Goal: Task Accomplishment & Management: Manage account settings

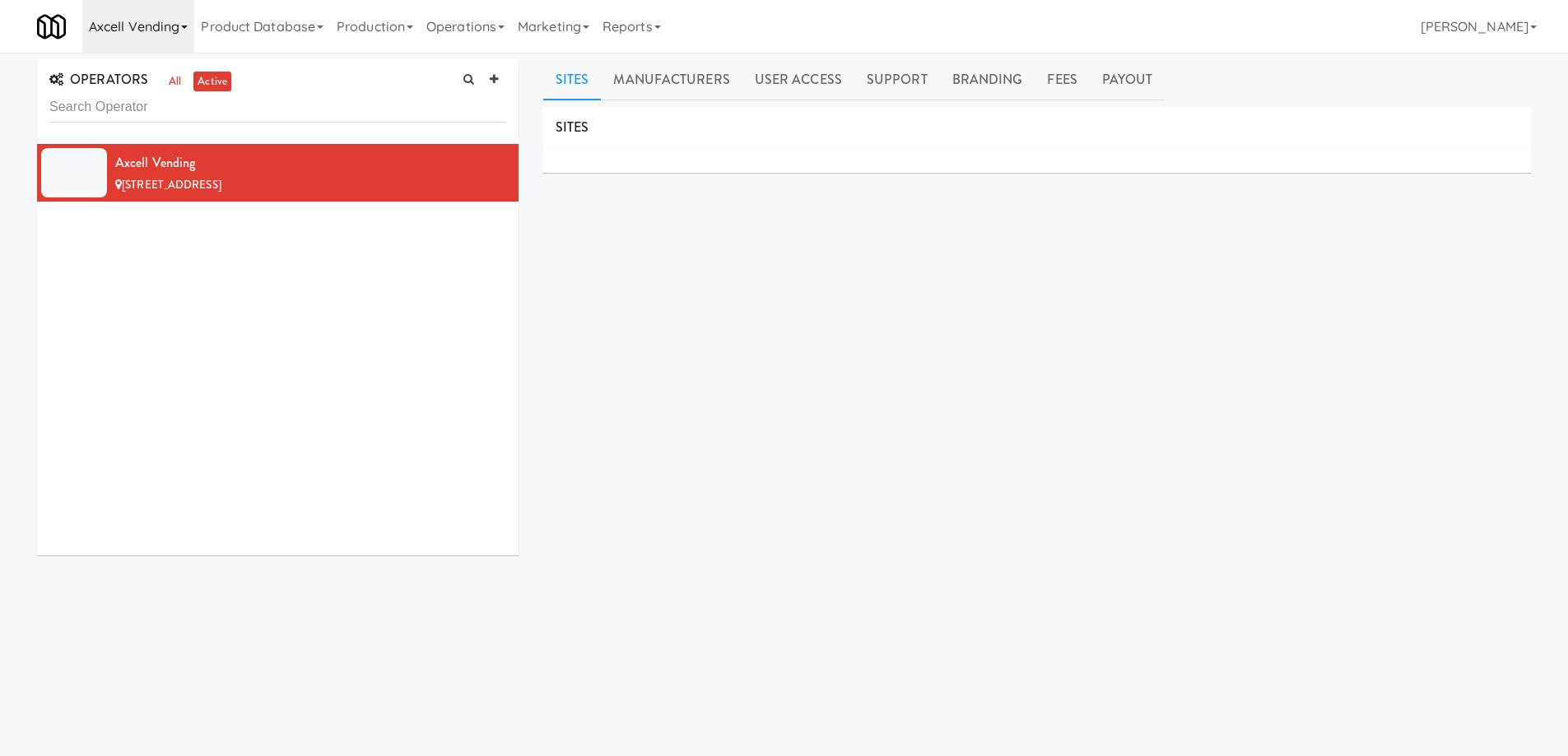
click at [181, 32] on link "Axcell Vending" at bounding box center [138, 26] width 112 height 53
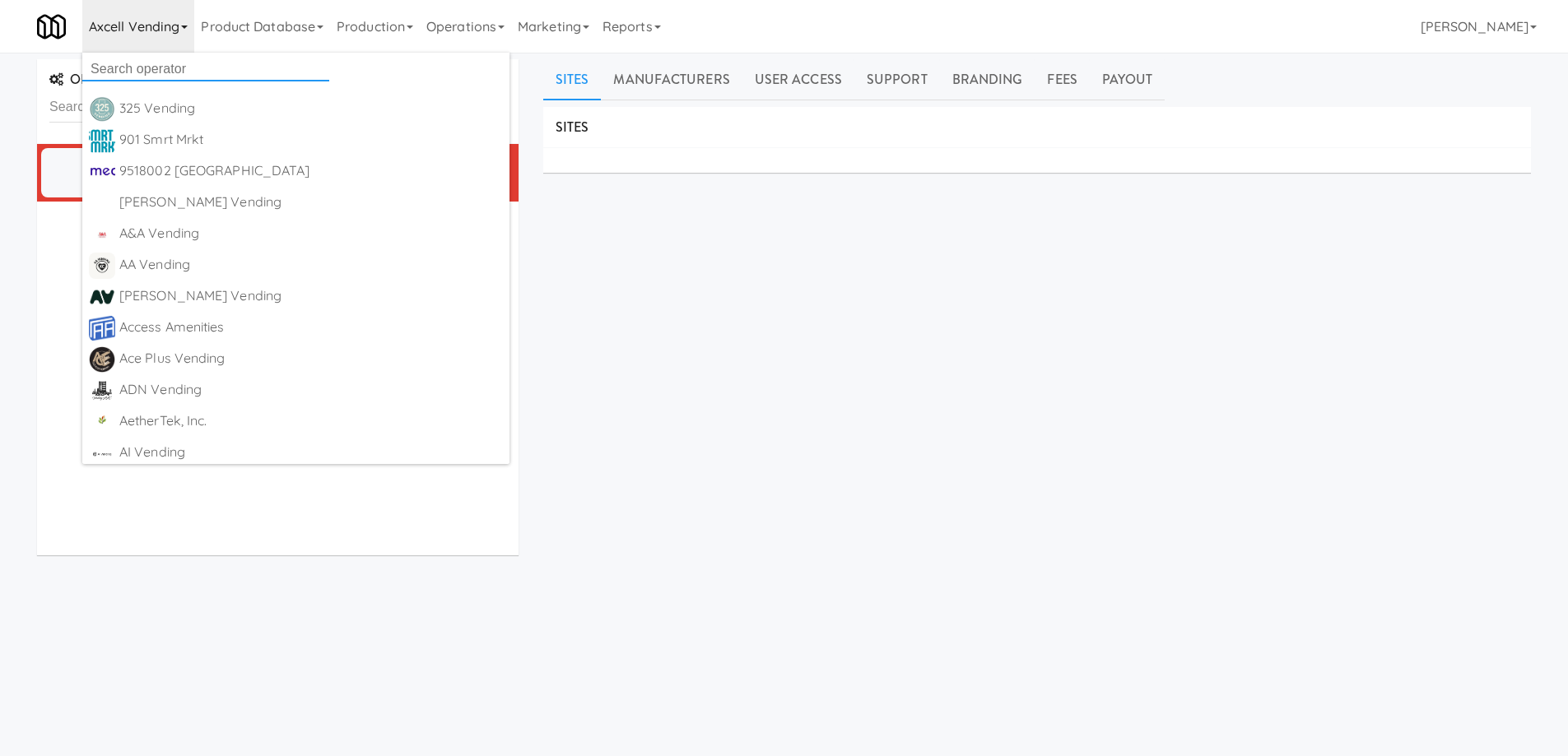
click at [157, 60] on input "text" at bounding box center [206, 69] width 247 height 25
paste input "Knibbly"
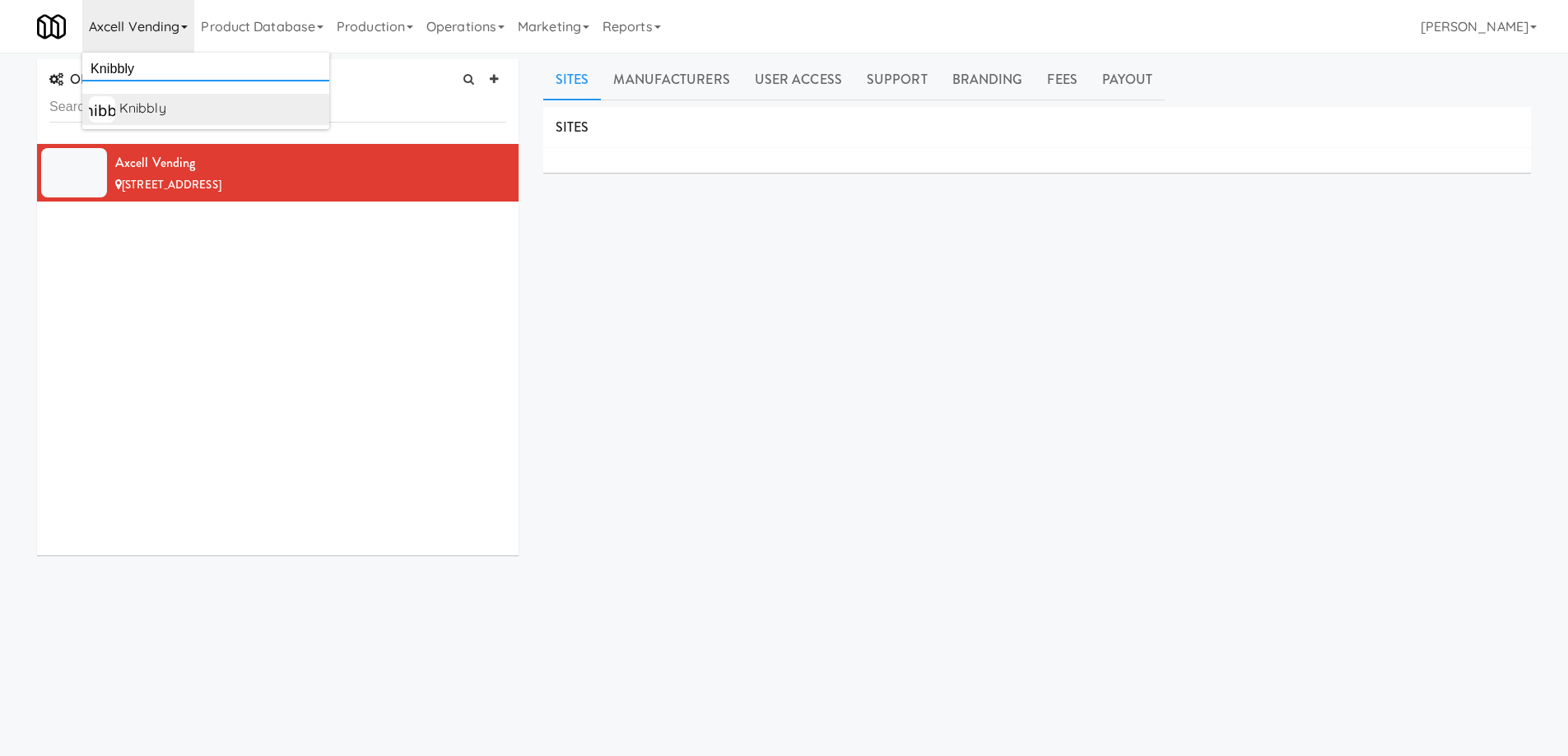
type input "Knibbly"
click at [194, 110] on div "Knibbly" at bounding box center [221, 109] width 203 height 25
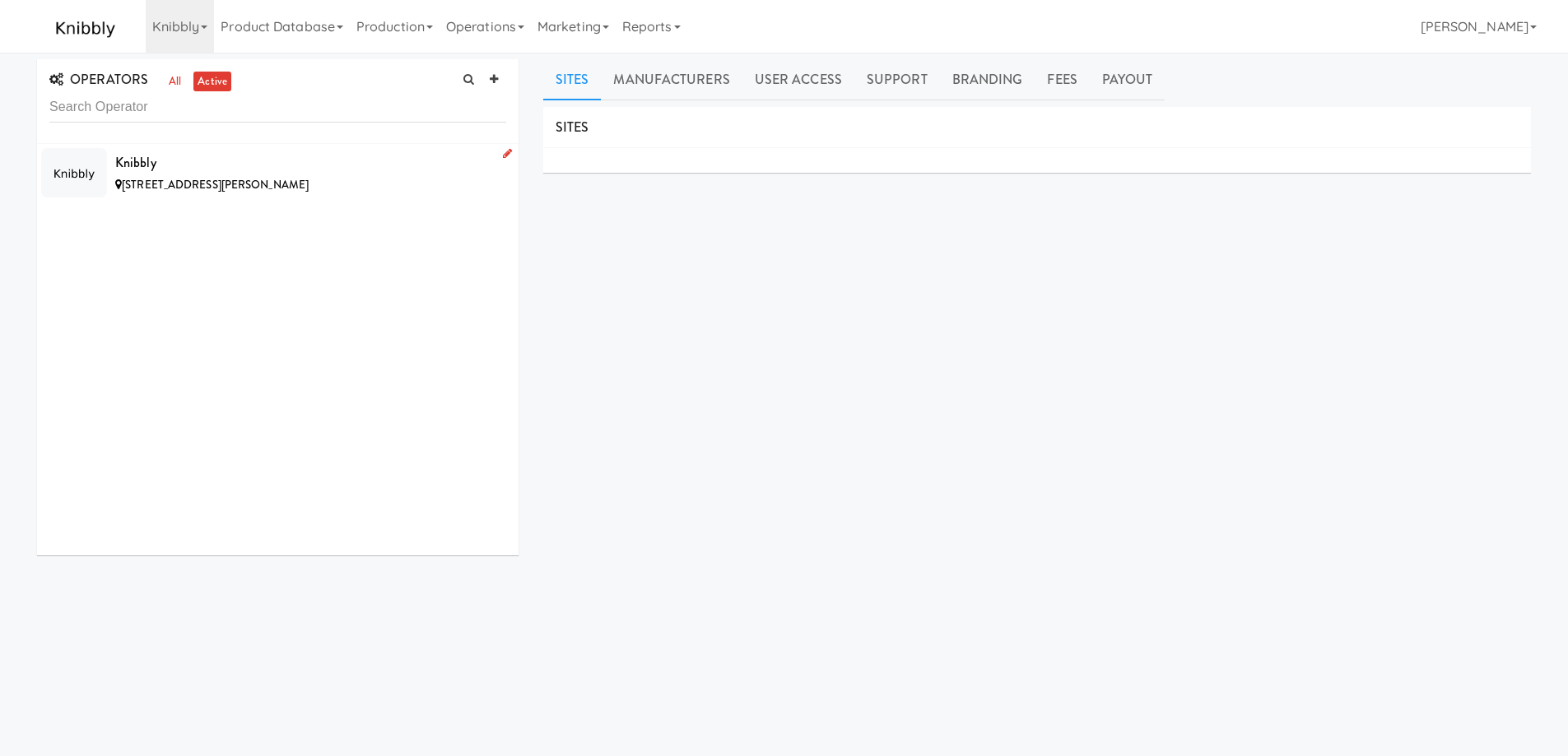
click at [329, 185] on div "5 Brewster St, Glen Cove NY" at bounding box center [310, 185] width 391 height 20
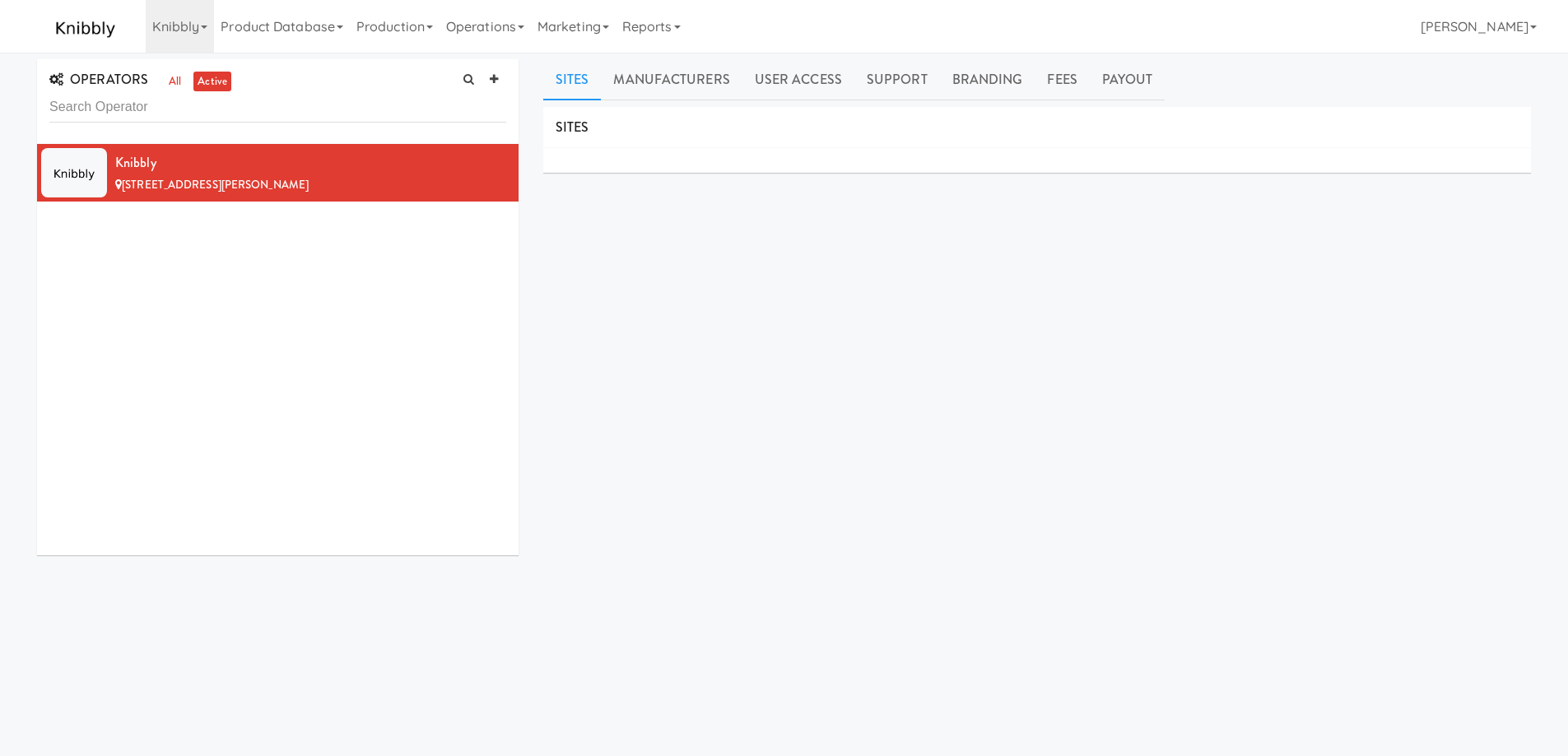
click at [624, 321] on div "SITES MANUFACTURERS Knibbly USERS Name Company Registered No Users SUPPORT CONT…" at bounding box center [1037, 415] width 988 height 617
click at [718, 402] on div "SITES MANUFACTURERS Knibbly USERS Name Company Registered No Users SUPPORT CONT…" at bounding box center [1037, 415] width 988 height 617
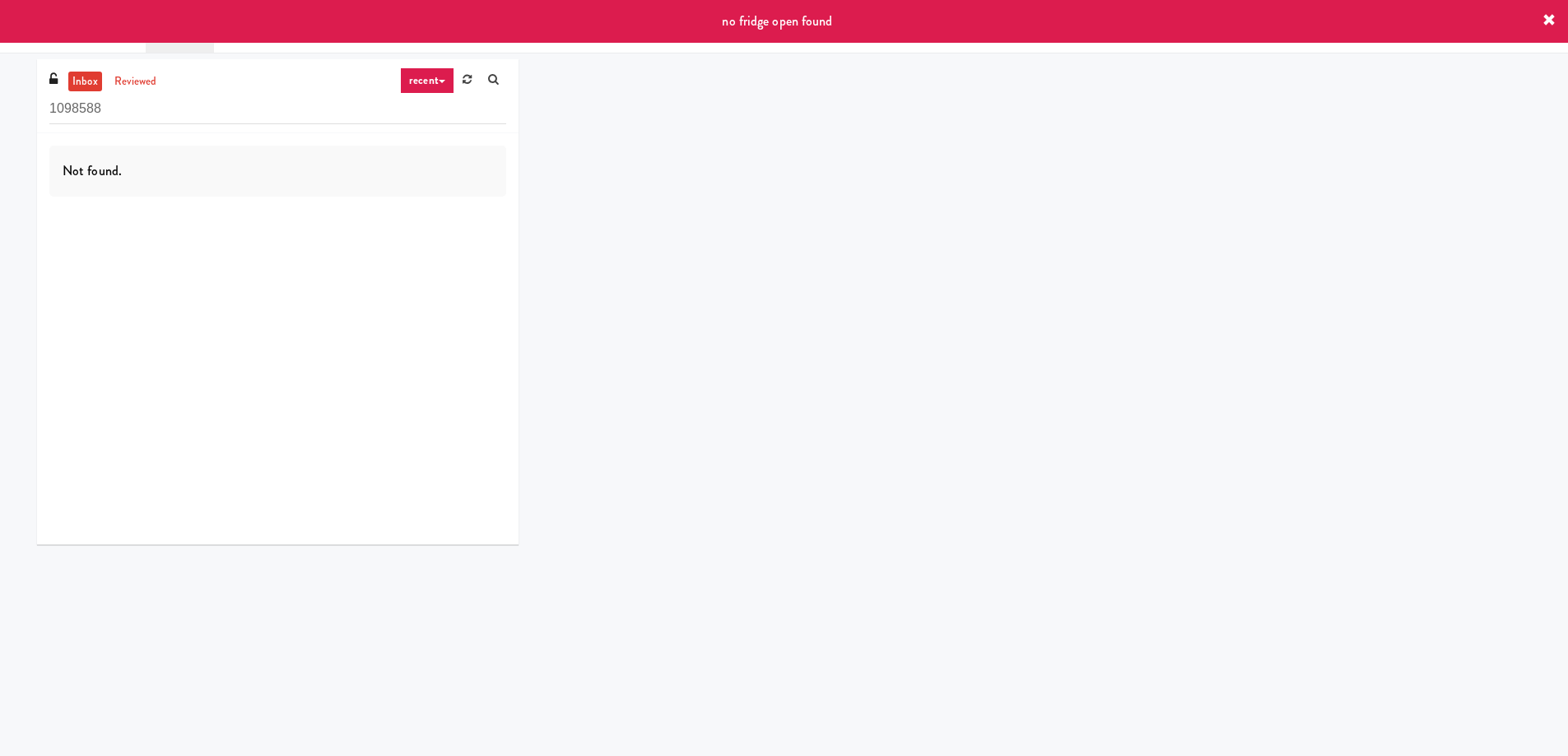
click at [209, 110] on input "1098588" at bounding box center [277, 109] width 457 height 31
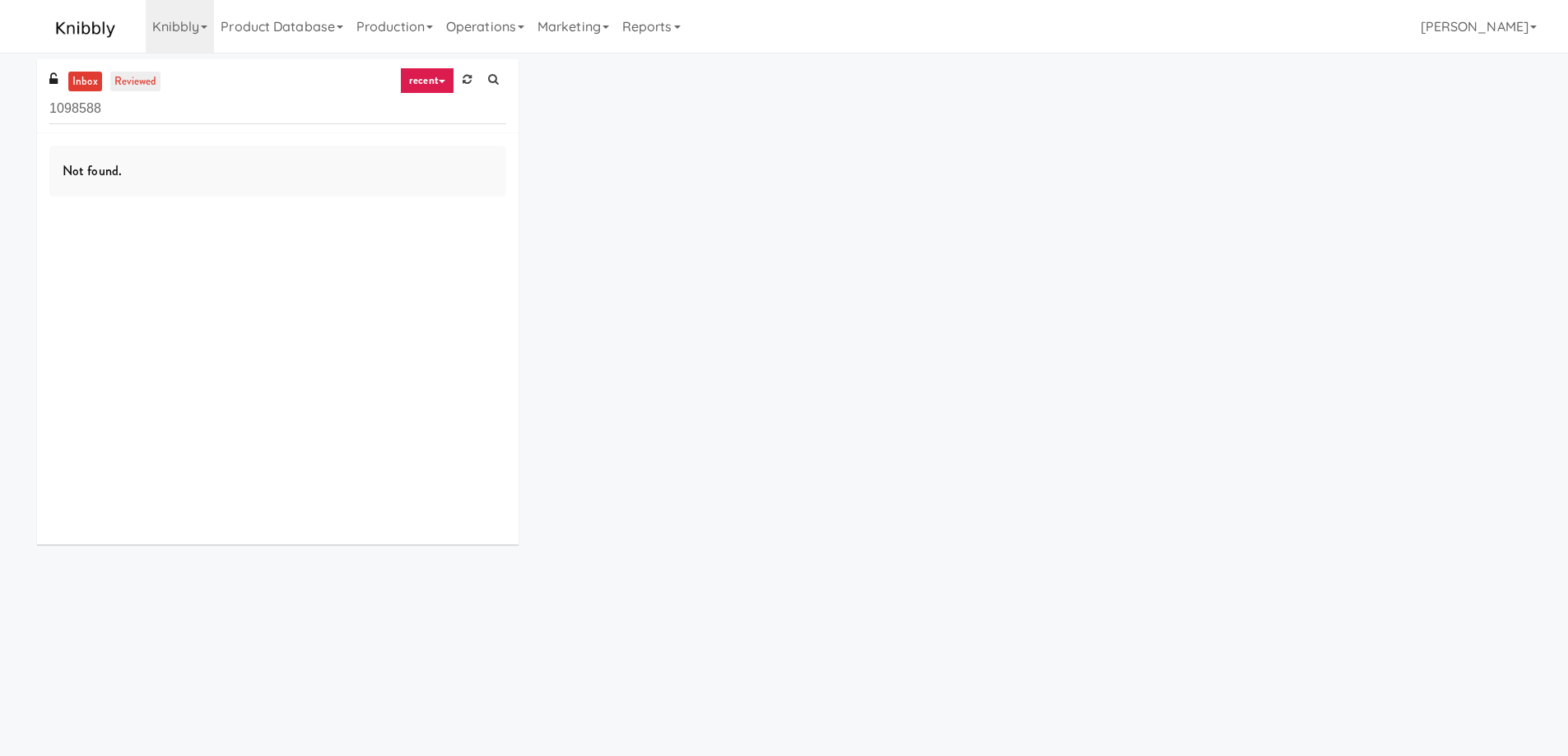
click at [131, 88] on link "reviewed" at bounding box center [136, 81] width 51 height 20
click at [137, 81] on link "reviewed" at bounding box center [136, 81] width 51 height 20
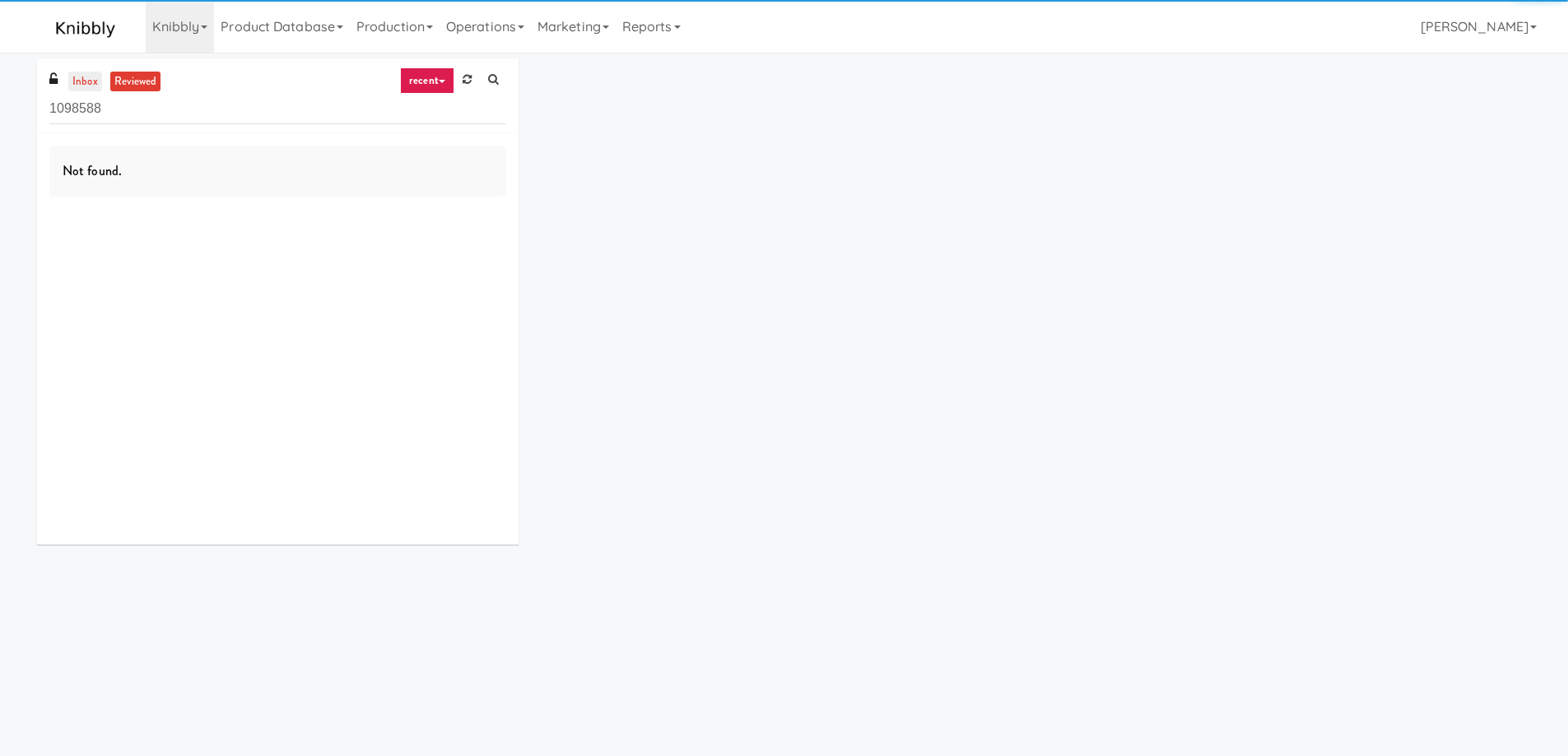
click at [74, 78] on link "inbox" at bounding box center [85, 81] width 33 height 20
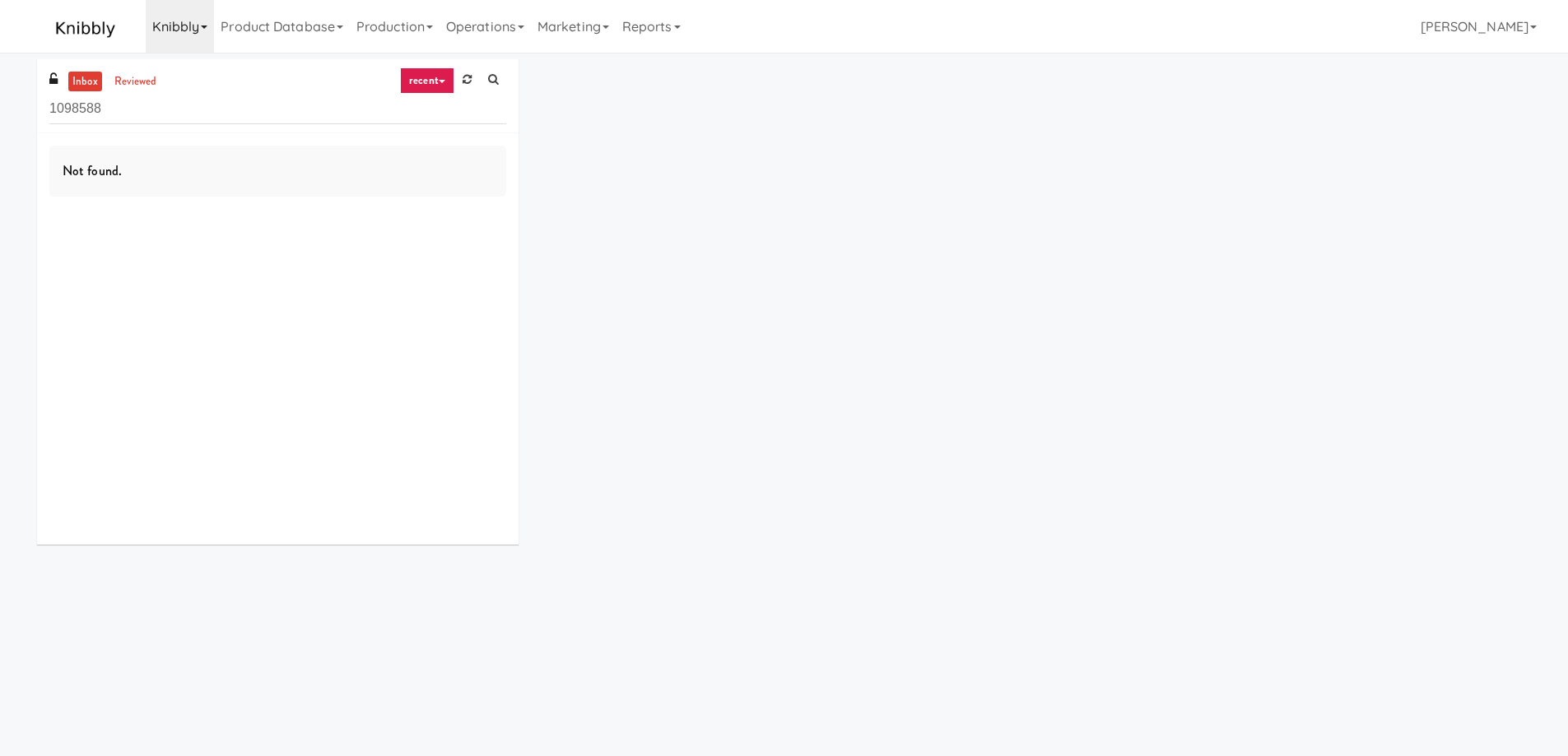
click at [202, 22] on link "Knibbly" at bounding box center [180, 26] width 69 height 53
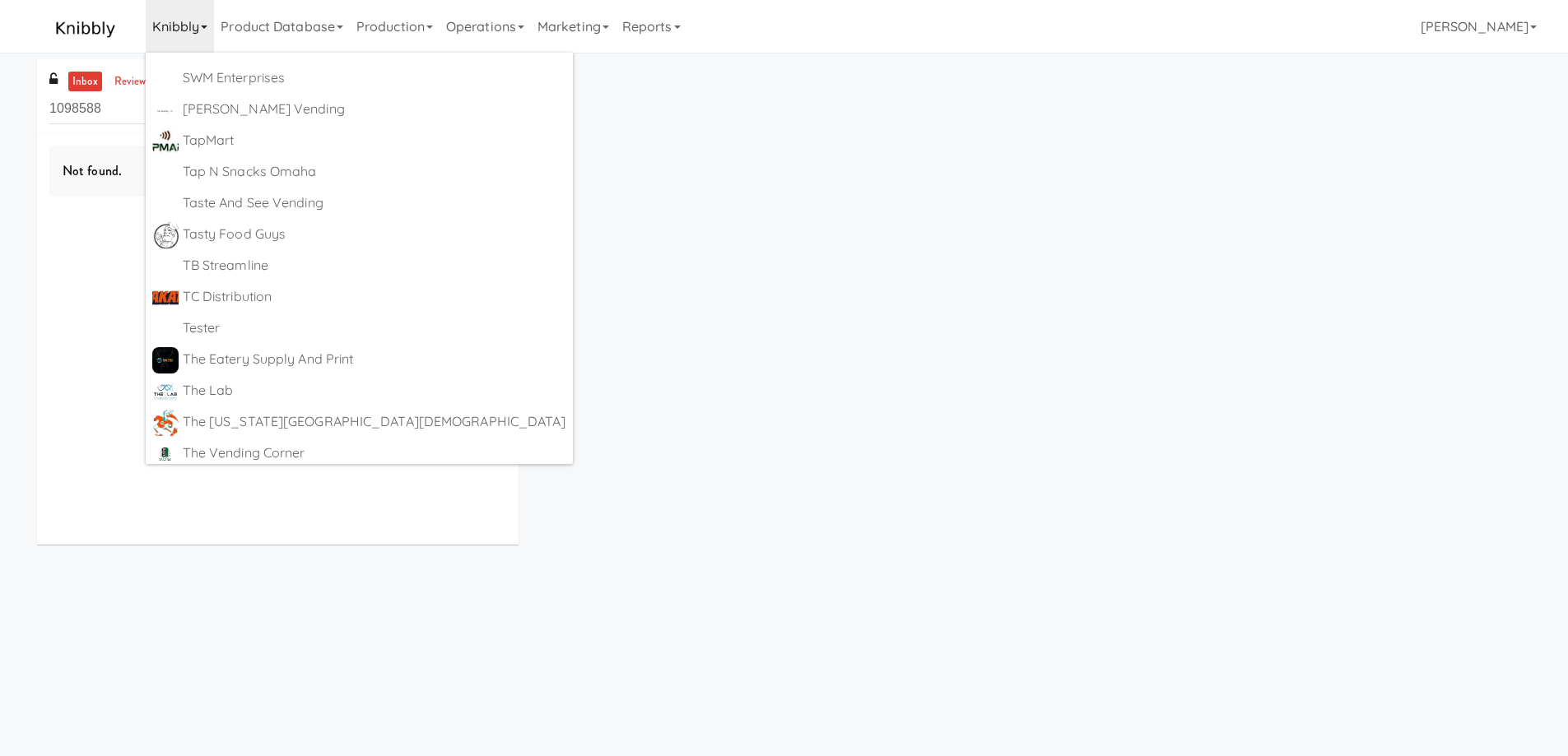
scroll to position [10574, 0]
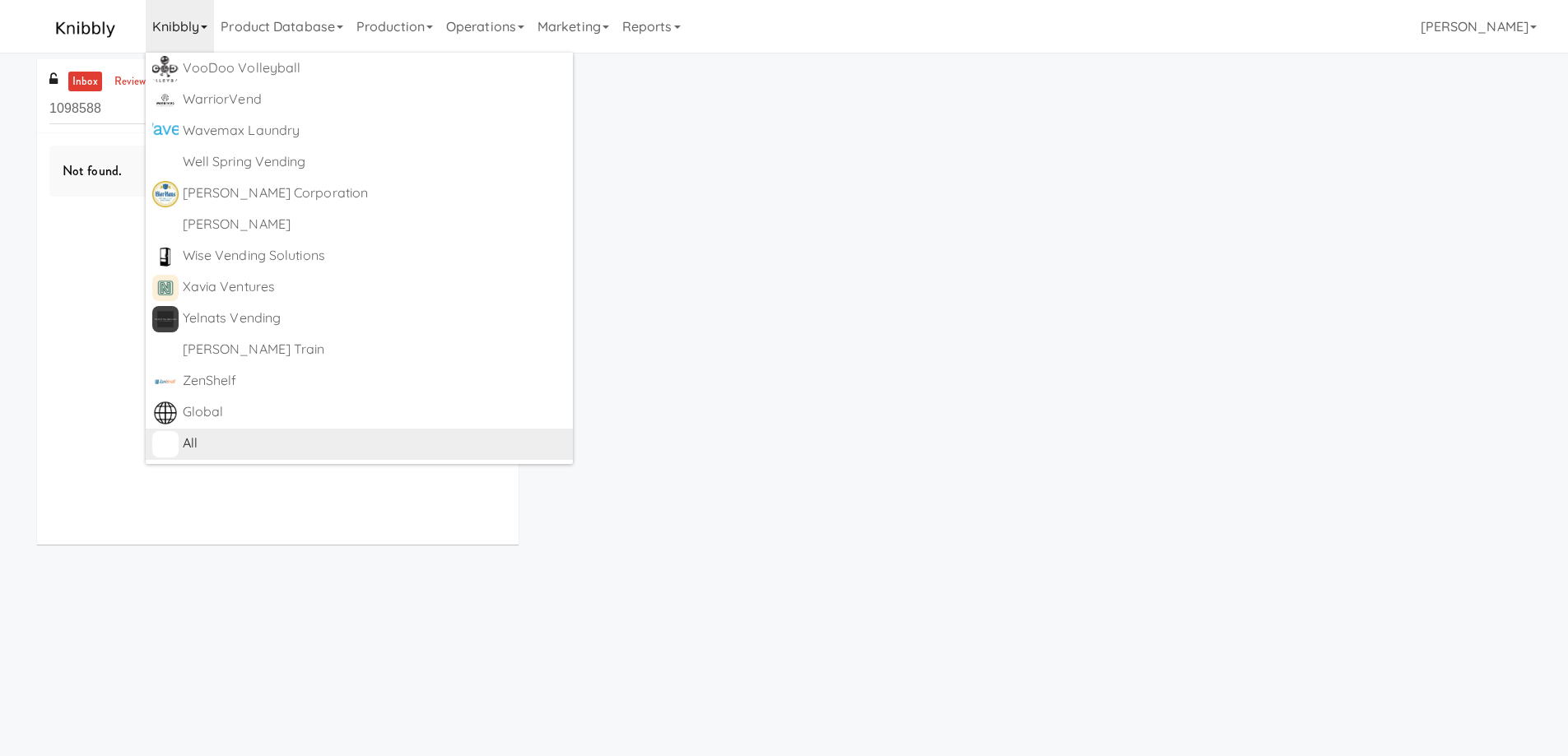
click at [293, 450] on div "All" at bounding box center [374, 443] width 384 height 25
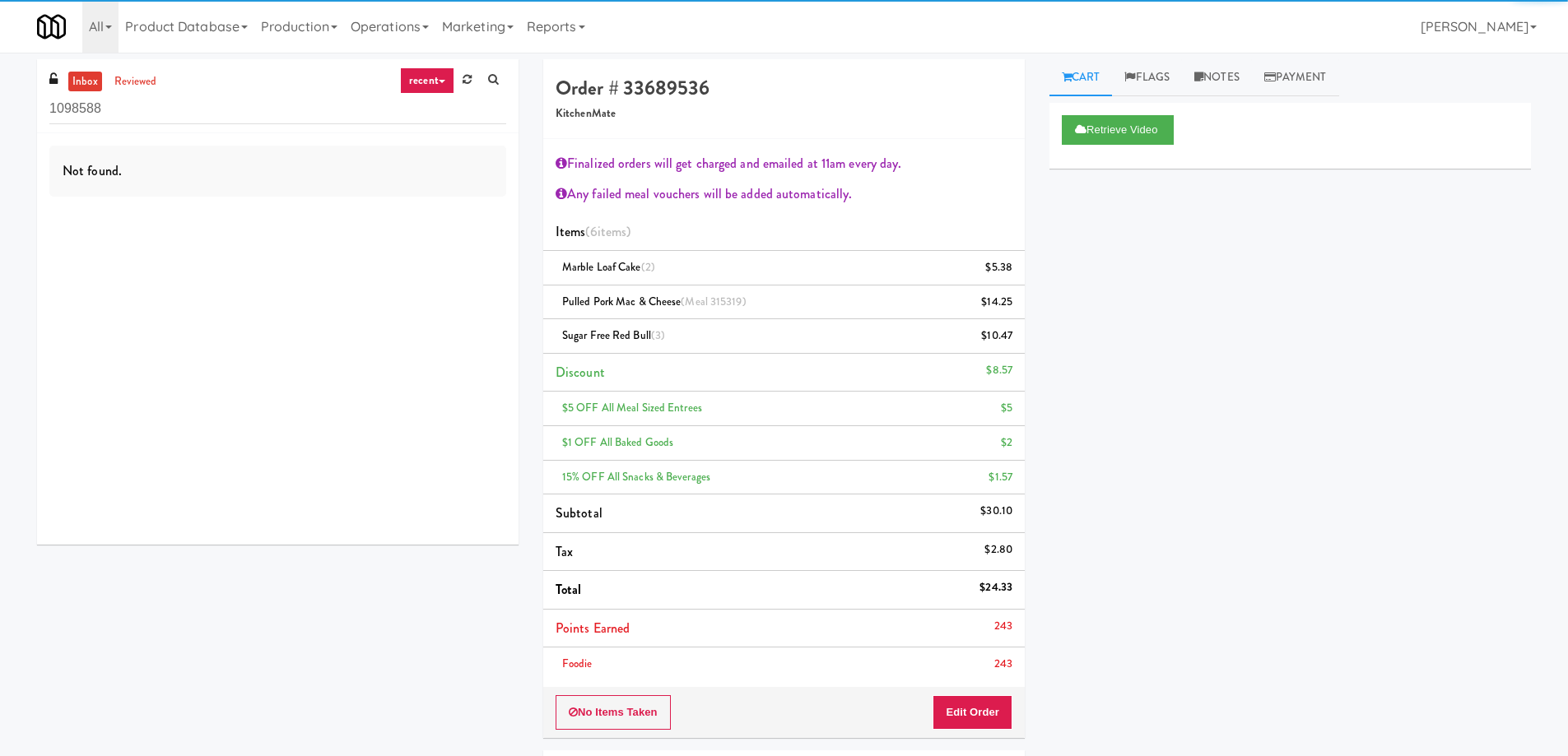
click at [202, 113] on input "1098588" at bounding box center [277, 109] width 457 height 31
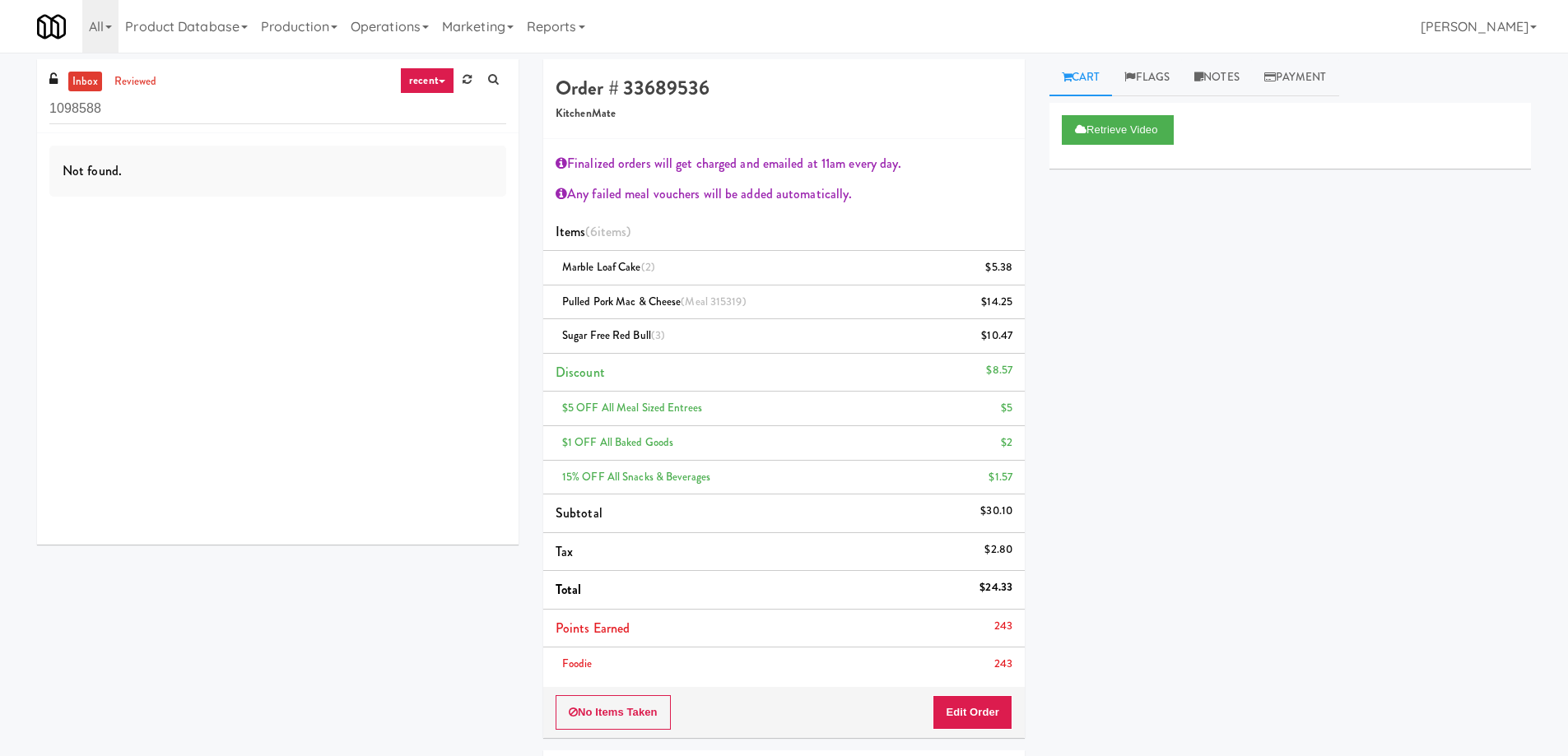
click at [202, 113] on input "1098588" at bounding box center [277, 109] width 457 height 31
click at [377, 279] on div "Not found." at bounding box center [277, 339] width 481 height 412
click at [131, 84] on link "reviewed" at bounding box center [136, 81] width 51 height 20
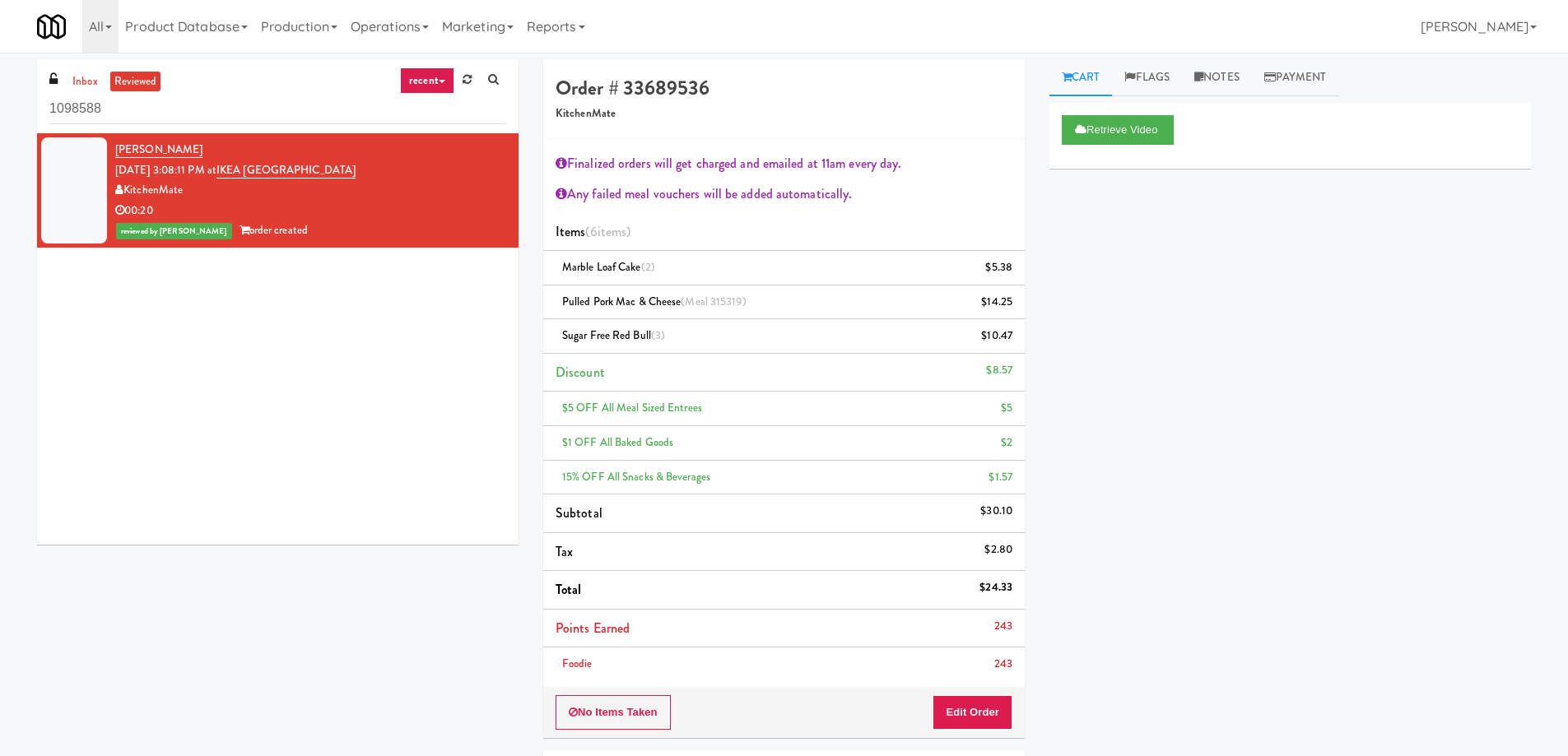
click at [421, 188] on div "KitchenMate" at bounding box center [310, 190] width 391 height 20
click at [1312, 74] on link "Payment" at bounding box center [1295, 78] width 88 height 37
click at [1205, 116] on div "Card Issuer Checks" at bounding box center [1289, 124] width 457 height 25
click at [1204, 164] on div "Payout" at bounding box center [1289, 177] width 481 height 42
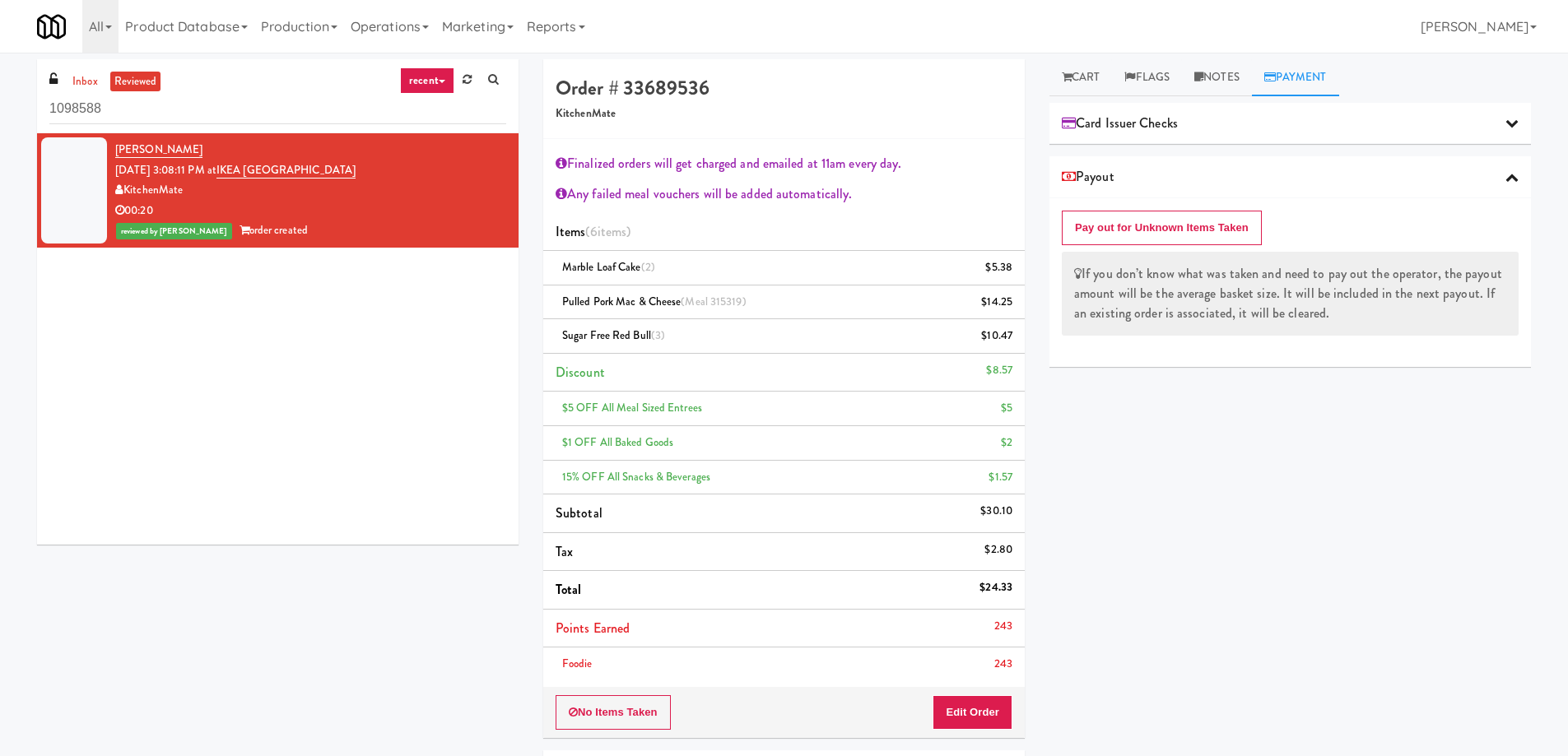
click at [1204, 164] on div "Payout" at bounding box center [1289, 177] width 481 height 42
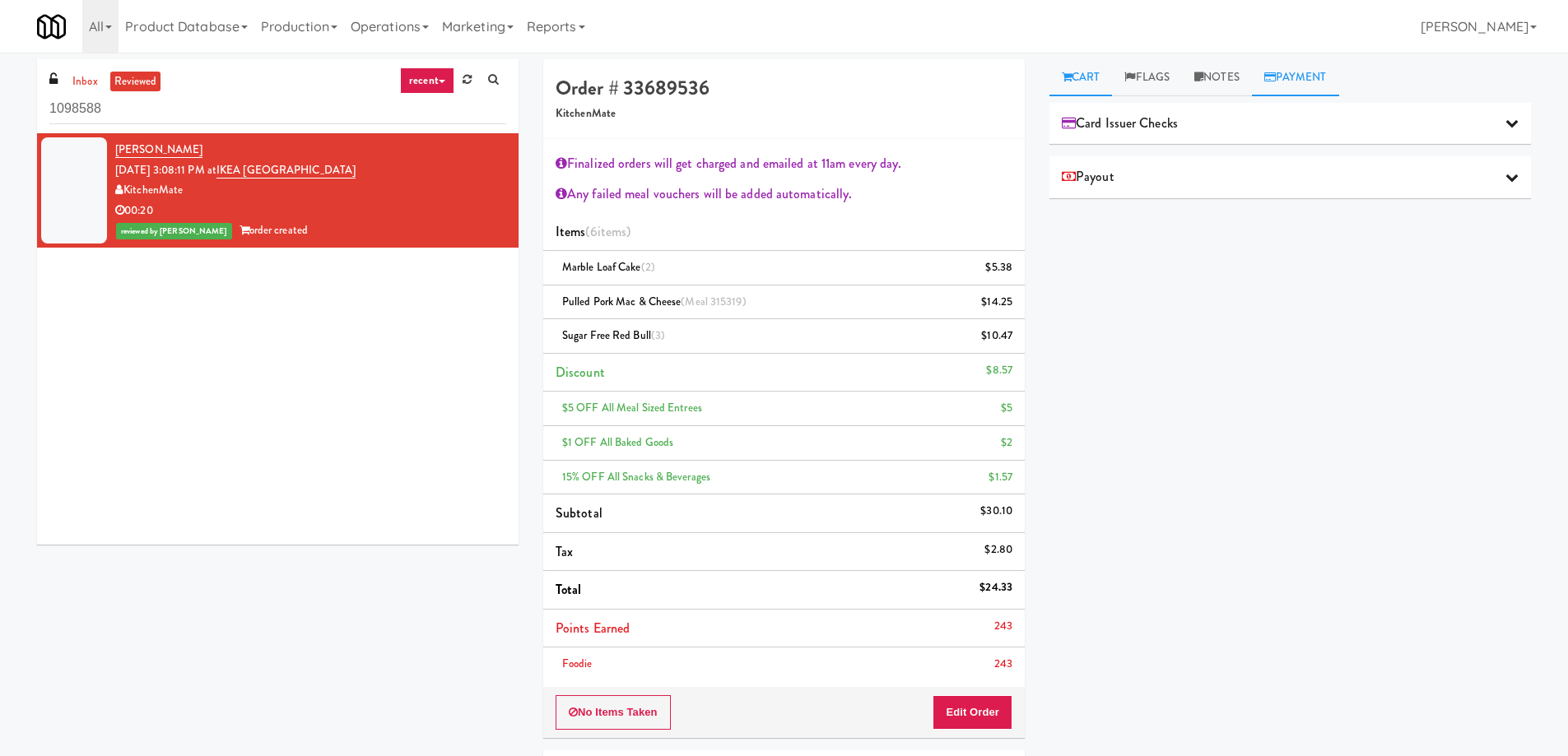
click at [1088, 77] on link "Cart" at bounding box center [1081, 78] width 63 height 37
click at [1154, 74] on link "Flags" at bounding box center [1147, 78] width 70 height 37
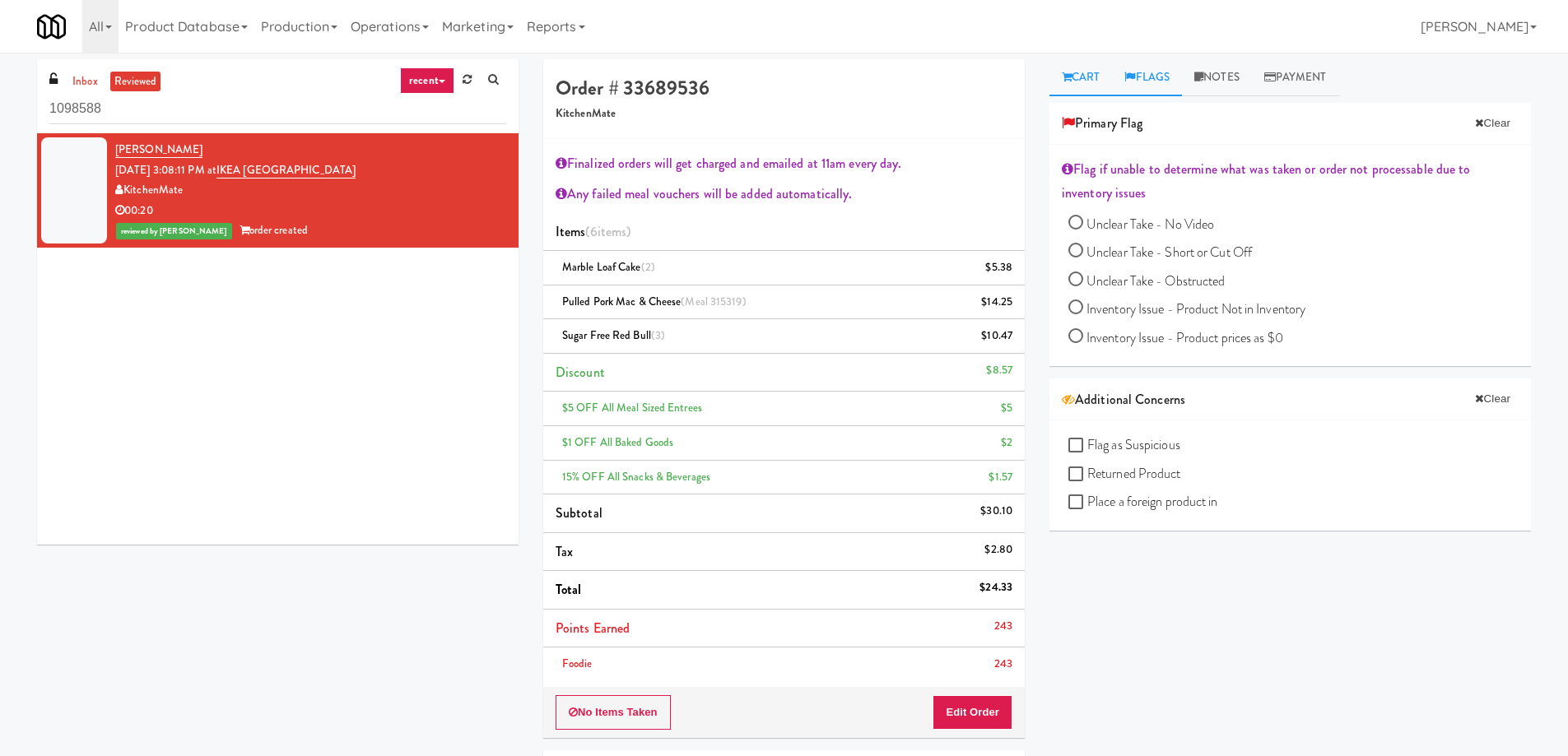
click at [1094, 74] on link "Cart" at bounding box center [1081, 78] width 63 height 37
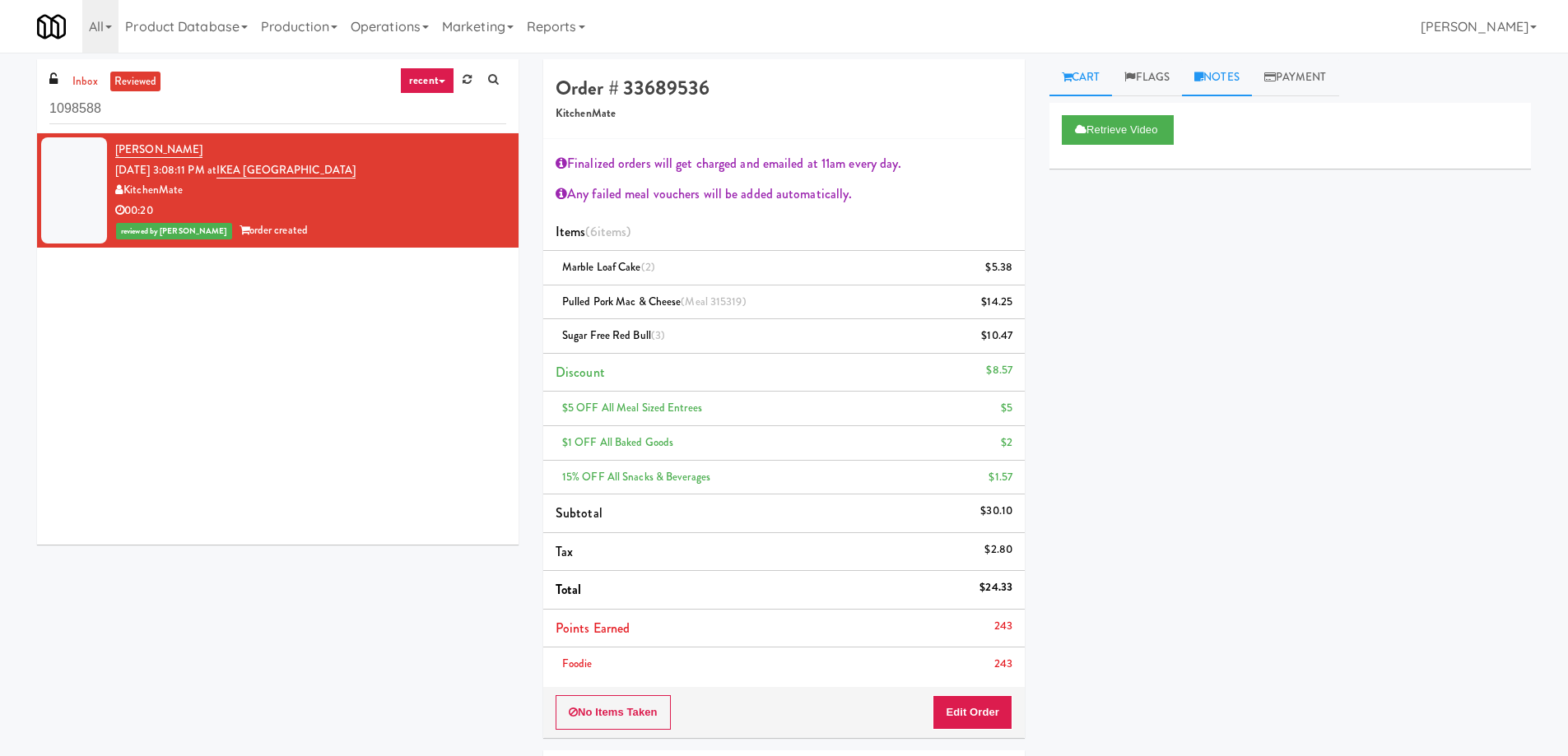
click at [1229, 74] on link "Notes" at bounding box center [1217, 78] width 70 height 37
click at [1297, 74] on link "Payment" at bounding box center [1295, 78] width 88 height 37
click at [1073, 82] on link "Cart" at bounding box center [1081, 78] width 63 height 37
click at [1302, 78] on link "Payment" at bounding box center [1295, 78] width 88 height 37
click at [1235, 568] on div "Retrieve Video Primary Flag Clear Flag if unable to determine what was taken or…" at bounding box center [1289, 411] width 481 height 617
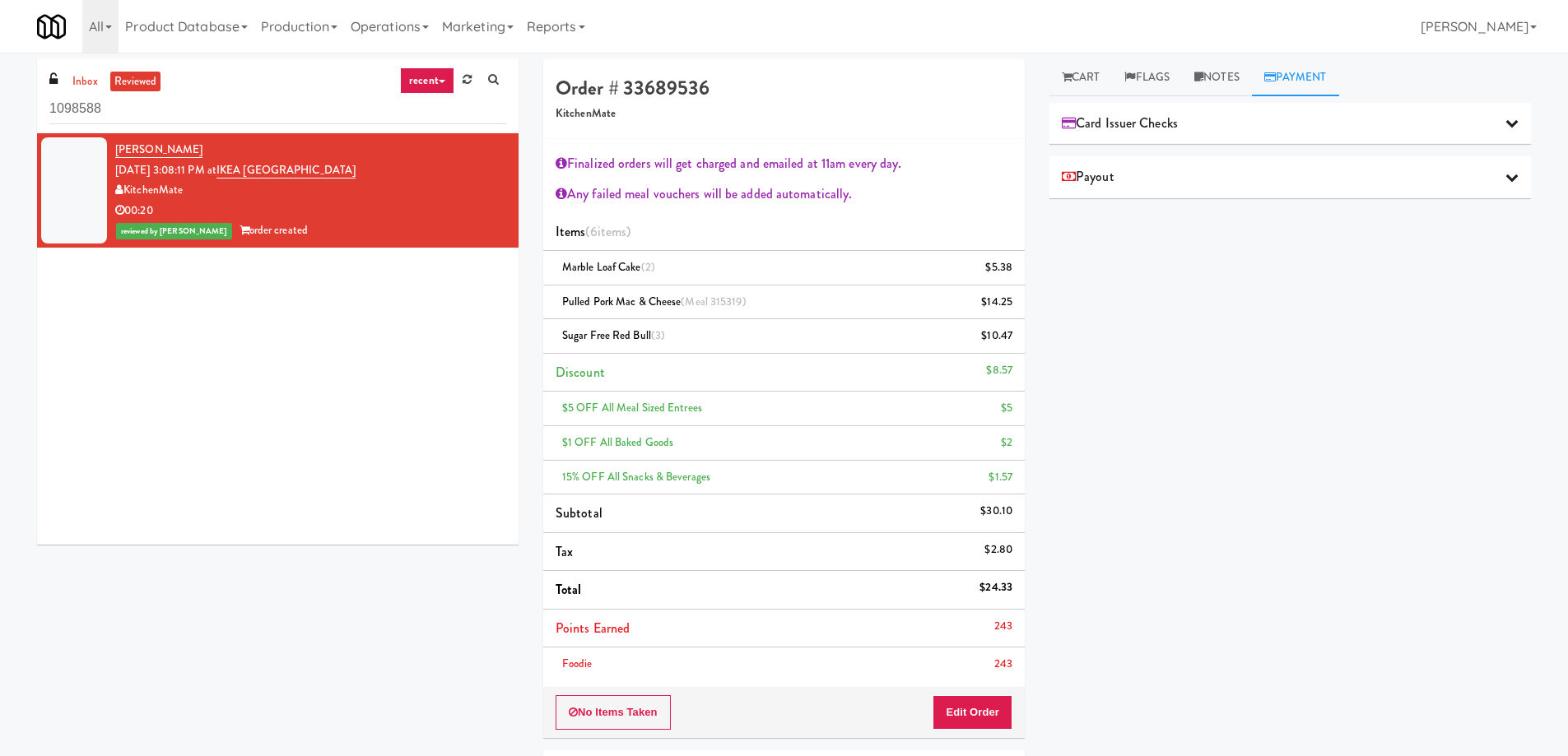
click at [381, 366] on div "Ramon Cadenas Sep 28, 2025 3:08:11 PM at IKEA North York Store KitchenMate 00:2…" at bounding box center [277, 339] width 481 height 412
click at [1227, 319] on div "Retrieve Video Primary Flag Clear Flag if unable to determine what was taken or…" at bounding box center [1289, 411] width 481 height 617
drag, startPoint x: 352, startPoint y: 166, endPoint x: 242, endPoint y: 177, distance: 110.5
click at [242, 177] on div "Ramon Cadenas Sep 28, 2025 3:08:11 PM at IKEA North York Store KitchenMate 00:2…" at bounding box center [310, 190] width 391 height 101
copy link "IKEA North York Store"
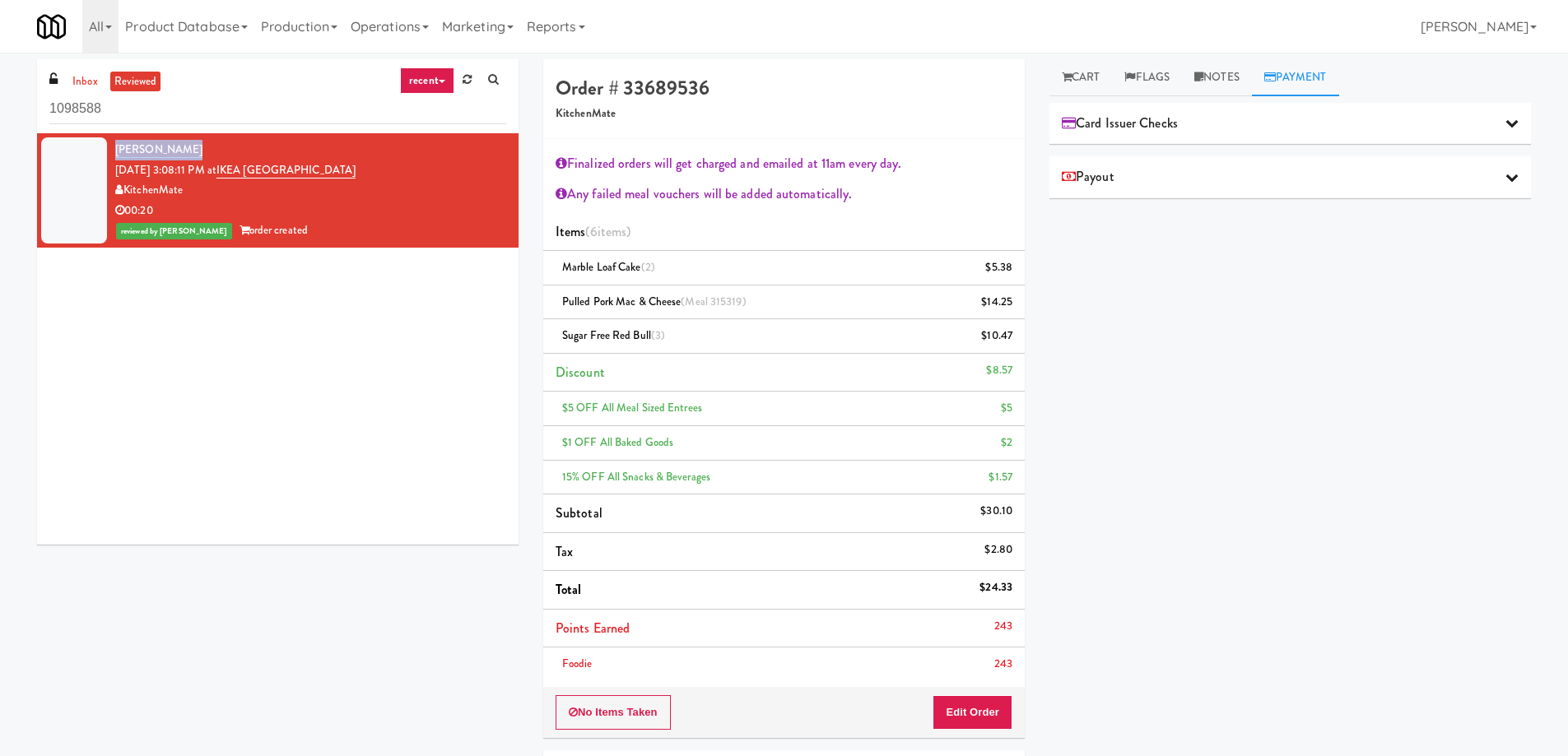
drag, startPoint x: 202, startPoint y: 147, endPoint x: 115, endPoint y: 142, distance: 87.1
click at [115, 142] on div "Ramon Cadenas Sep 28, 2025 3:08:11 PM at IKEA North York Store KitchenMate 00:2…" at bounding box center [310, 190] width 391 height 101
copy link "Ramon Cadenas"
click at [449, 321] on div "Ramon Cadenas Sep 28, 2025 3:08:11 PM at IKEA North York Store KitchenMate 00:2…" at bounding box center [277, 339] width 481 height 412
click at [359, 337] on div "Ramon Cadenas Sep 28, 2025 3:08:11 PM at IKEA North York Store KitchenMate 00:2…" at bounding box center [277, 339] width 481 height 412
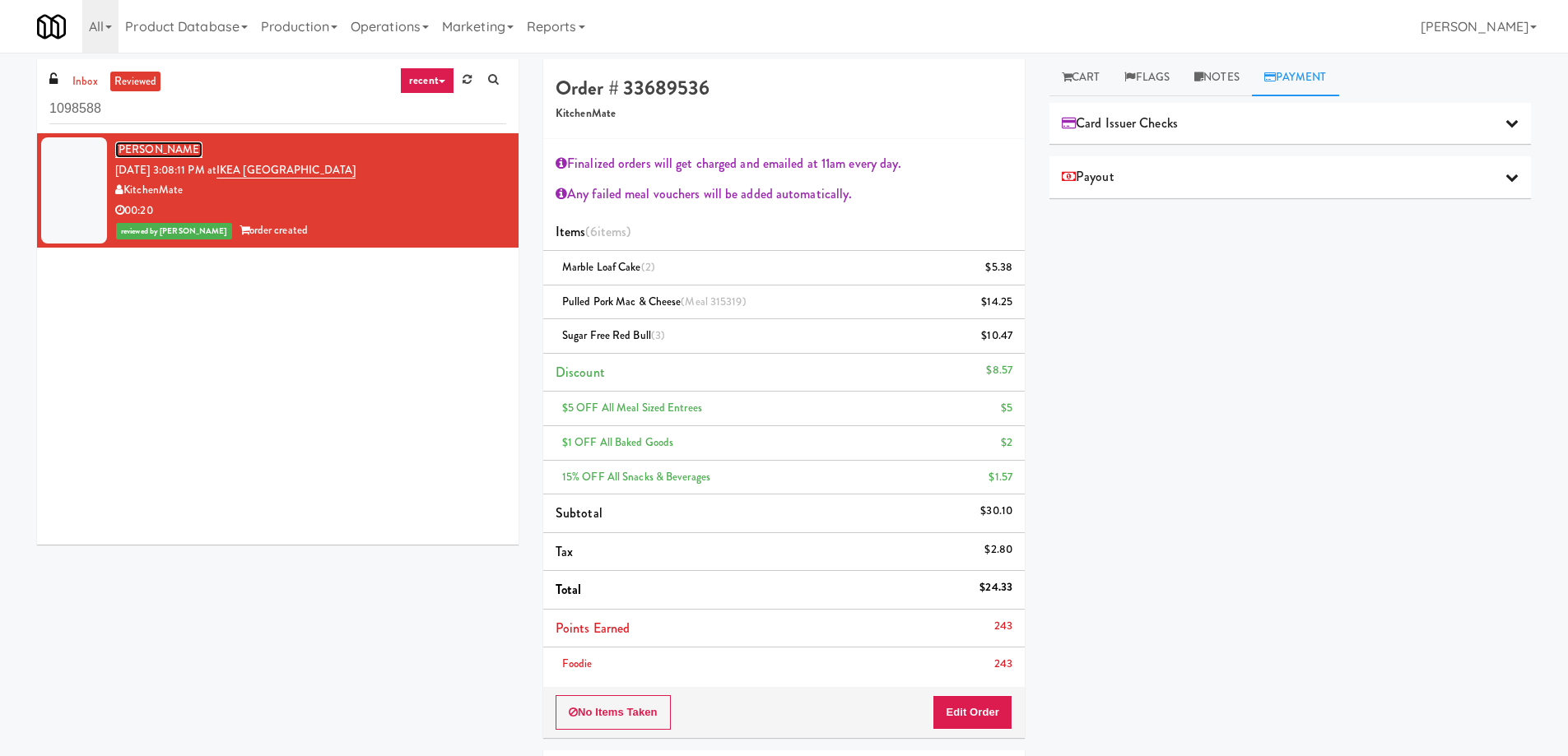
click at [163, 150] on link "Ramon Cadenas" at bounding box center [159, 150] width 88 height 17
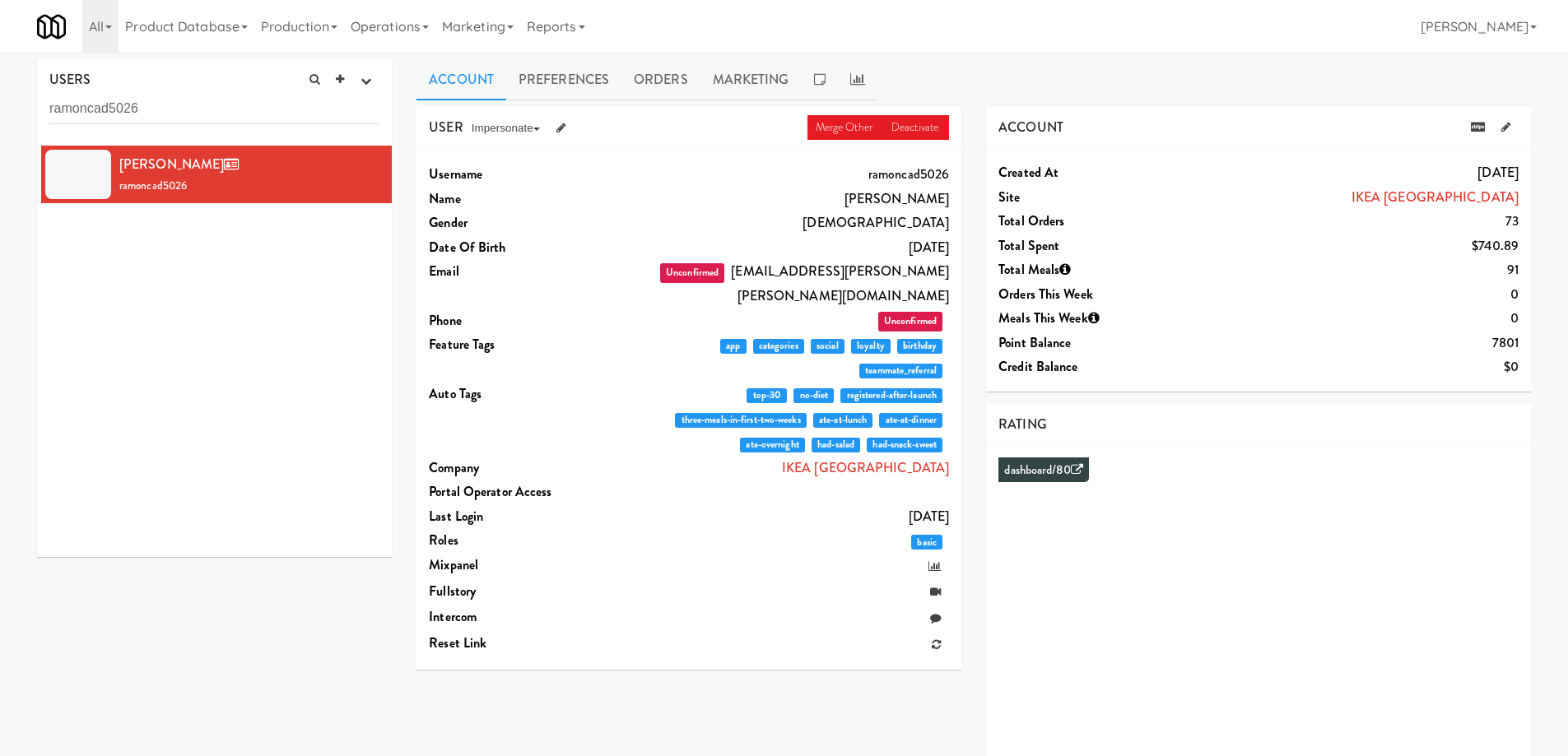
click at [803, 678] on div "USER Merge Other Deactivate Impersonate on App on Classic Portal on Platform Us…" at bounding box center [974, 463] width 1139 height 712
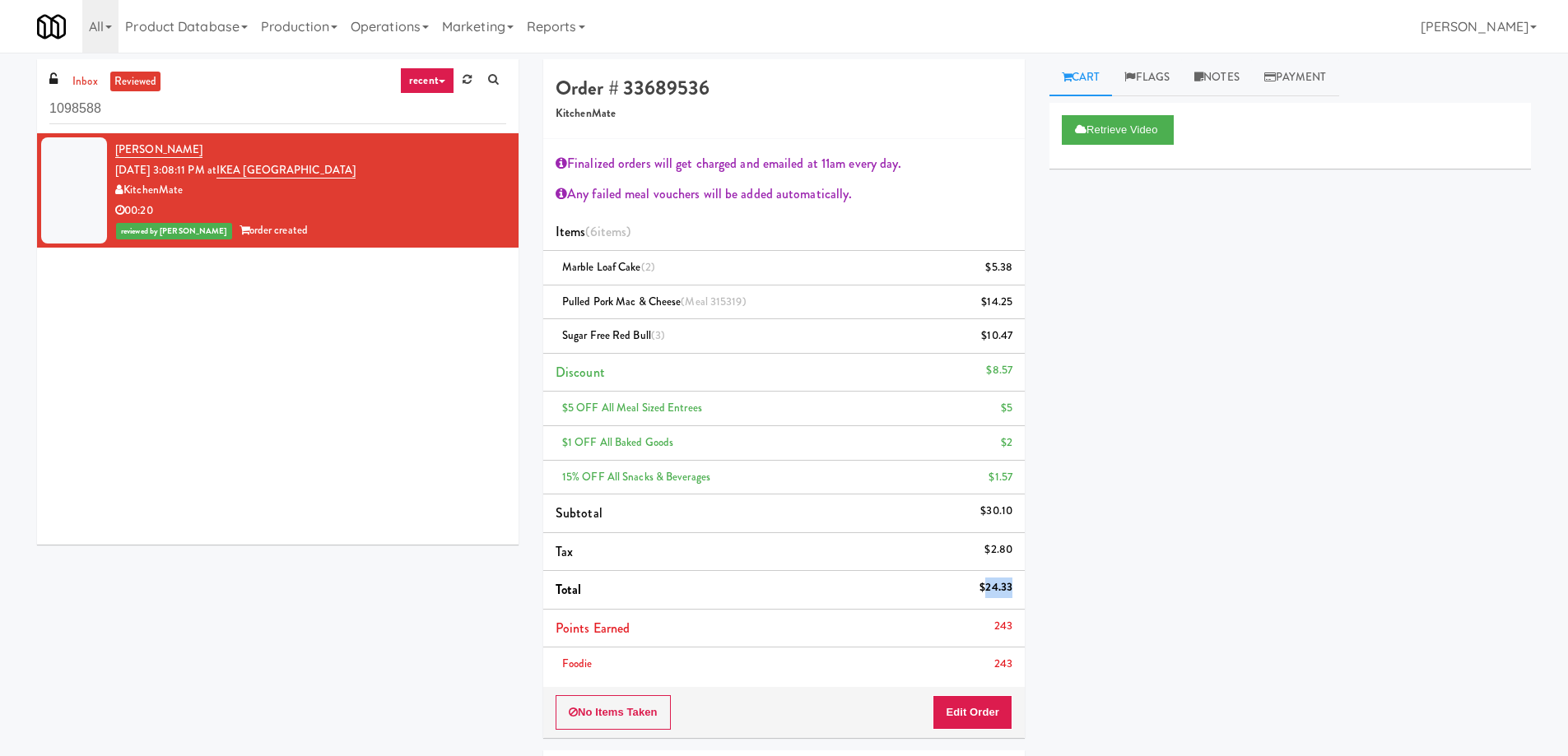
drag, startPoint x: 986, startPoint y: 588, endPoint x: 1010, endPoint y: 586, distance: 24.1
click at [1010, 586] on div "$24.33" at bounding box center [996, 587] width 33 height 20
copy div "24.33"
click at [1226, 79] on link "Notes" at bounding box center [1217, 78] width 70 height 37
click at [1186, 211] on p at bounding box center [1289, 202] width 455 height 18
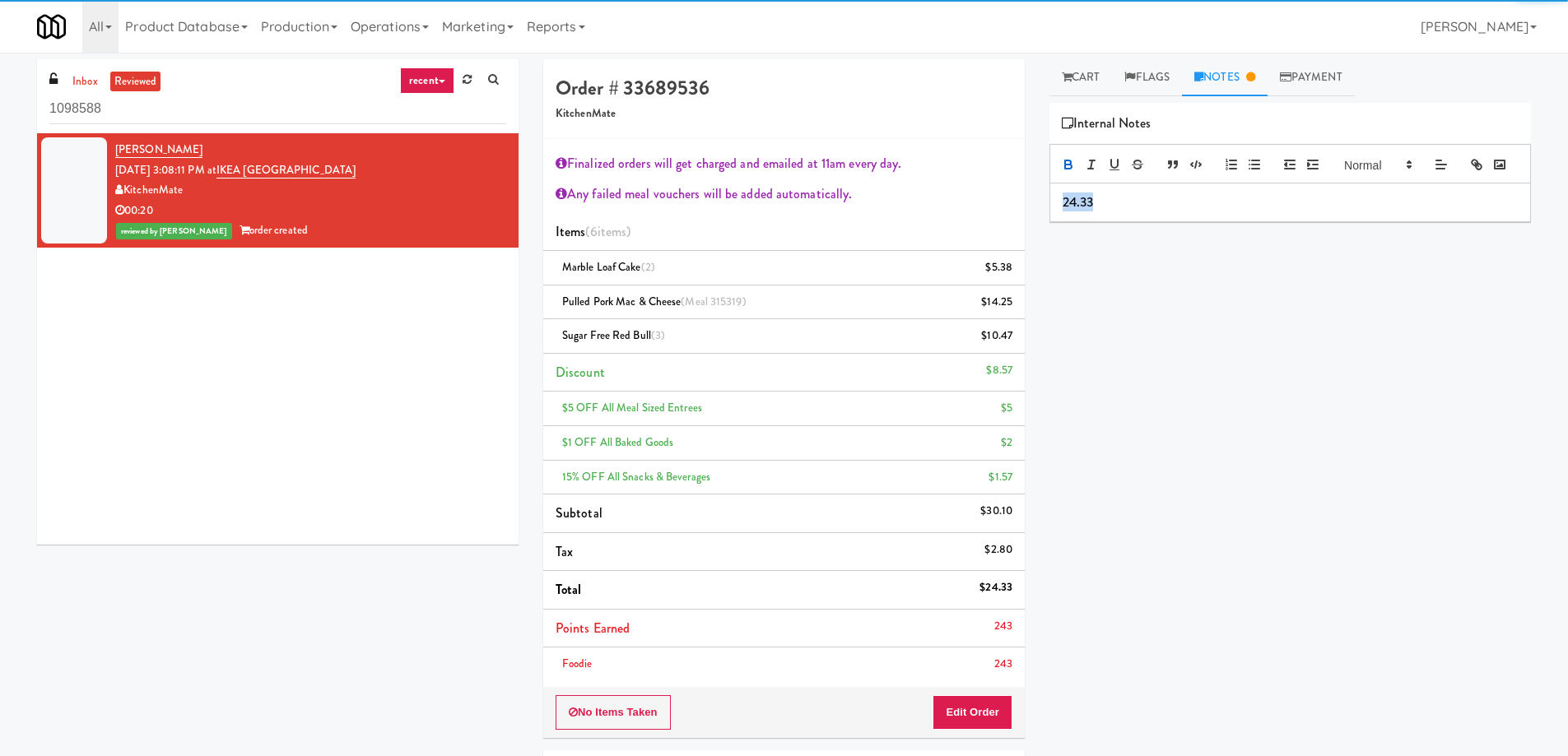
drag, startPoint x: 1006, startPoint y: 241, endPoint x: 995, endPoint y: 243, distance: 11.2
click at [996, 243] on div "Order # 33689536 KitchenMate Finalized orders will get charged and emailed at 1…" at bounding box center [1037, 483] width 1012 height 846
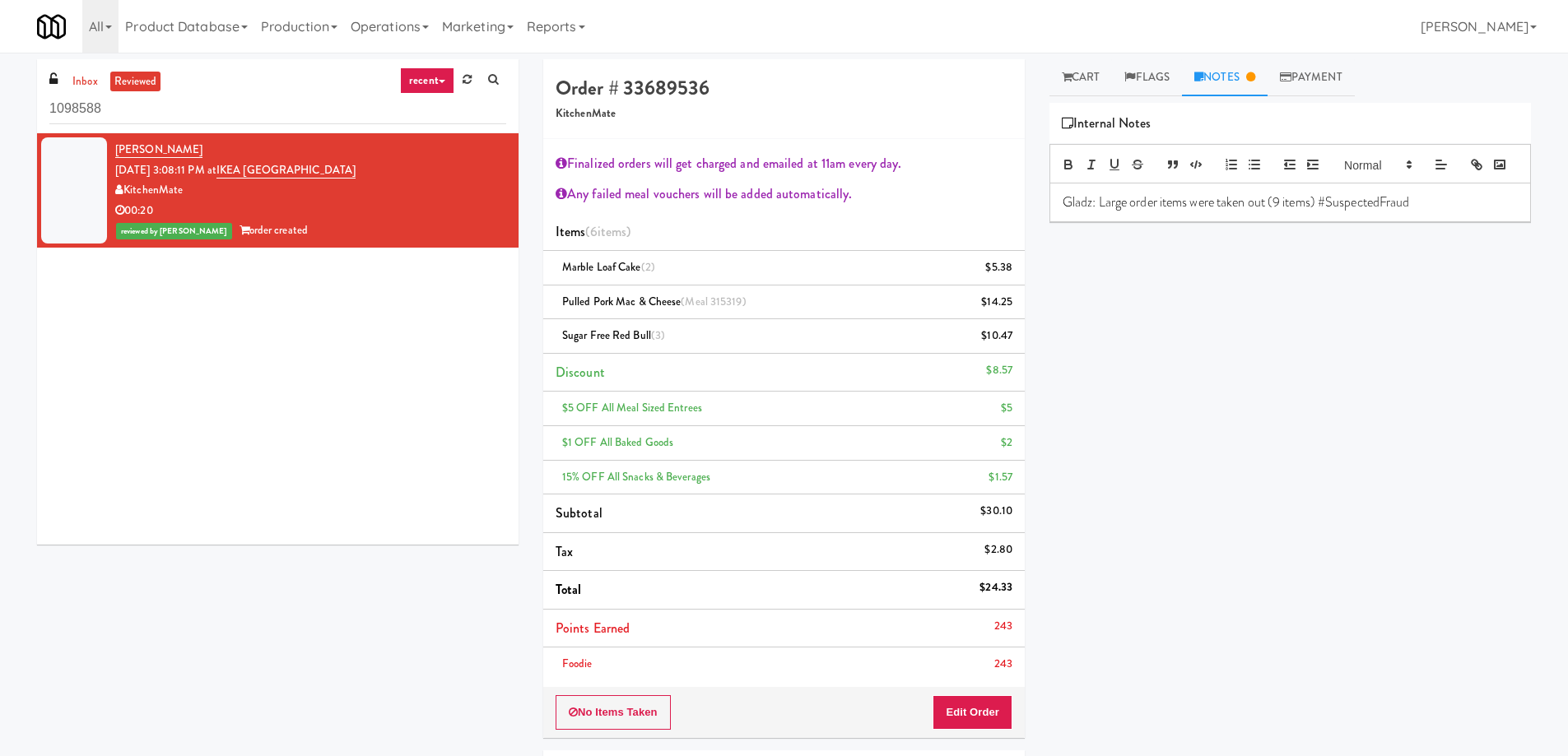
click at [1250, 435] on div "Retrieve Video Primary Flag Clear Flag if unable to determine what was taken or…" at bounding box center [1289, 411] width 481 height 617
click at [1082, 77] on link "Cart" at bounding box center [1081, 78] width 63 height 37
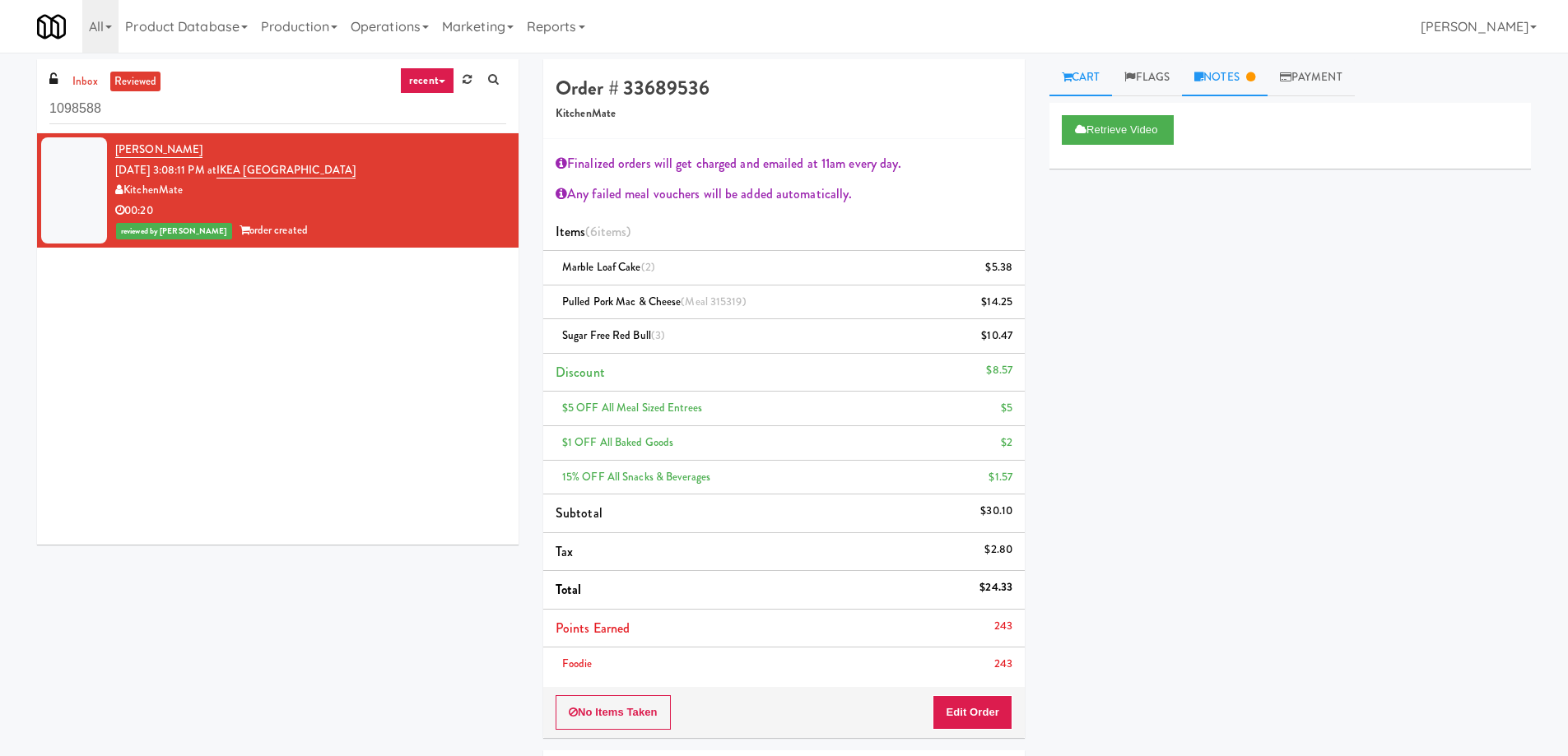
click at [1229, 78] on link "Notes" at bounding box center [1224, 78] width 86 height 37
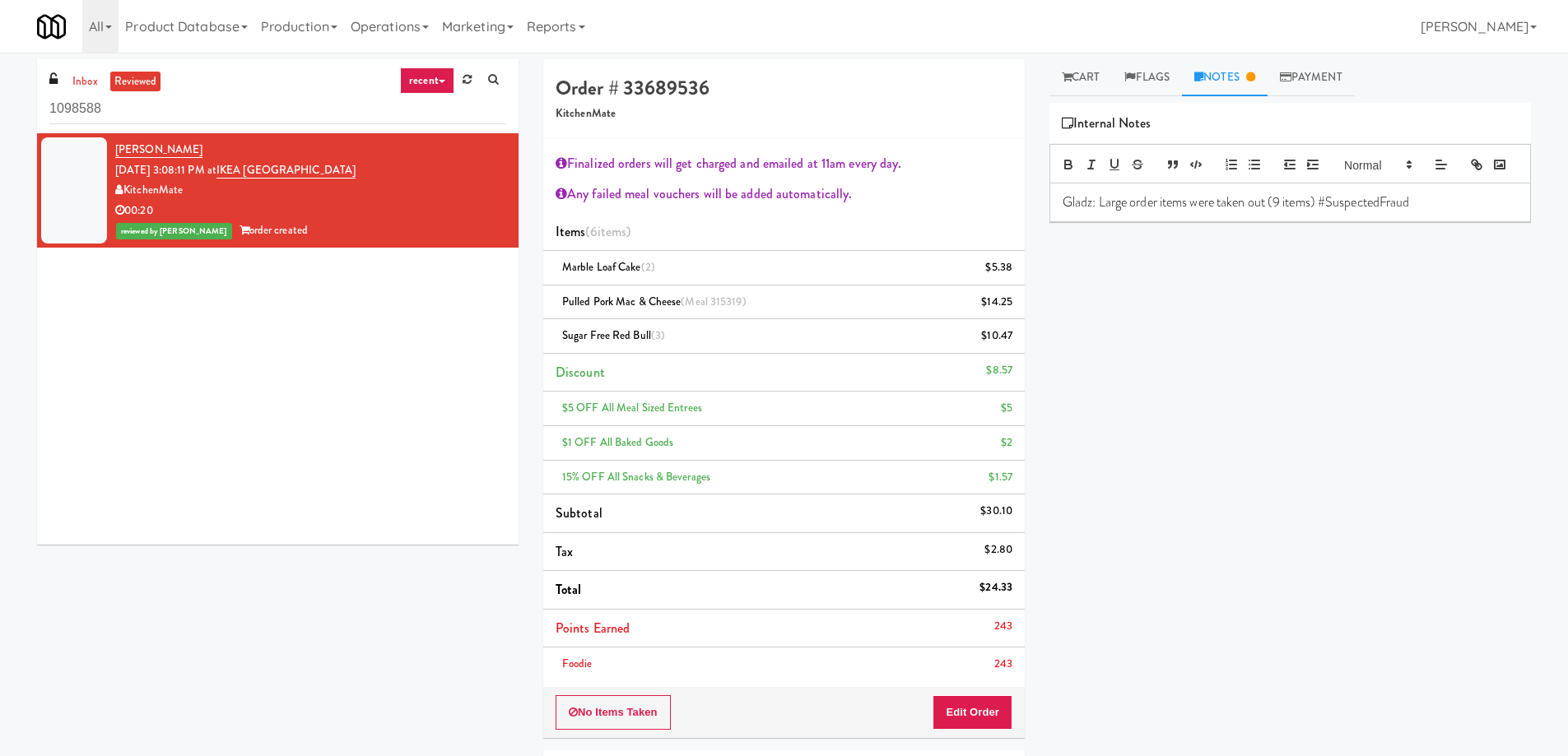
click at [1102, 211] on p "Gladz: Large order items were taken out (9 items) #SuspectedFraud" at bounding box center [1289, 202] width 455 height 18
drag, startPoint x: 1099, startPoint y: 224, endPoint x: 1155, endPoint y: 243, distance: 59.1
click at [1100, 211] on p "Gladz: Large order items were taken out (9 items) #SuspectedFraud" at bounding box center [1289, 202] width 455 height 18
drag, startPoint x: 1321, startPoint y: 228, endPoint x: 1339, endPoint y: 228, distance: 18.0
click at [1339, 228] on p "Gladz: 1 male customer took out Large order items were taken out (9 items) #Sus…" at bounding box center [1289, 212] width 455 height 37
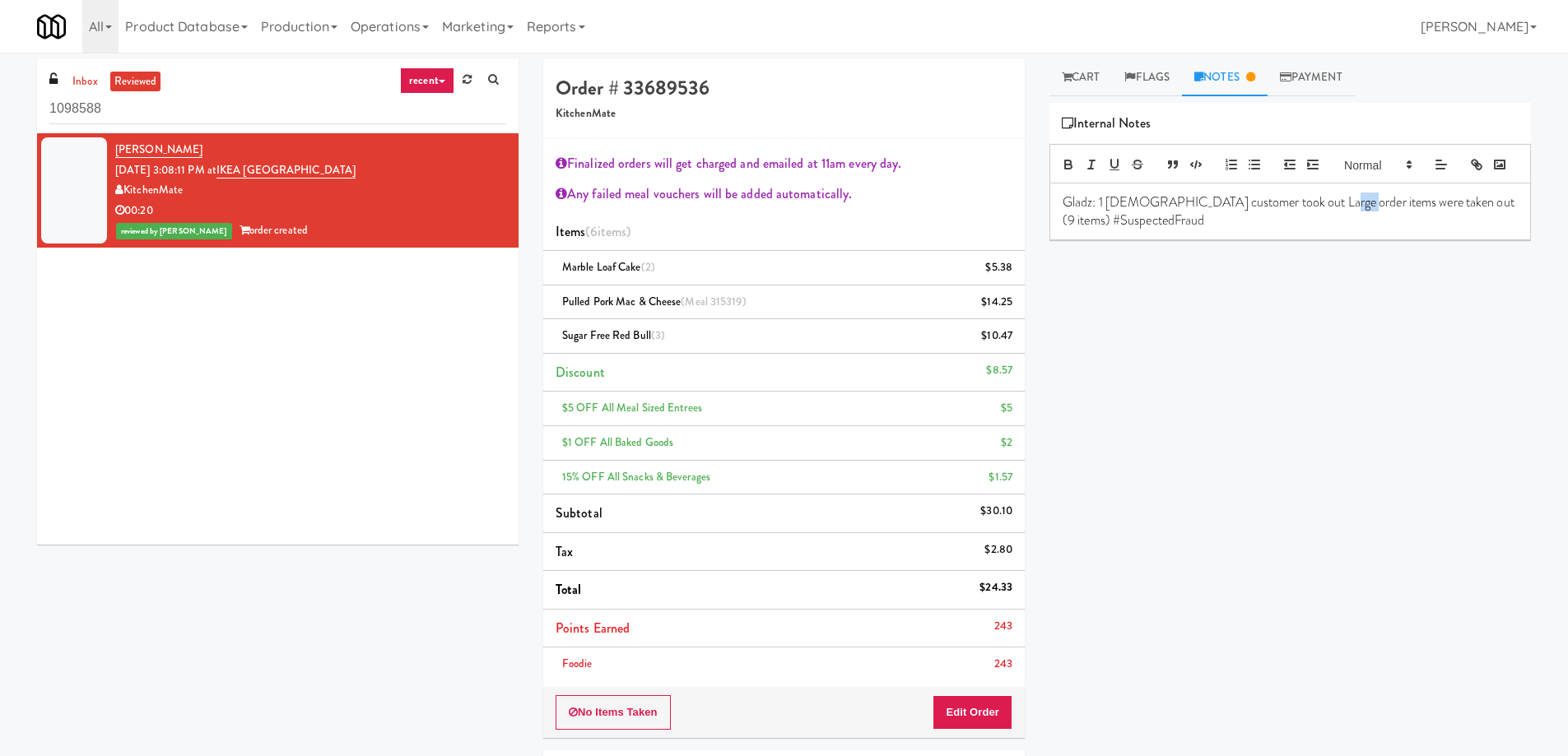
click at [1339, 228] on p "Gladz: 1 male customer took out Large order items were taken out (9 items) #Sus…" at bounding box center [1289, 212] width 455 height 37
drag, startPoint x: 1323, startPoint y: 230, endPoint x: 1403, endPoint y: 231, distance: 80.0
click at [1403, 230] on p "Gladz: 1 male customer took out Large order items were taken out (9 items) #Sus…" at bounding box center [1289, 212] width 455 height 37
click at [1337, 223] on p "Gladz: 1 male customer took out Large order items (9 items) #SuspectedFraud" at bounding box center [1289, 212] width 455 height 37
click at [1479, 223] on p "Gladz: 1 male customer took out Large order items (6 items) #SuspectedFraud" at bounding box center [1289, 212] width 455 height 37
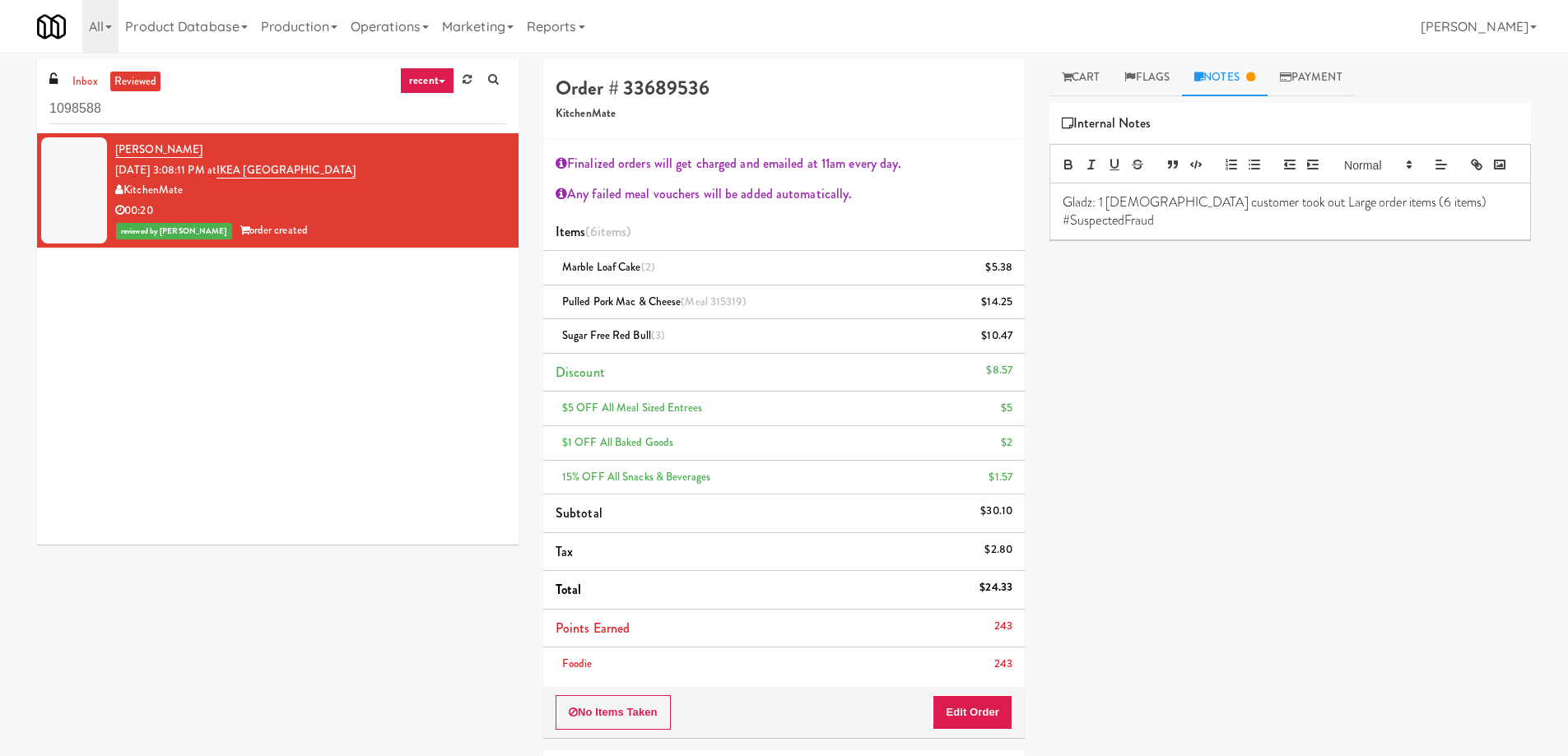
click at [1372, 225] on p "Gladz: 1 male customer took out Large order items (6 items) #SuspectedFraud" at bounding box center [1289, 212] width 455 height 37
click at [1378, 225] on p "Gladz: 1 male customer took out Large order items (6 items) #SuspectedFraud" at bounding box center [1289, 212] width 455 height 37
drag, startPoint x: 565, startPoint y: 335, endPoint x: 650, endPoint y: 335, distance: 85.0
click at [650, 335] on div "Sugar Free Red Bull (3) $10.47" at bounding box center [784, 336] width 457 height 20
copy span "Sugar Free Red Bull"
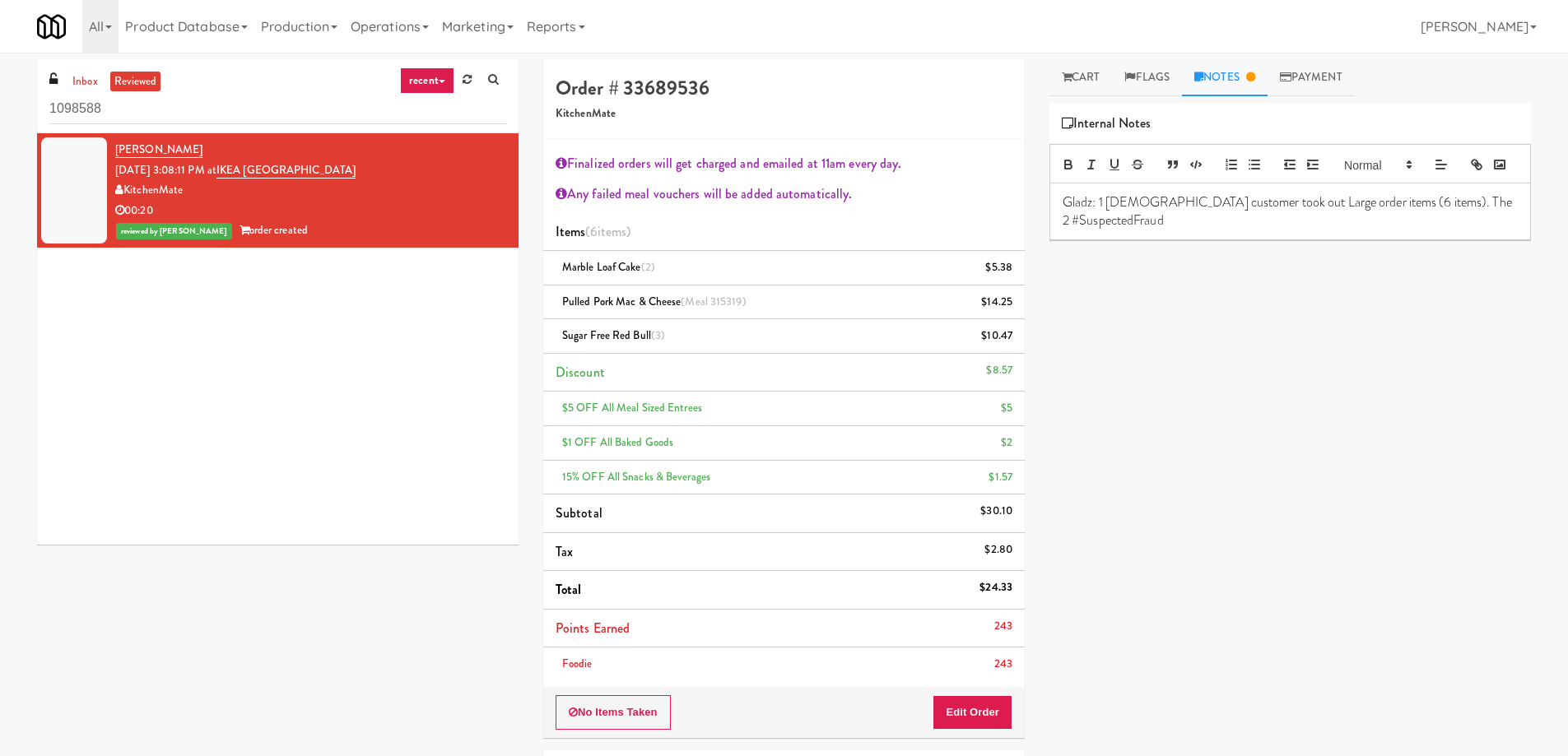
click at [1414, 223] on p "Gladz: 1 male customer took out Large order items (6 items). The 2 #SuspectedFr…" at bounding box center [1289, 212] width 455 height 37
drag, startPoint x: 1382, startPoint y: 229, endPoint x: 1397, endPoint y: 229, distance: 15.0
click at [1397, 229] on p "Gladz: 1 male customer took out Large order items (6 items). The 2 Sugar Free R…" at bounding box center [1289, 212] width 455 height 37
click at [1168, 230] on p "Gladz: 1 male customer took out Large order items (6 items). Customer put the 2…" at bounding box center [1289, 212] width 455 height 37
click at [1383, 222] on p "Gladz: 1 male customer took out Large order items (6 items). Customer put the 2…" at bounding box center [1289, 221] width 455 height 55
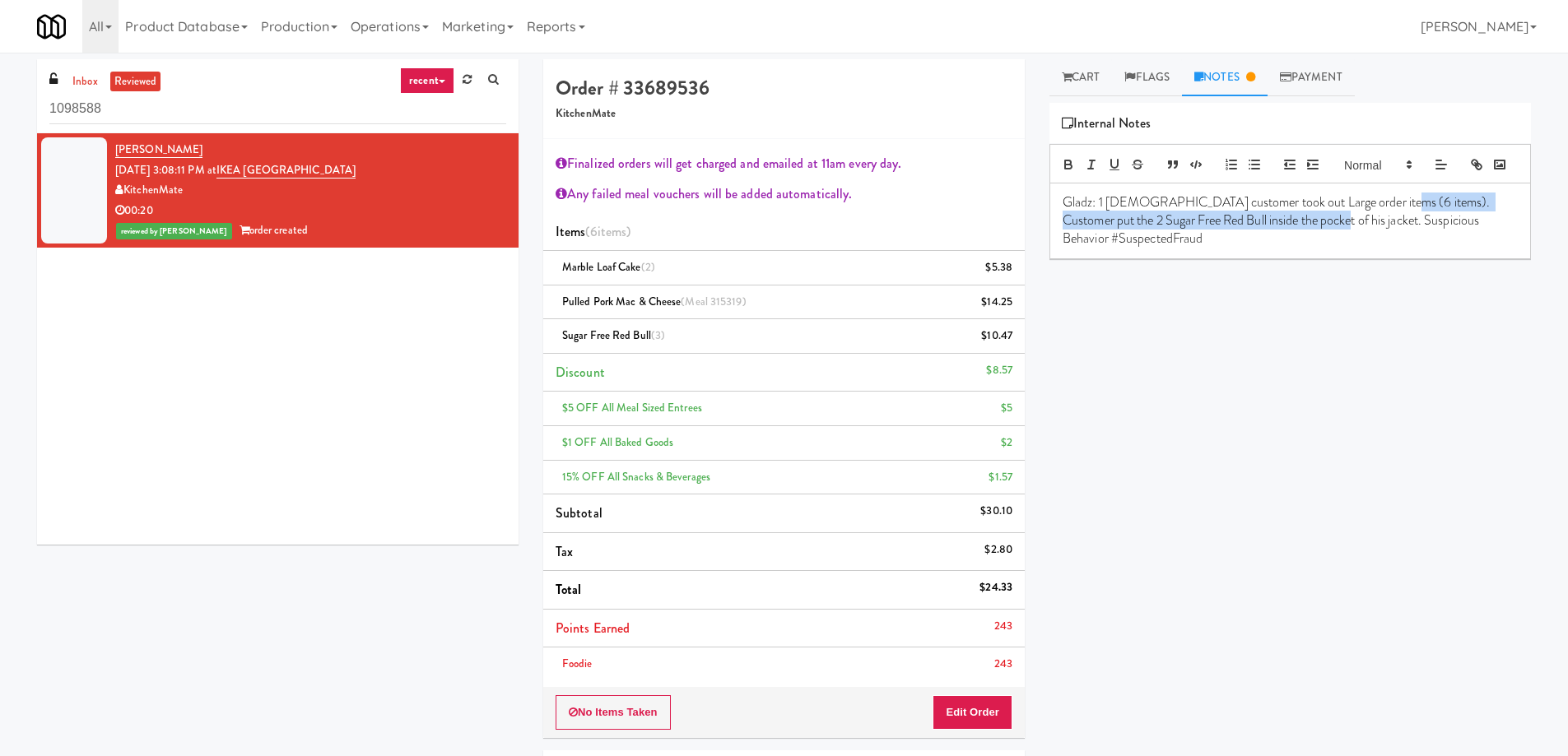
click at [1319, 247] on p "Gladz: 1 male customer took out Large order items (6 items). Customer put the 2…" at bounding box center [1289, 221] width 455 height 55
click at [1321, 244] on p "Gladz: 1 male customer took out Large order items (6 items). Customer put the 2…" at bounding box center [1289, 221] width 455 height 55
copy p "Customer put the 2 Sugar Free Red Bull inside the pocket of his jacket"
click at [1226, 249] on p "Gladz: 1 male customer took out Large order items (6 items). Customer put the 2…" at bounding box center [1289, 221] width 455 height 55
click at [1247, 372] on div "Retrieve Video Primary Flag Clear Flag if unable to determine what was taken or…" at bounding box center [1289, 411] width 481 height 617
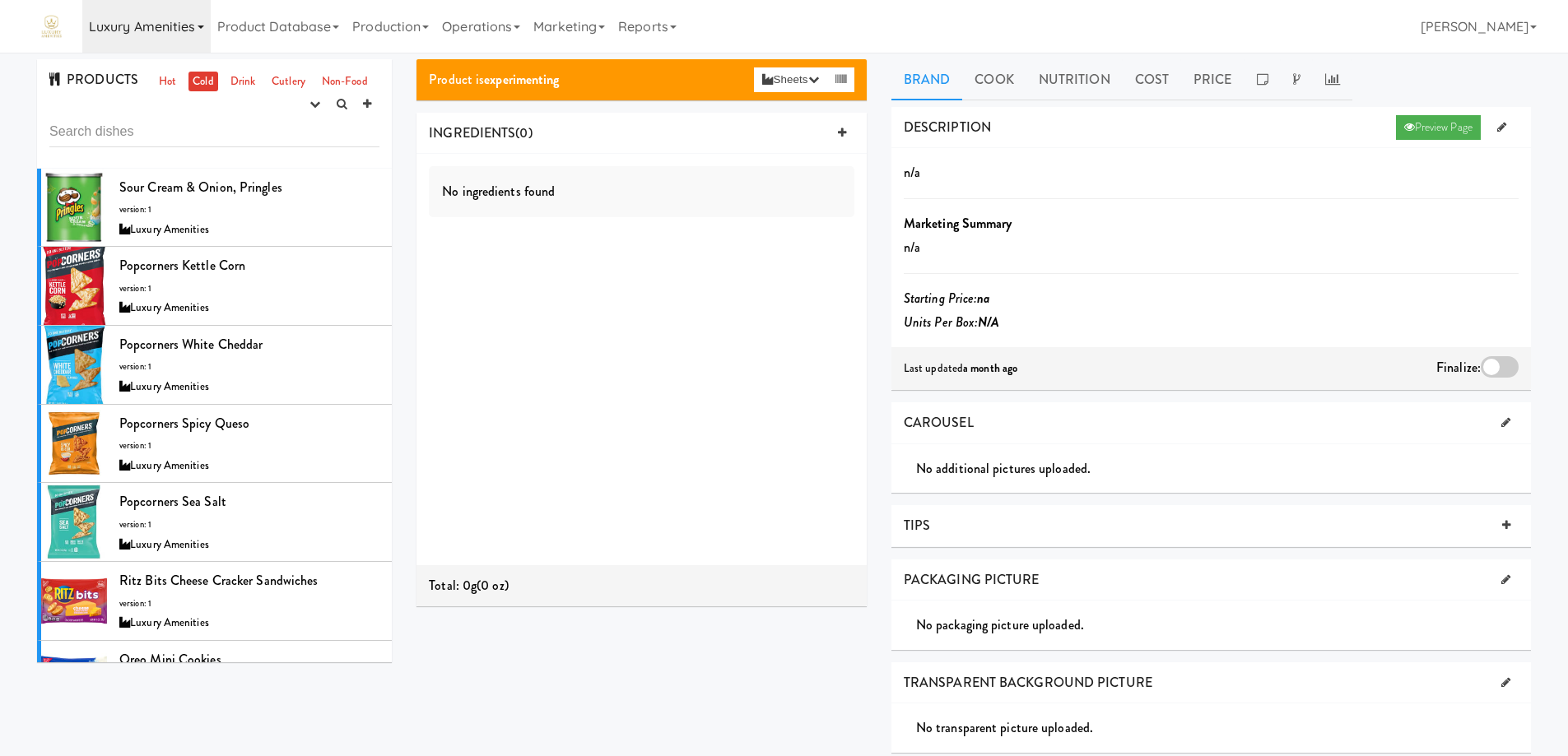
click at [202, 25] on link "Luxury Amenities" at bounding box center [146, 26] width 128 height 53
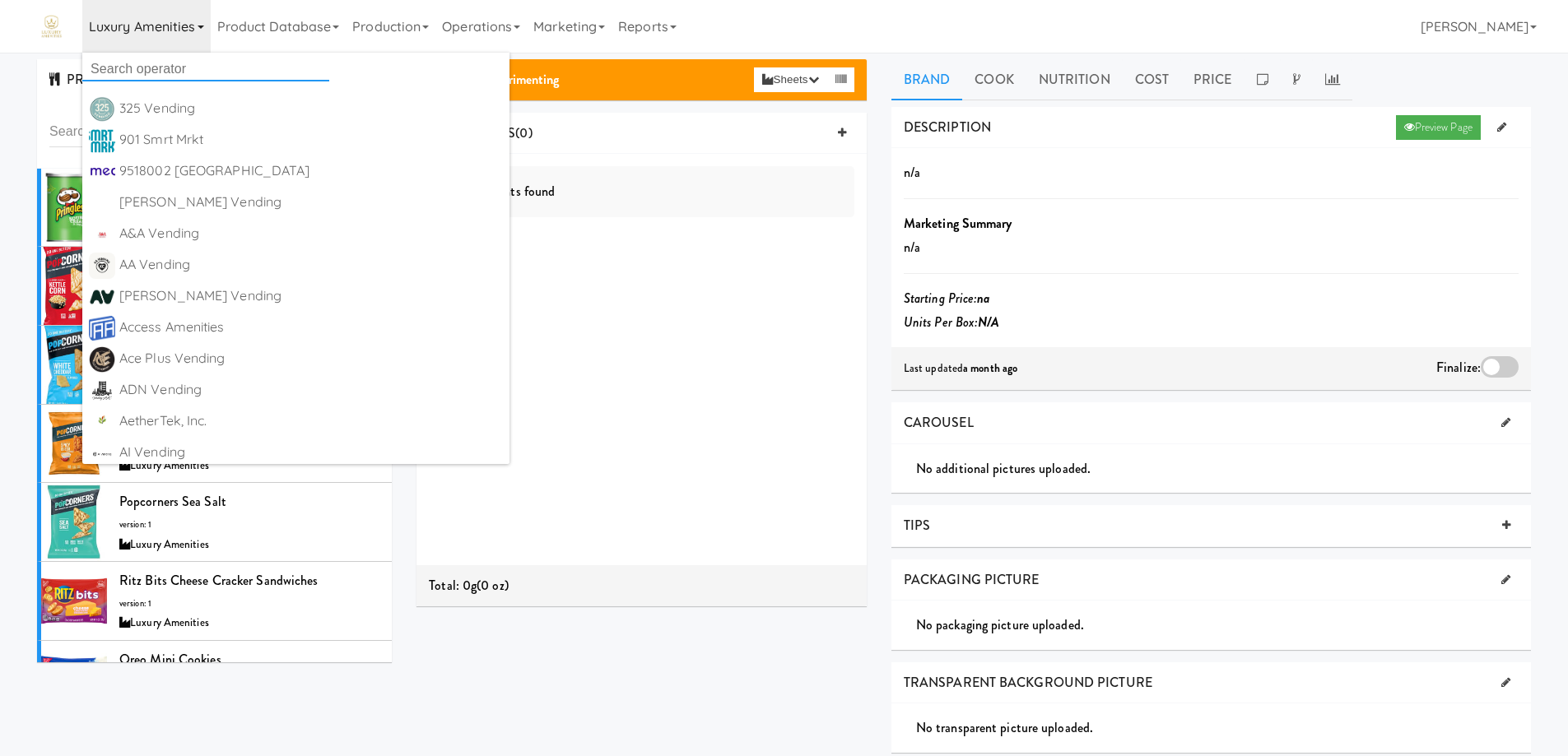
click at [160, 71] on input "text" at bounding box center [206, 69] width 247 height 25
paste input "[PERSON_NAME] Quick Picks"
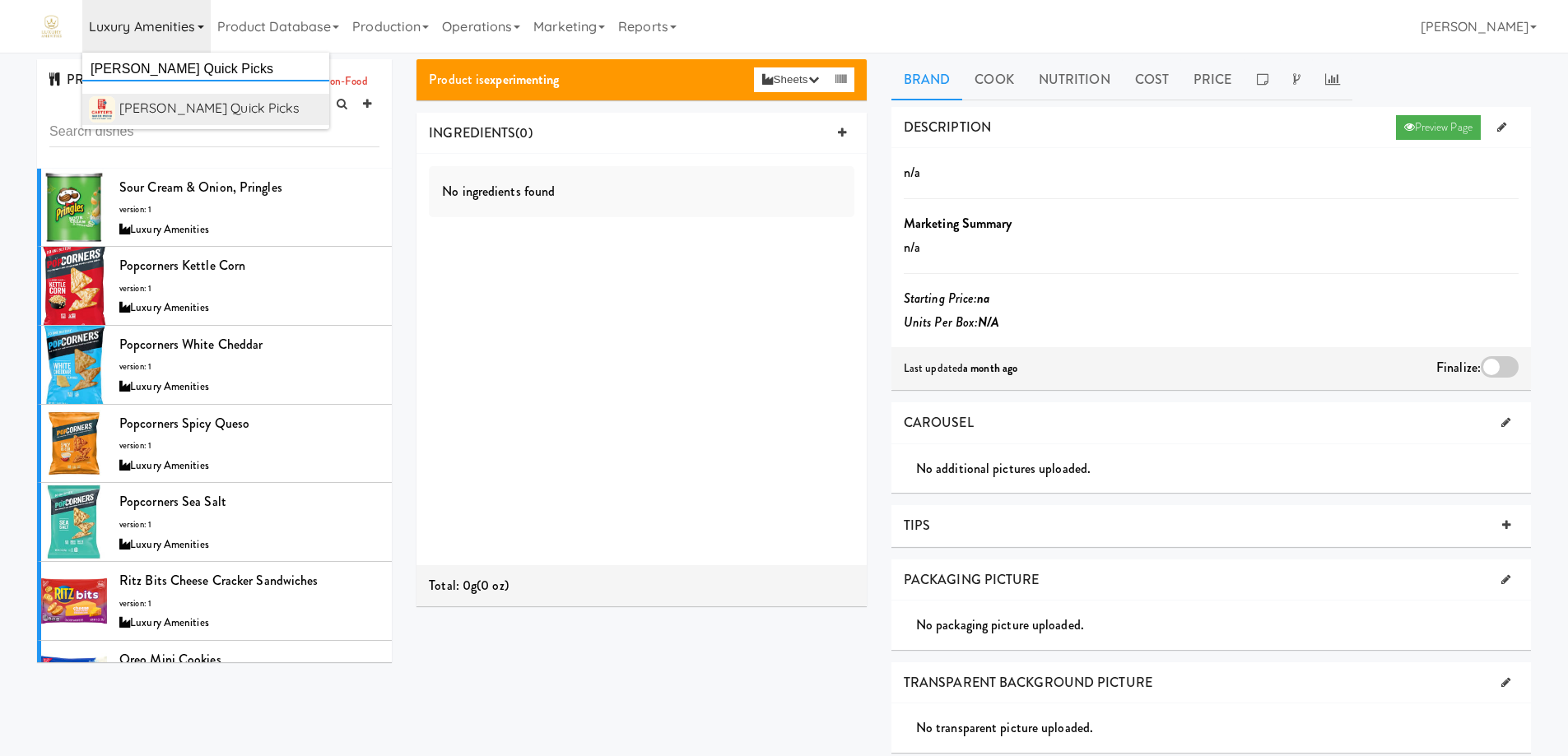
type input "[PERSON_NAME] Quick Picks"
click at [179, 112] on div "[PERSON_NAME] Quick Picks" at bounding box center [221, 109] width 203 height 25
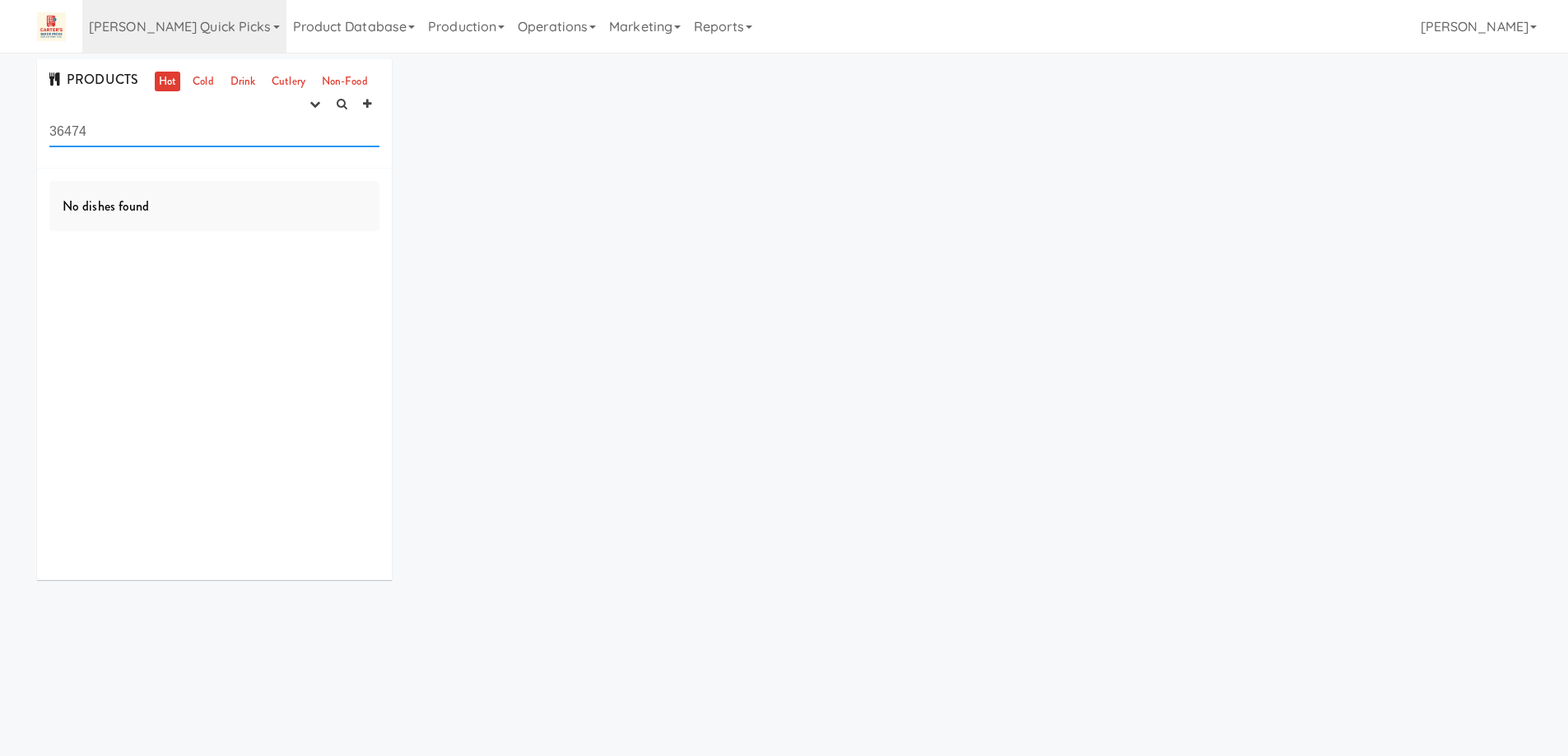
click at [110, 135] on input "36474" at bounding box center [214, 131] width 330 height 31
click at [323, 106] on button "button" at bounding box center [315, 104] width 27 height 25
click at [263, 130] on link "experimenting" at bounding box center [262, 136] width 131 height 30
click at [195, 84] on link "Cold" at bounding box center [202, 81] width 29 height 20
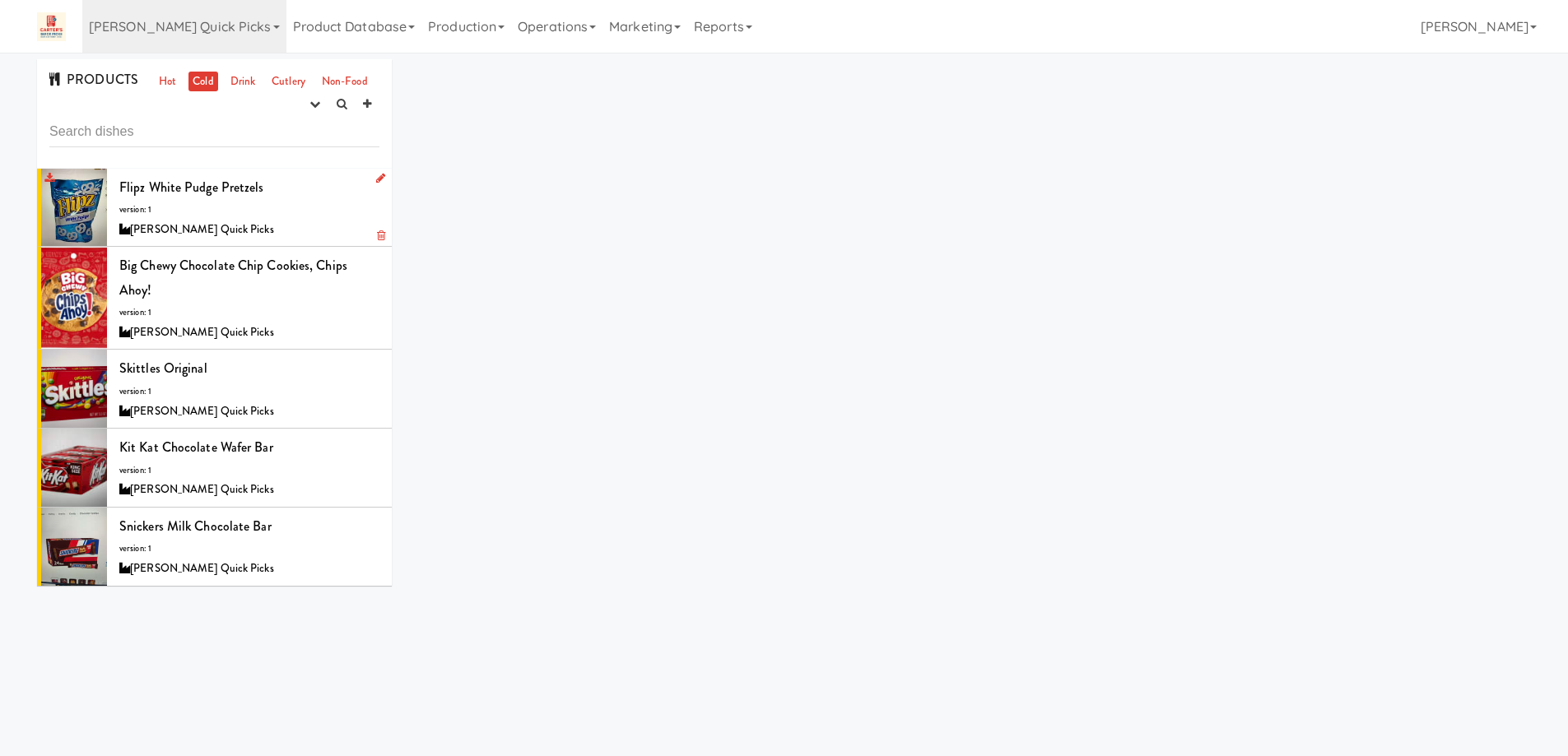
click at [293, 211] on div "Flipz White Pudge Pretzels version: 1 Carter’s Quick Picks" at bounding box center [249, 208] width 260 height 65
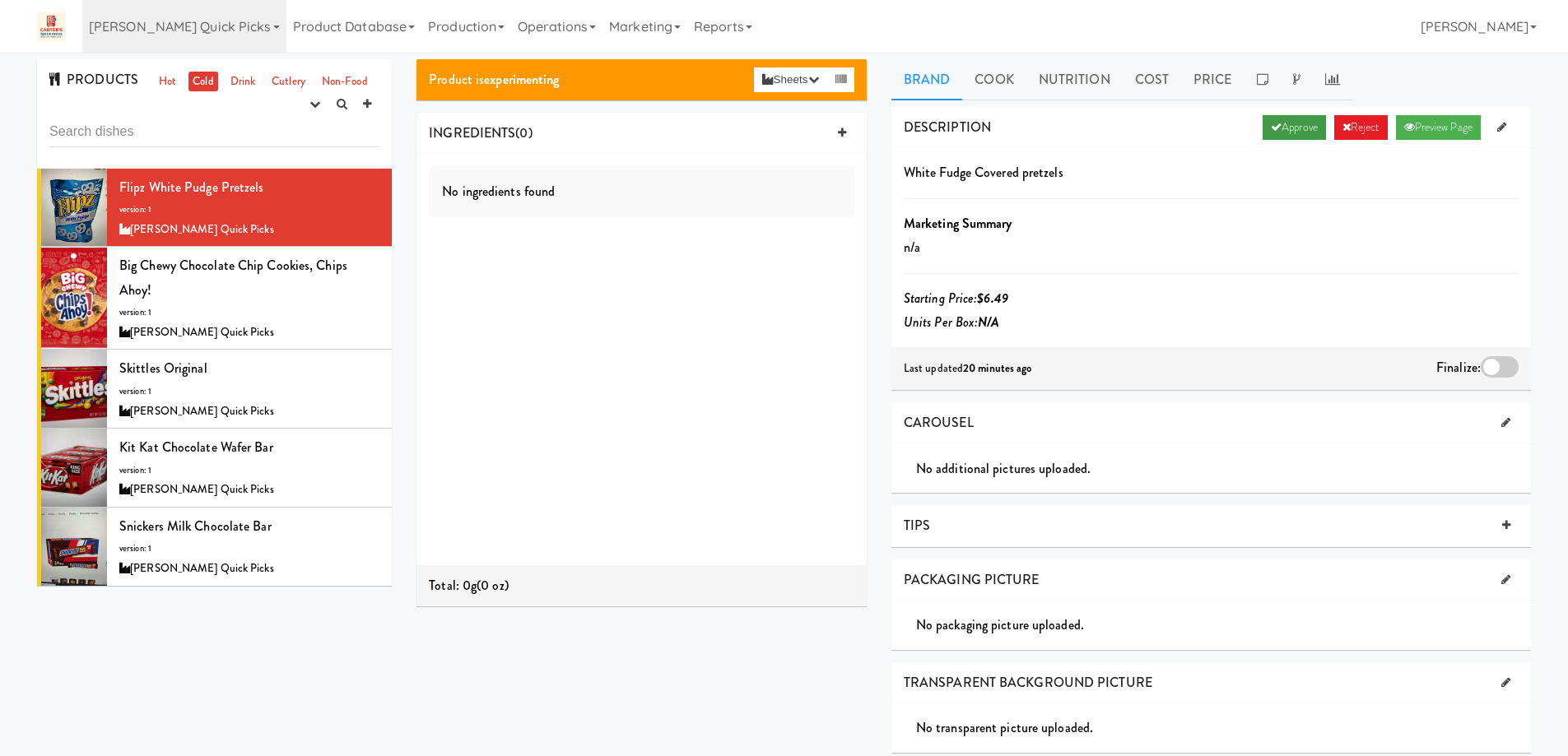
click at [1275, 133] on link "Approve" at bounding box center [1294, 127] width 63 height 25
click at [1491, 372] on div at bounding box center [1499, 367] width 38 height 21
click at [0, 0] on input "checkbox" at bounding box center [0, 0] width 0 height 0
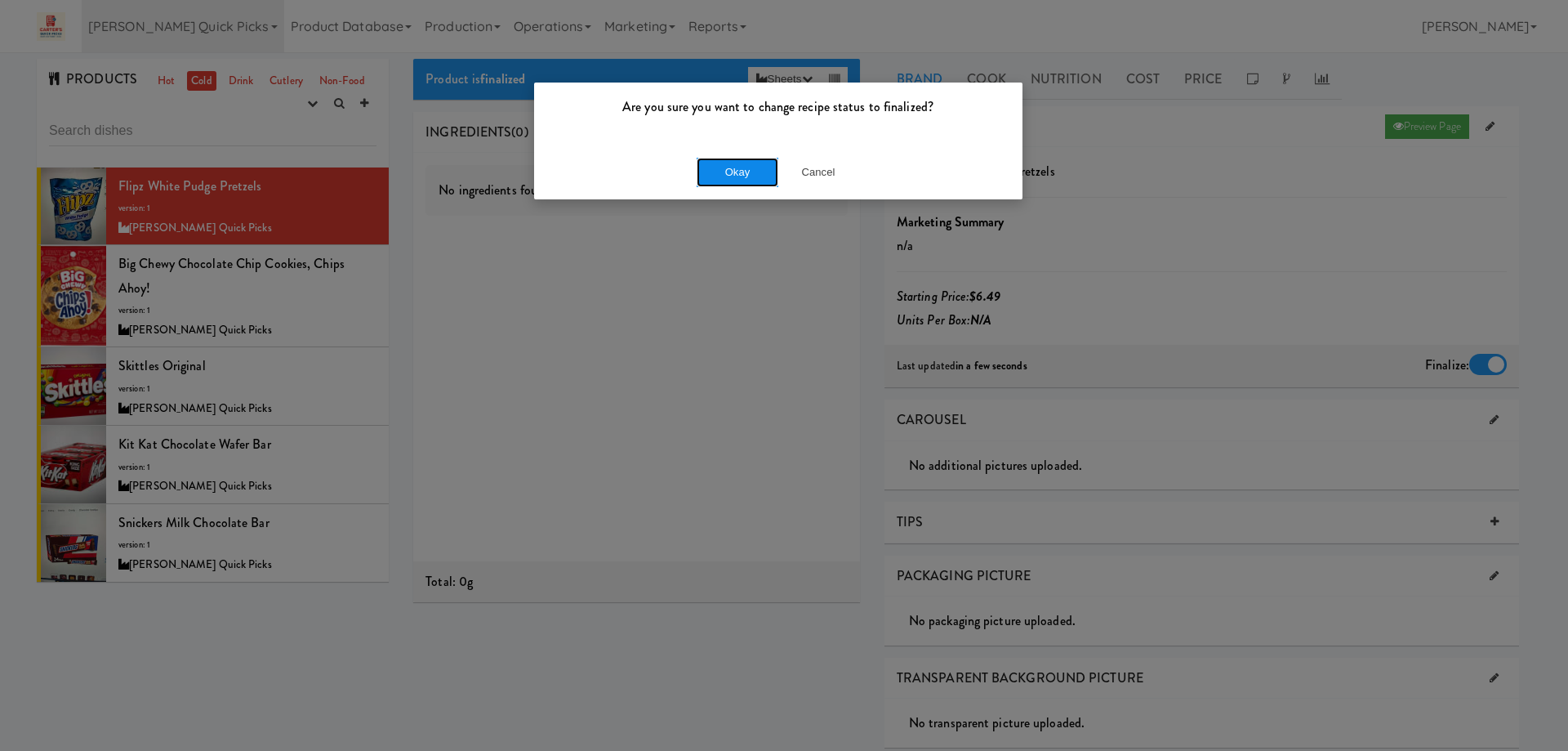
click at [727, 171] on button "Okay" at bounding box center [737, 172] width 82 height 30
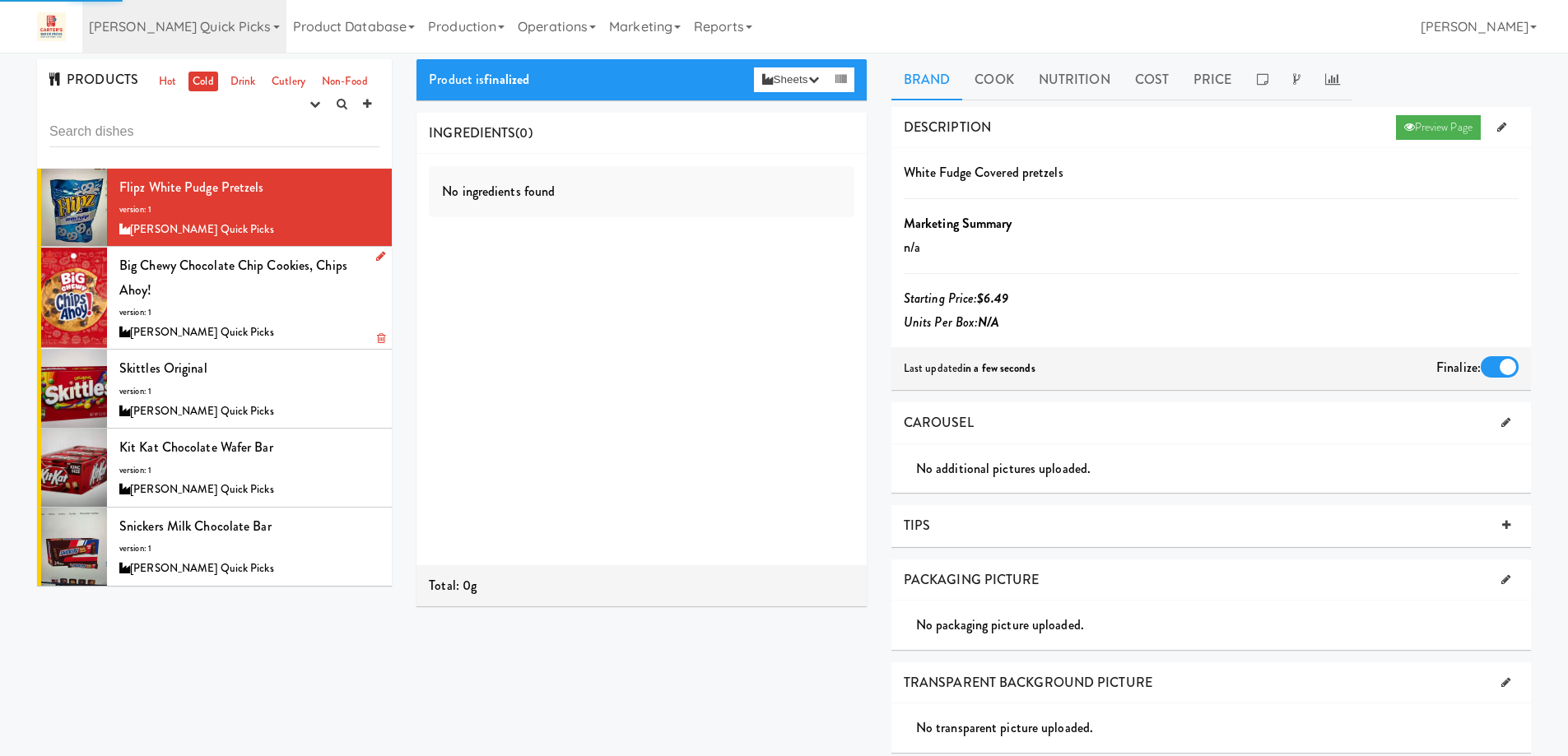
click at [313, 327] on div "[PERSON_NAME] Quick Picks" at bounding box center [249, 332] width 260 height 20
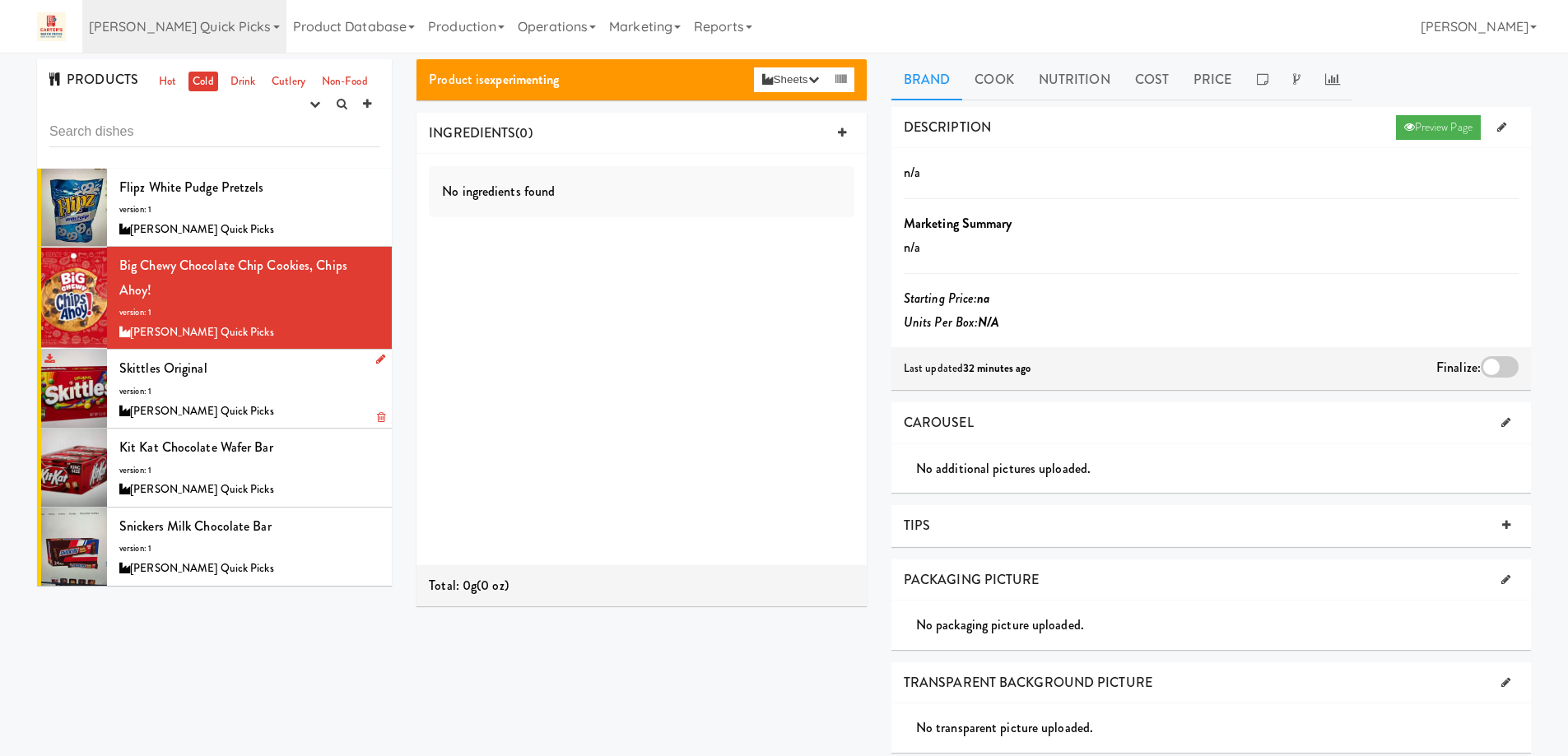
click at [303, 401] on div "[PERSON_NAME] Quick Picks" at bounding box center [249, 411] width 260 height 20
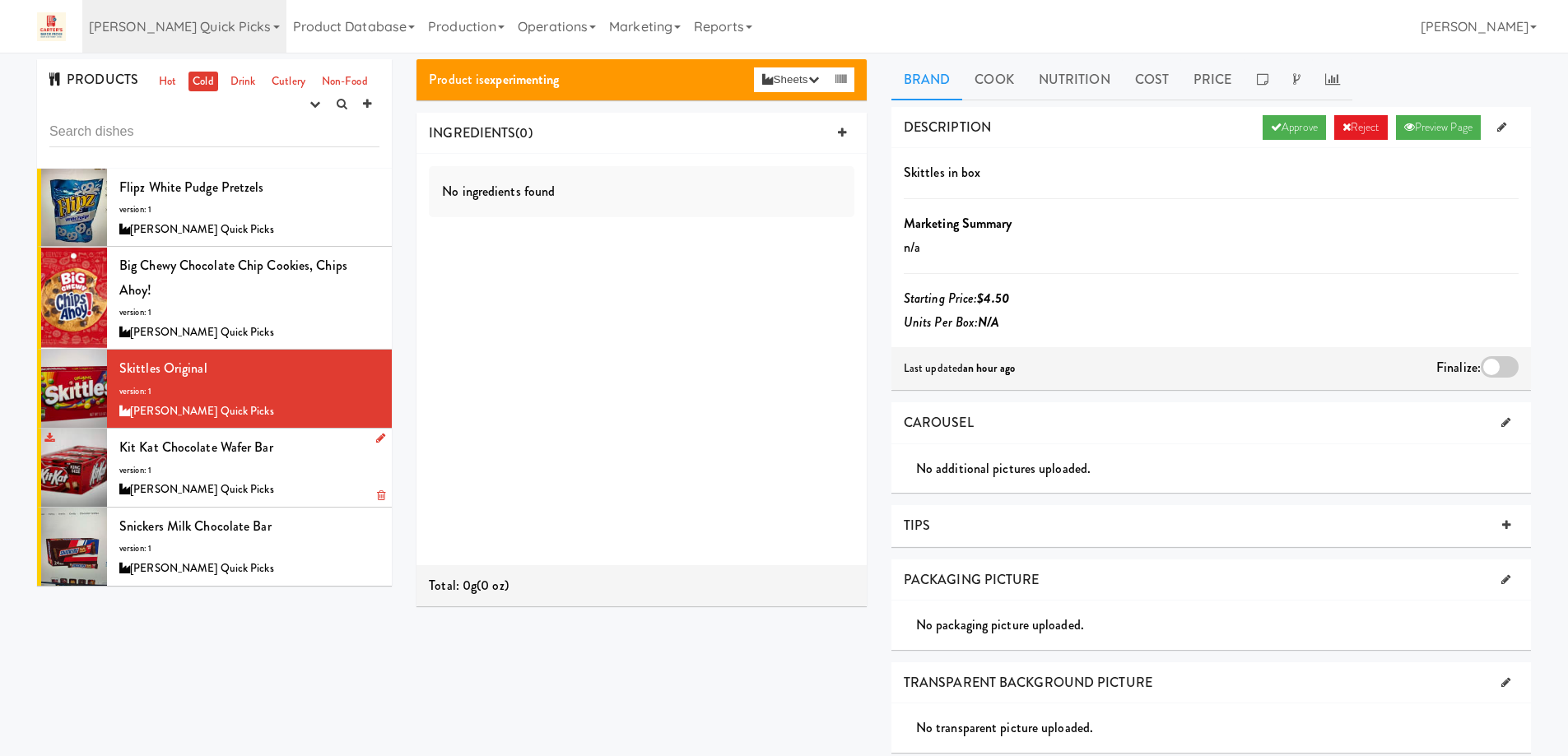
click at [277, 476] on div "Kit Kat Chocolate Wafer bar version: 1 Carter’s Quick Picks" at bounding box center [249, 468] width 260 height 65
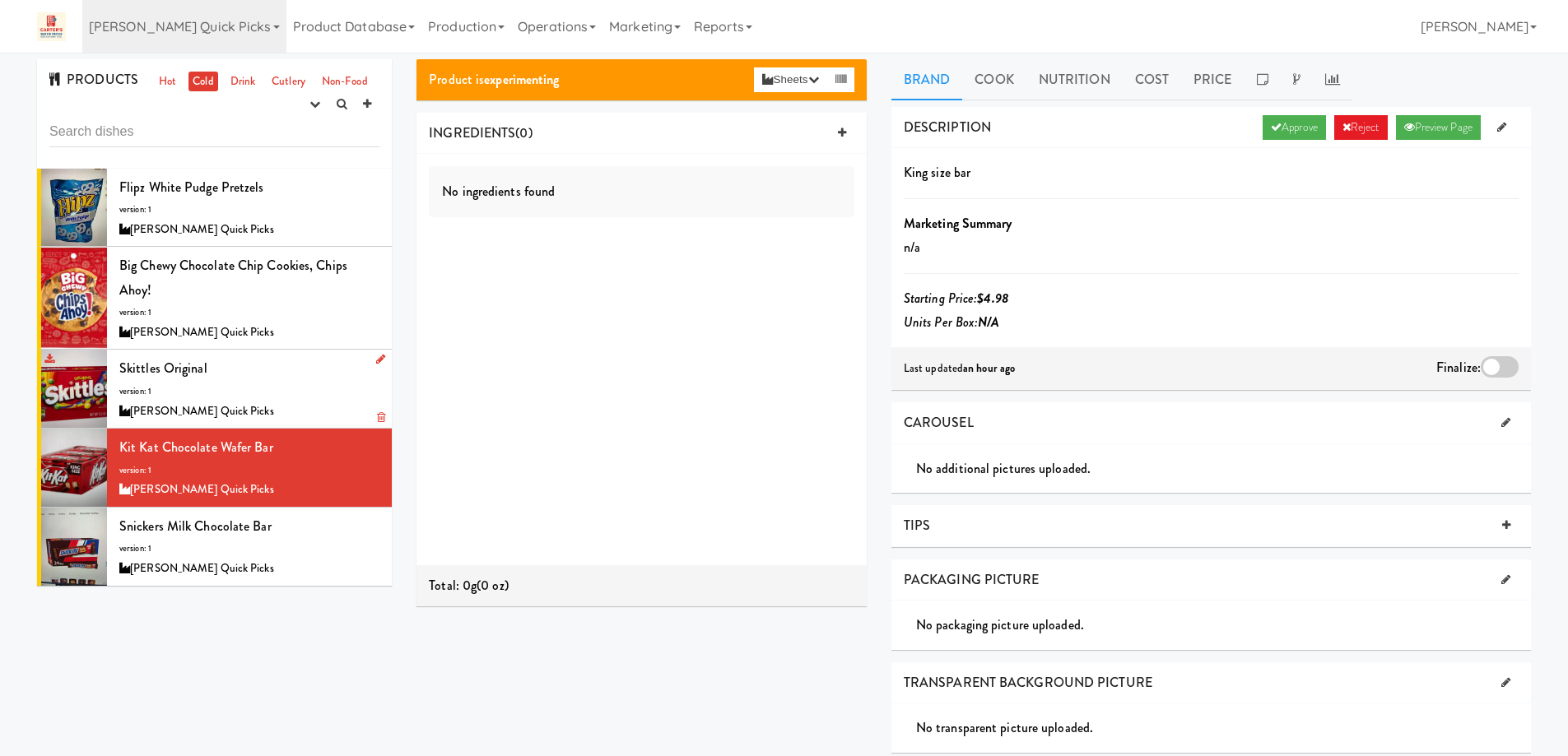
click at [78, 399] on div at bounding box center [74, 388] width 66 height 78
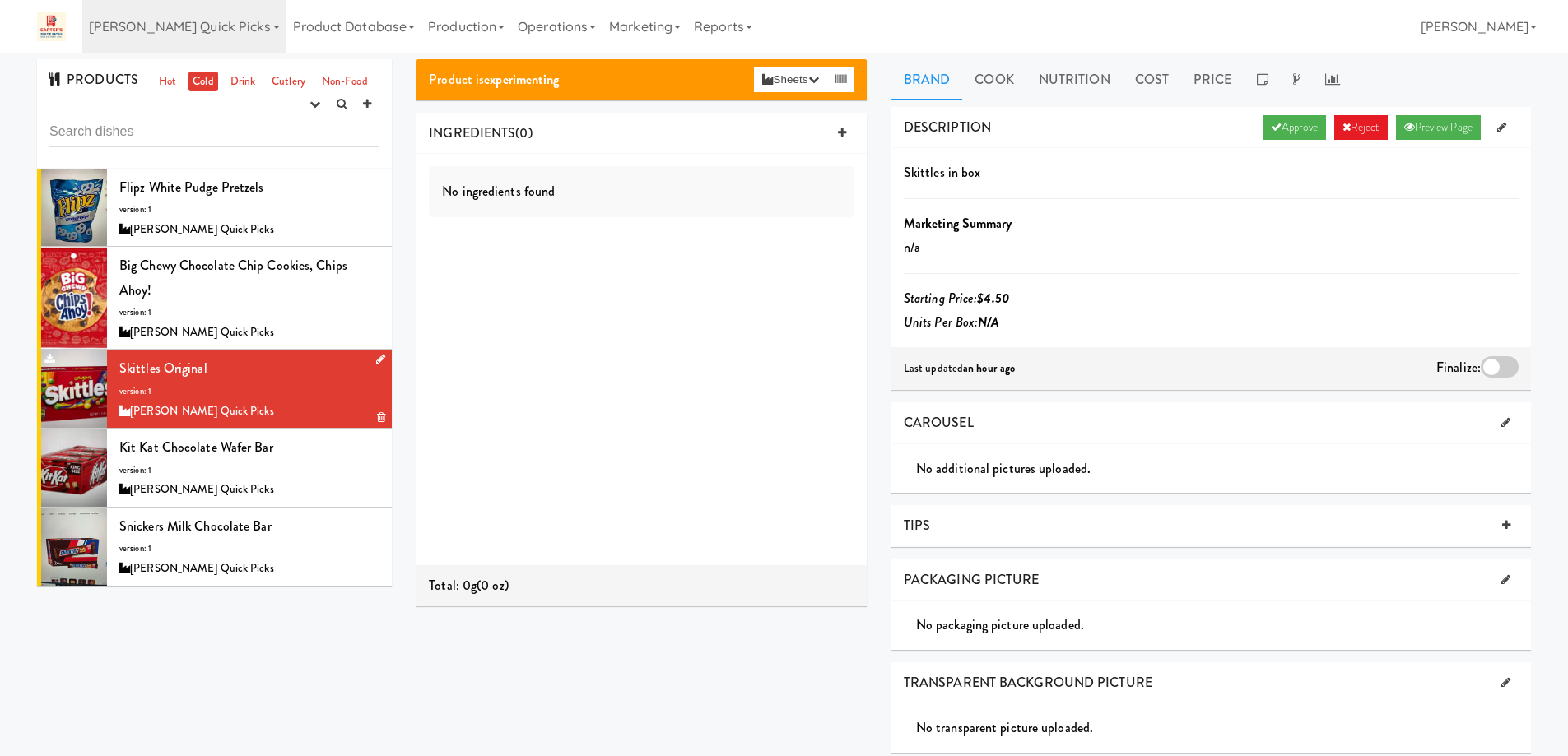
click at [82, 384] on div at bounding box center [74, 388] width 66 height 78
click at [82, 484] on div at bounding box center [74, 467] width 66 height 78
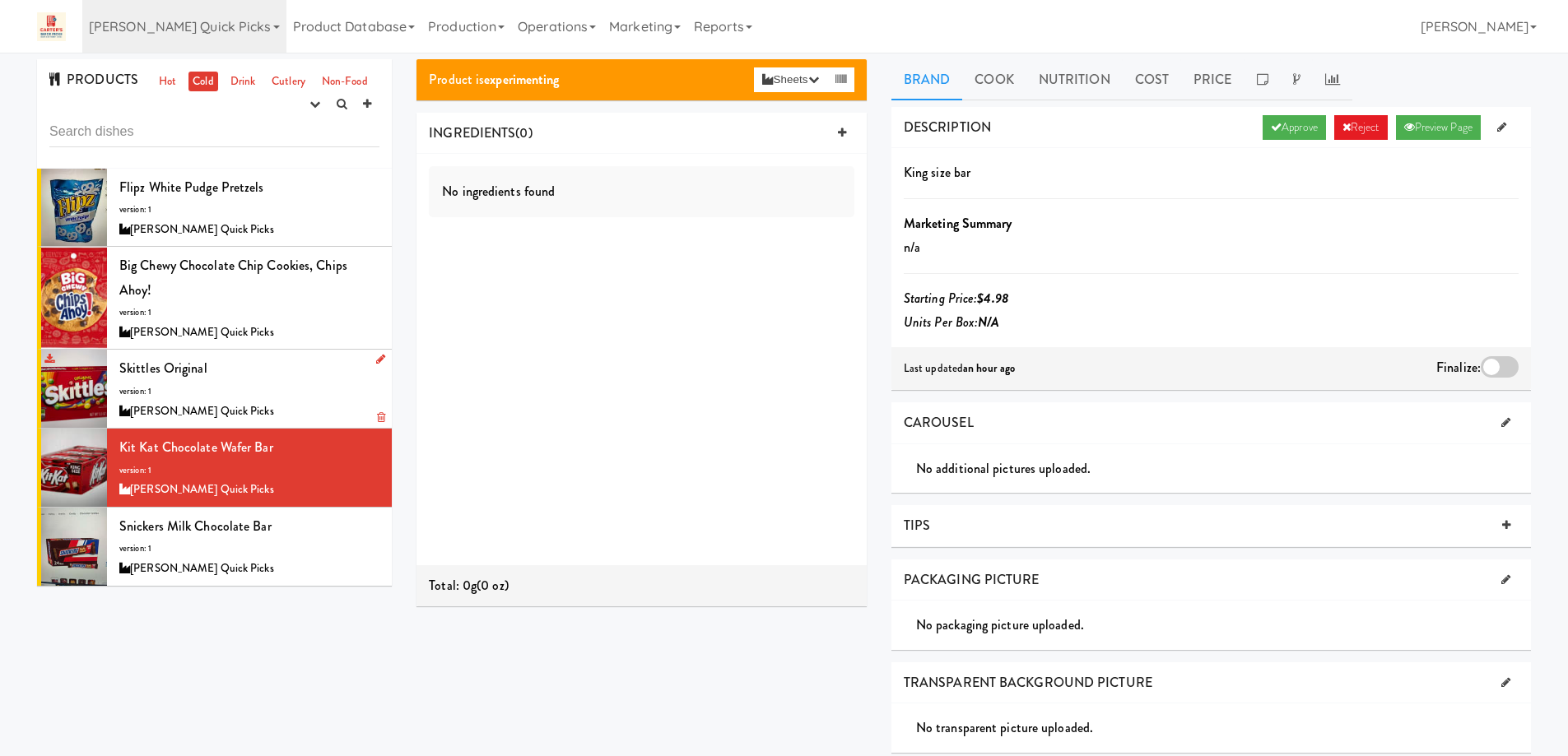
click at [83, 395] on div at bounding box center [74, 388] width 66 height 78
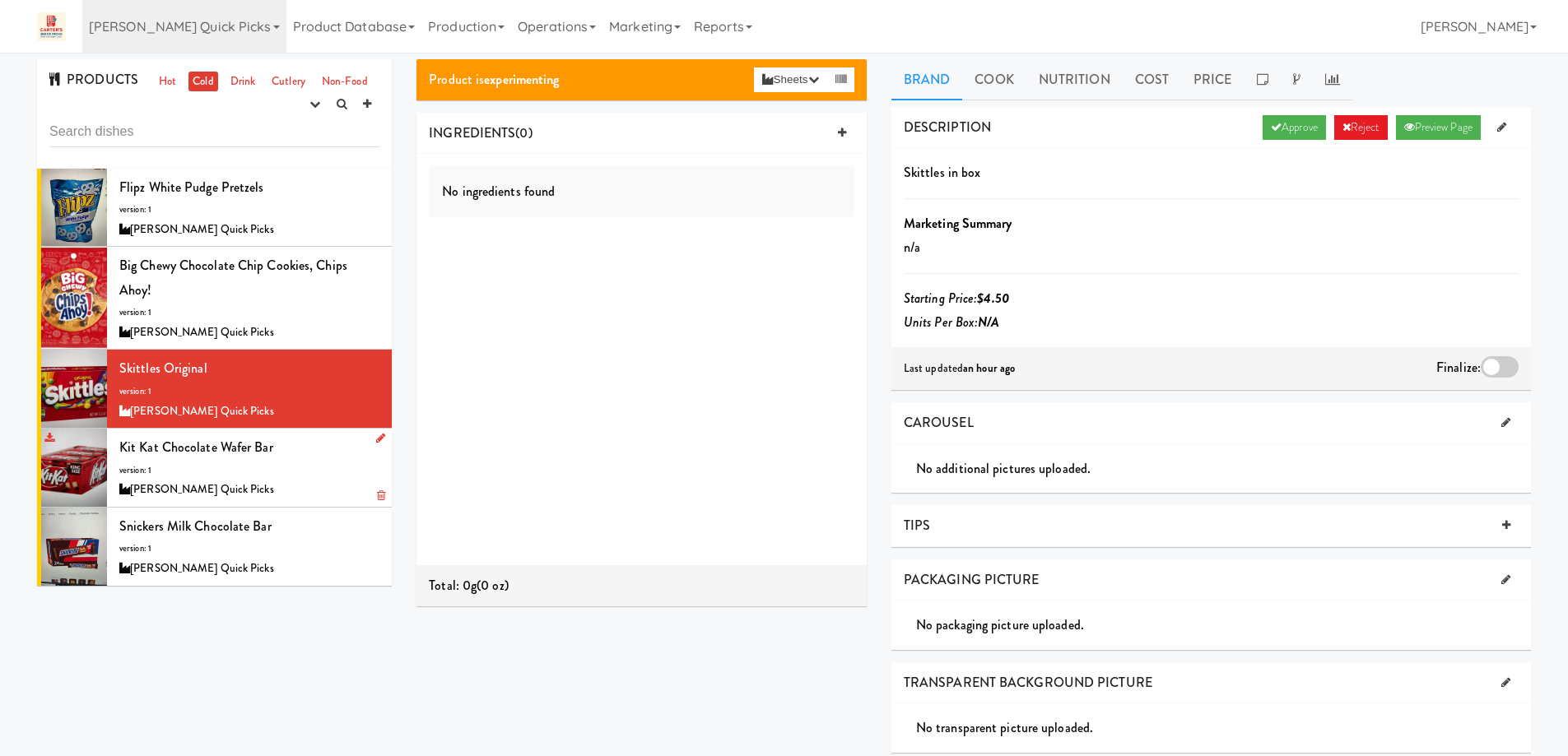
click at [315, 484] on div "[PERSON_NAME] Quick Picks" at bounding box center [249, 489] width 260 height 20
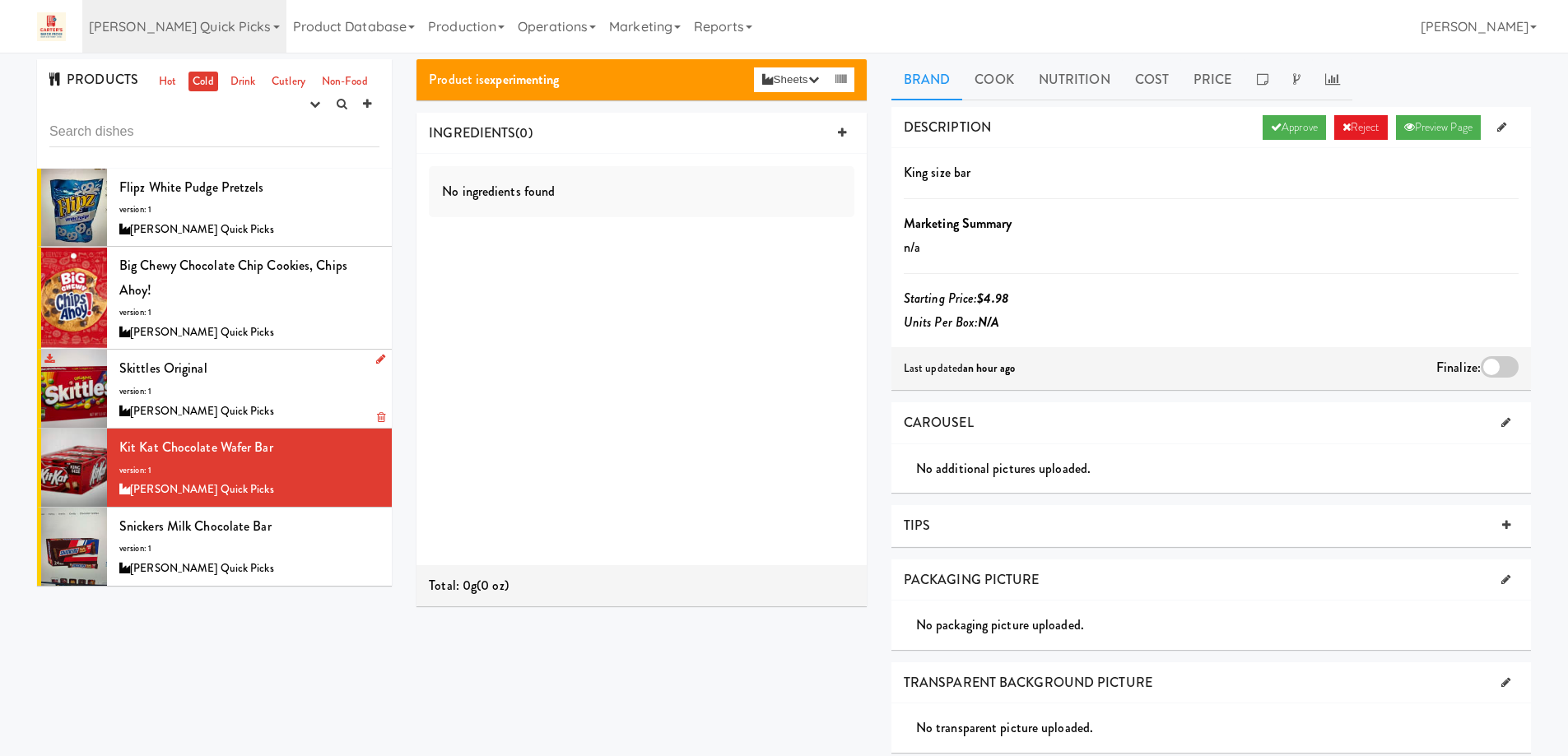
click at [302, 383] on div "Skittles Original version: 1 Carter’s Quick Picks" at bounding box center [249, 389] width 260 height 65
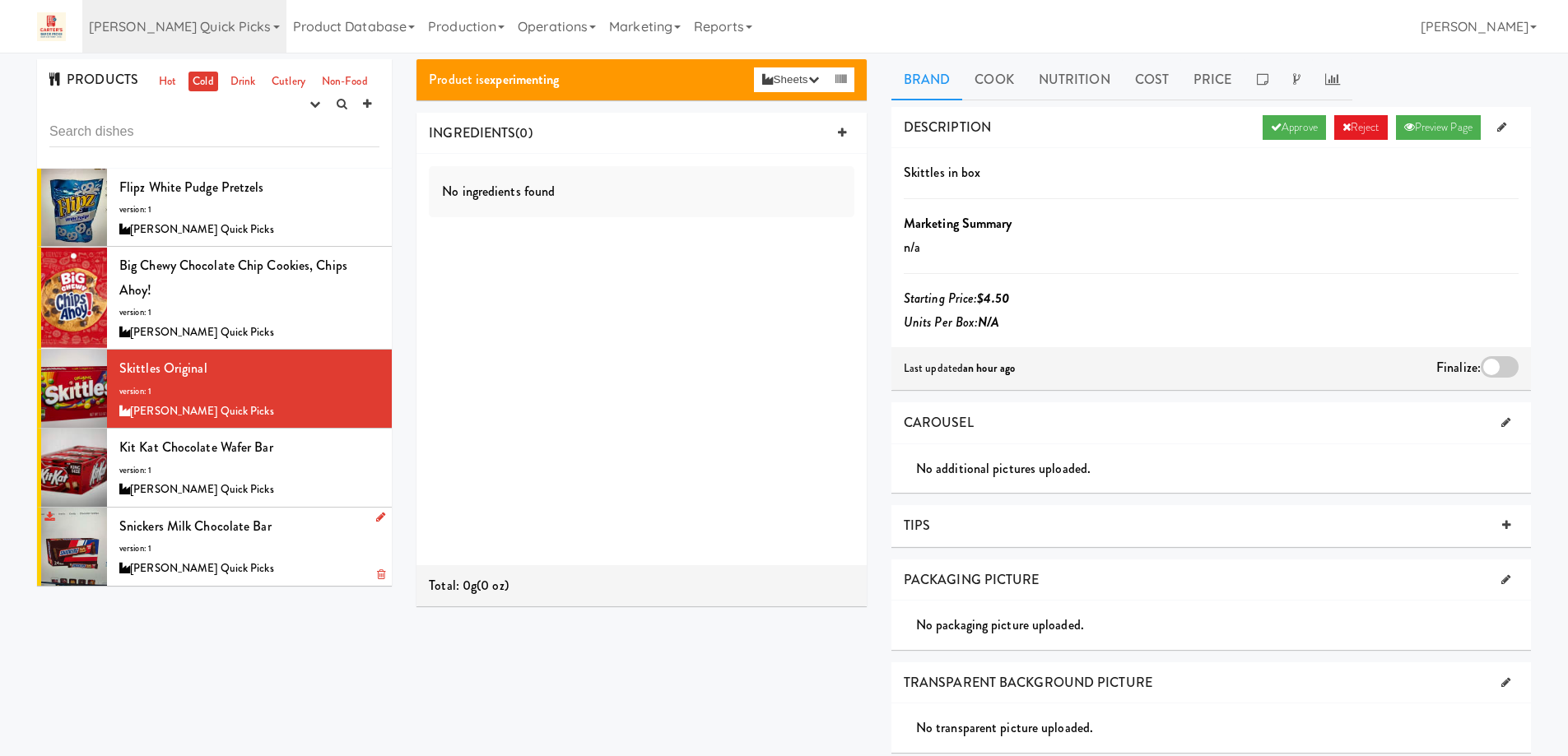
click at [312, 568] on div "[PERSON_NAME] Quick Picks" at bounding box center [249, 569] width 260 height 20
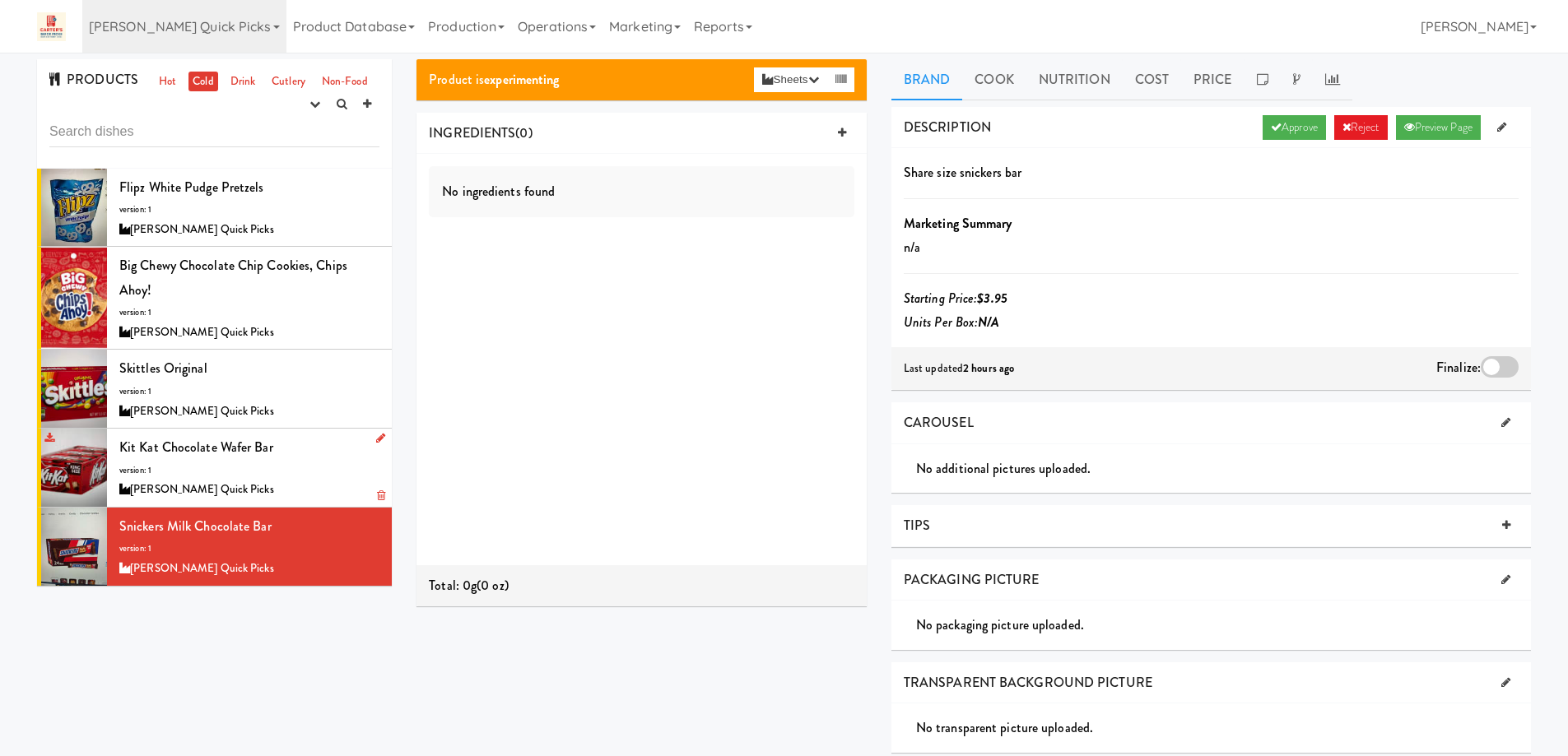
click at [308, 476] on div "Kit Kat Chocolate Wafer bar version: 1 Carter’s Quick Picks" at bounding box center [249, 468] width 260 height 65
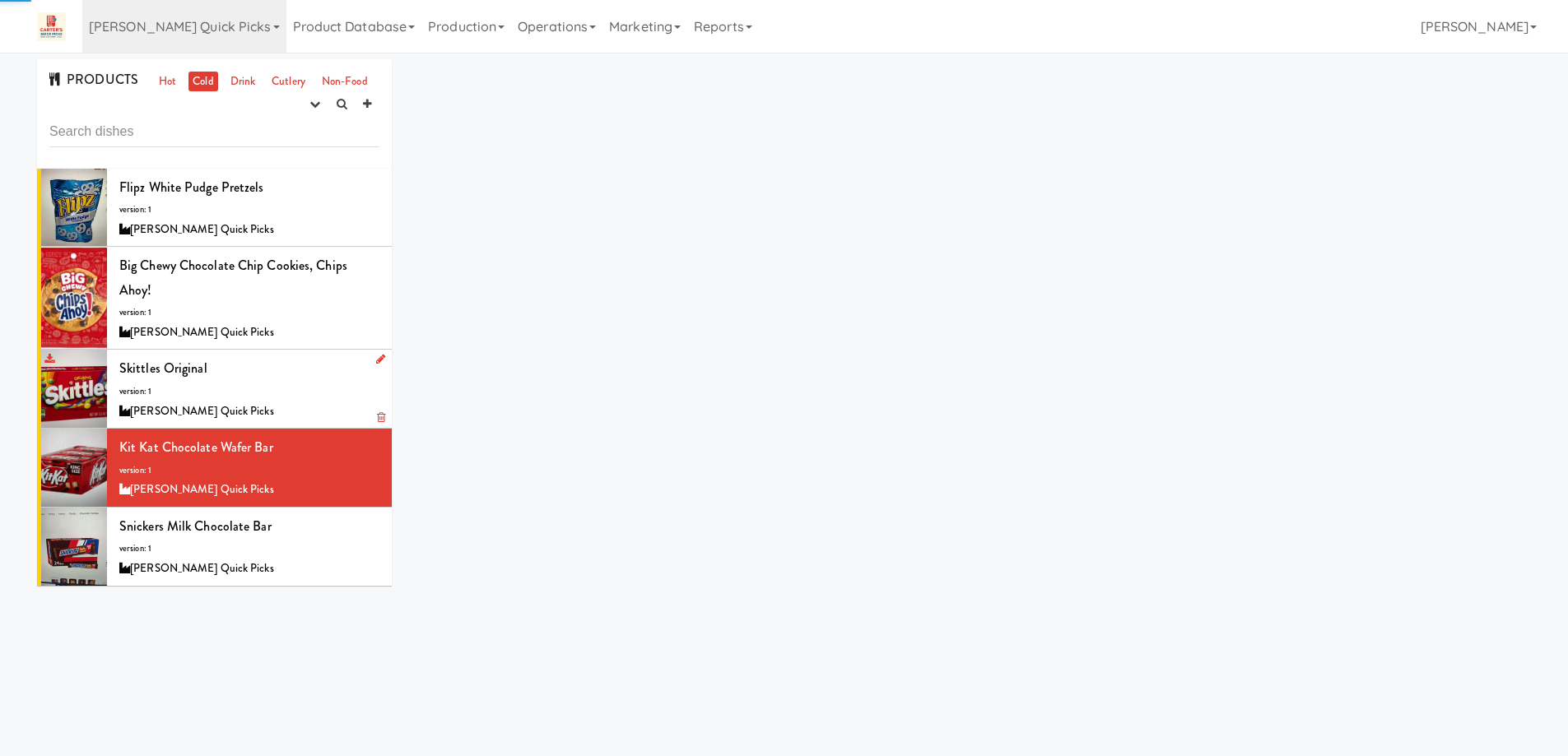
click at [275, 387] on div "Skittles Original version: 1 Carter’s Quick Picks" at bounding box center [249, 389] width 260 height 65
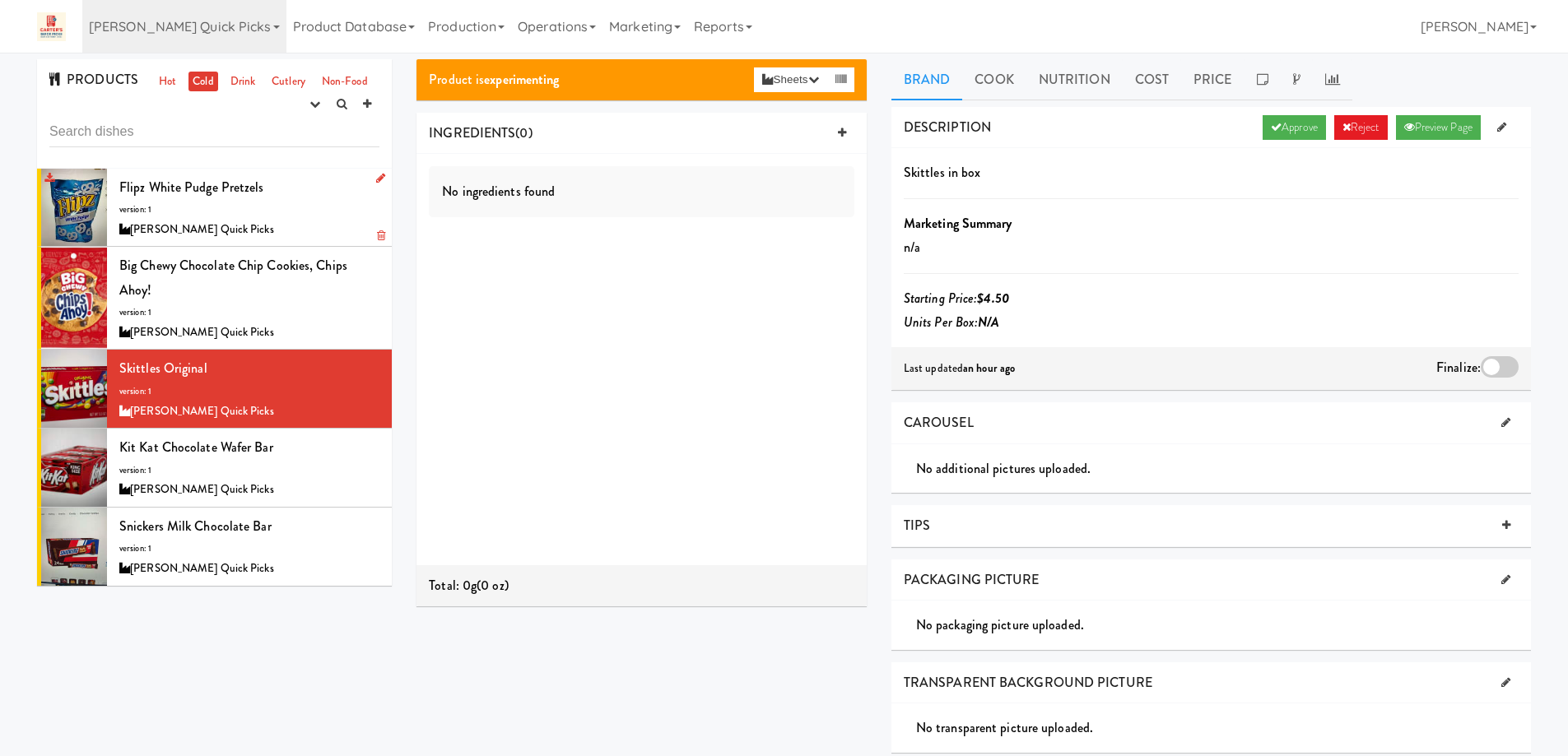
click at [254, 208] on div "Flipz White Pudge Pretzels version: 1 Carter’s Quick Picks" at bounding box center [249, 208] width 260 height 65
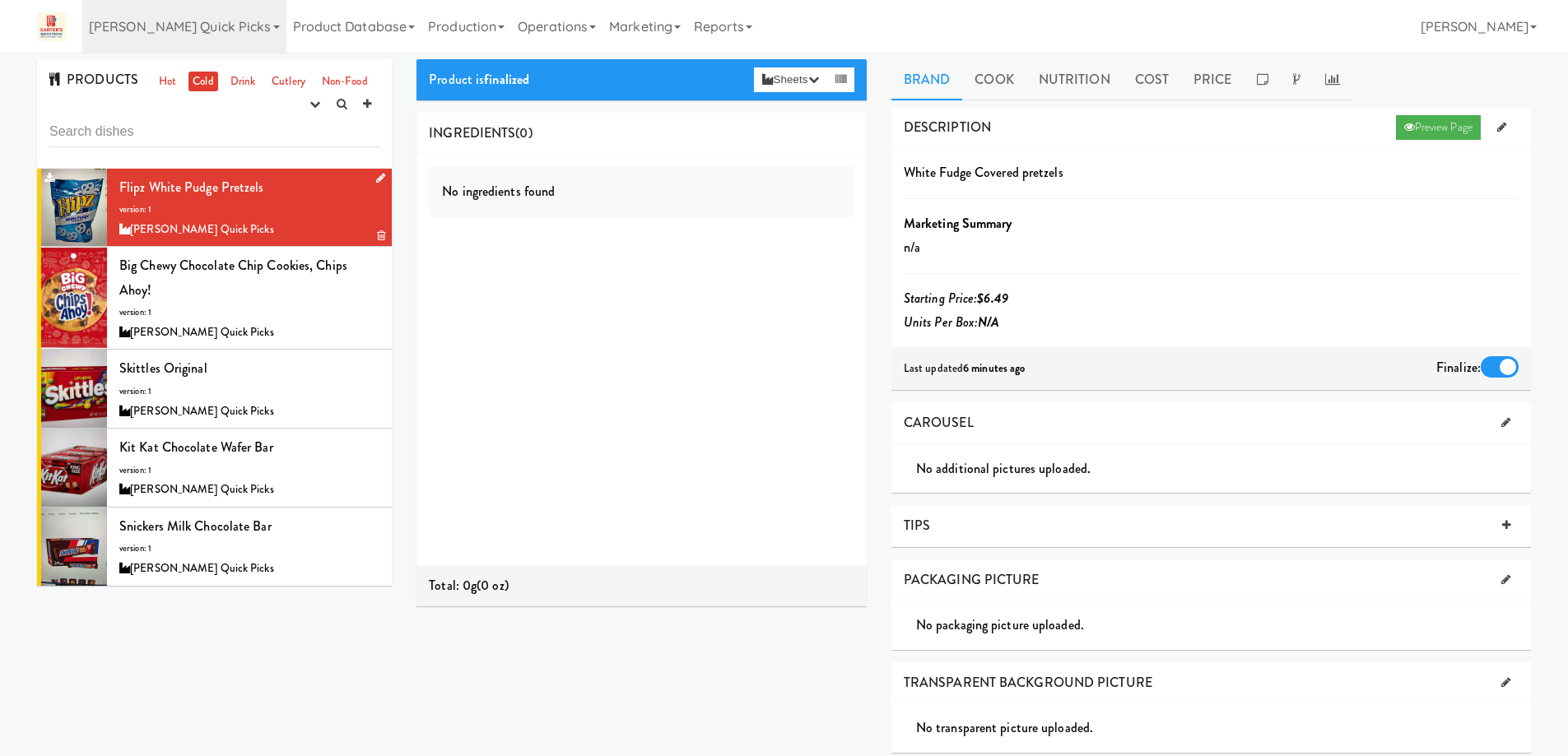
click at [94, 207] on div at bounding box center [74, 207] width 66 height 78
click at [275, 209] on div "Flipz White Pudge Pretzels version: 1 Carter’s Quick Picks" at bounding box center [249, 208] width 260 height 65
click at [299, 325] on div "[PERSON_NAME] Quick Picks" at bounding box center [249, 332] width 260 height 20
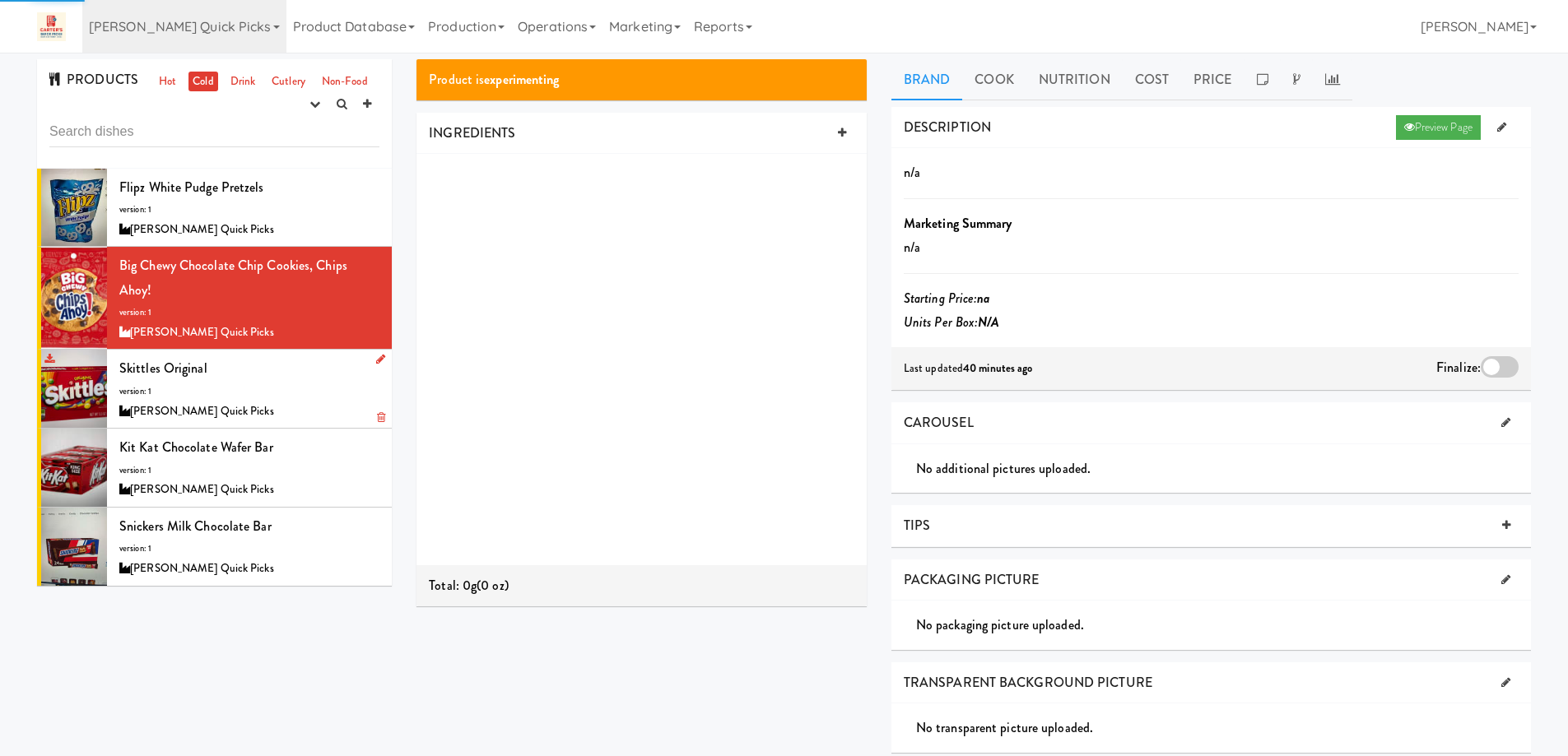
click at [294, 390] on div "Skittles Original version: 1 Carter’s Quick Picks" at bounding box center [249, 389] width 260 height 65
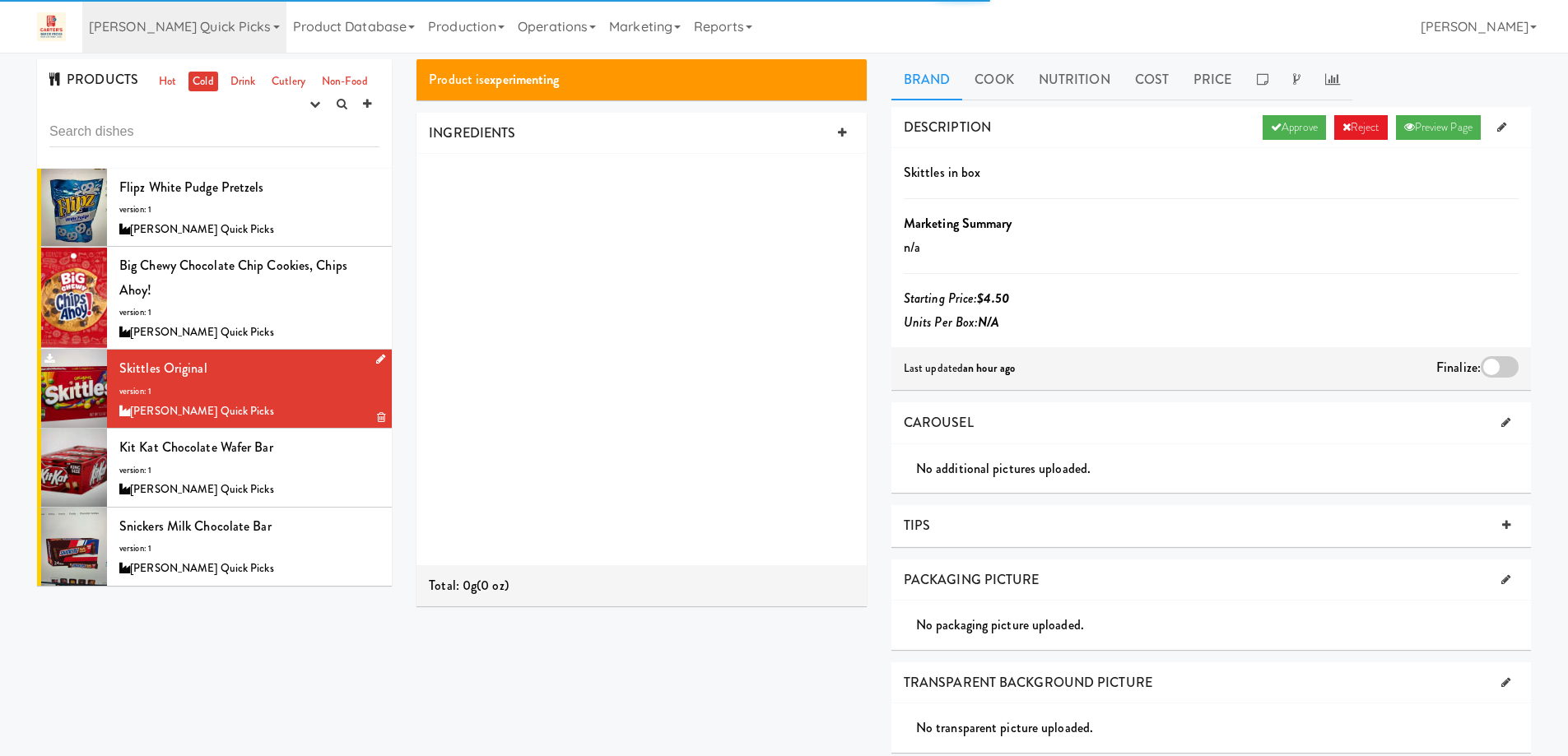
scroll to position [82, 0]
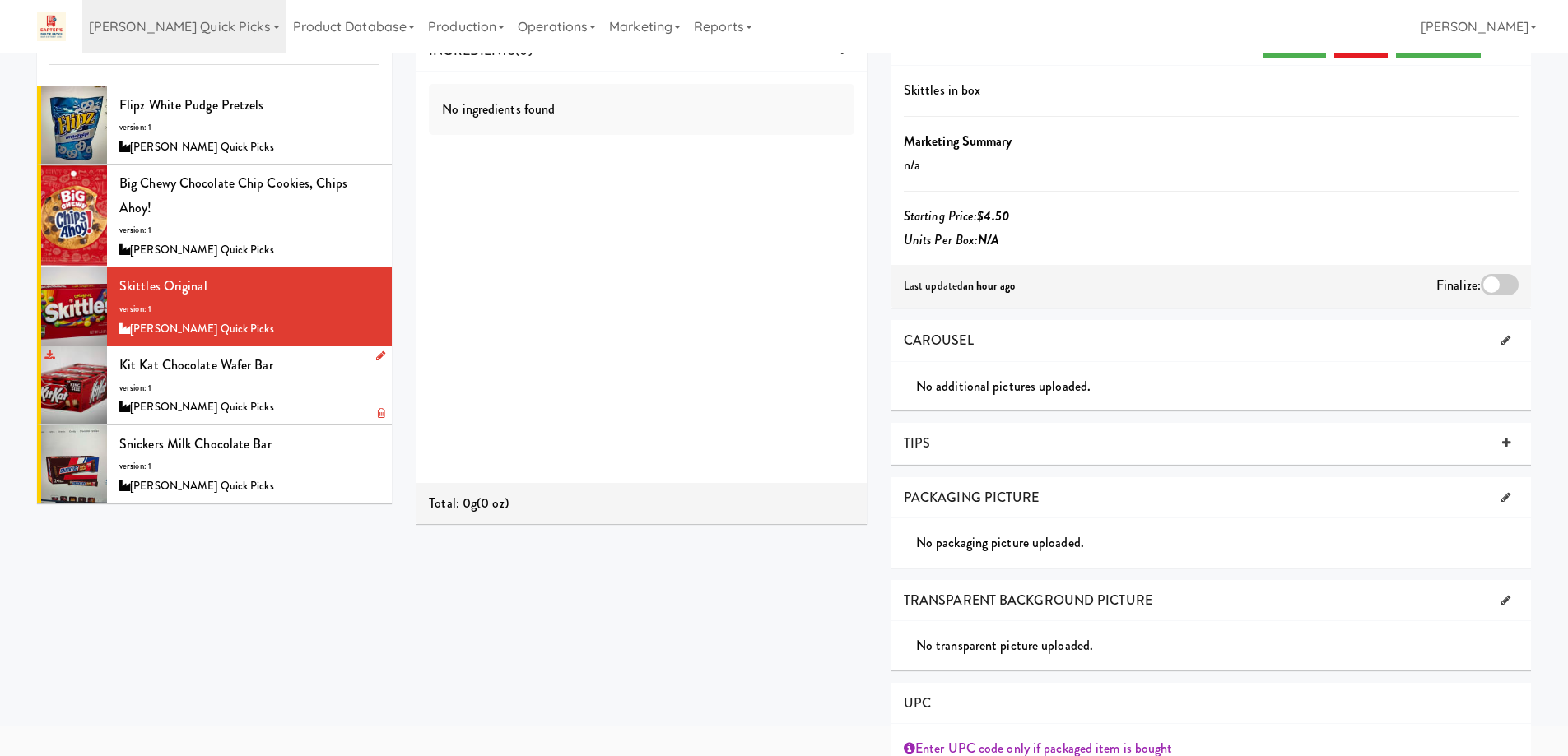
click at [276, 395] on div "Kit Kat Chocolate Wafer bar version: 1 Carter’s Quick Picks" at bounding box center [249, 385] width 260 height 65
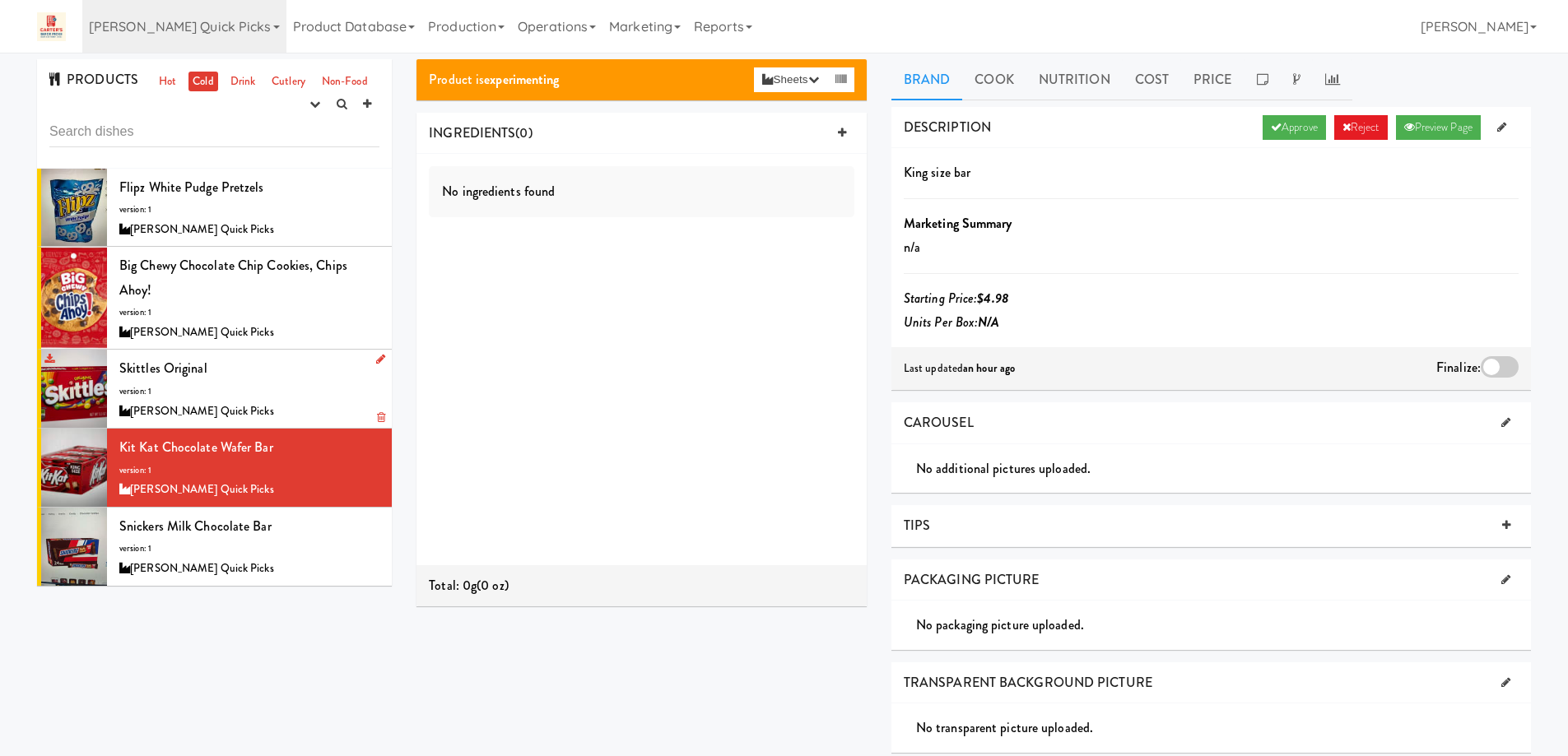
click at [295, 380] on div "Skittles Original version: 1 Carter’s Quick Picks" at bounding box center [249, 389] width 260 height 65
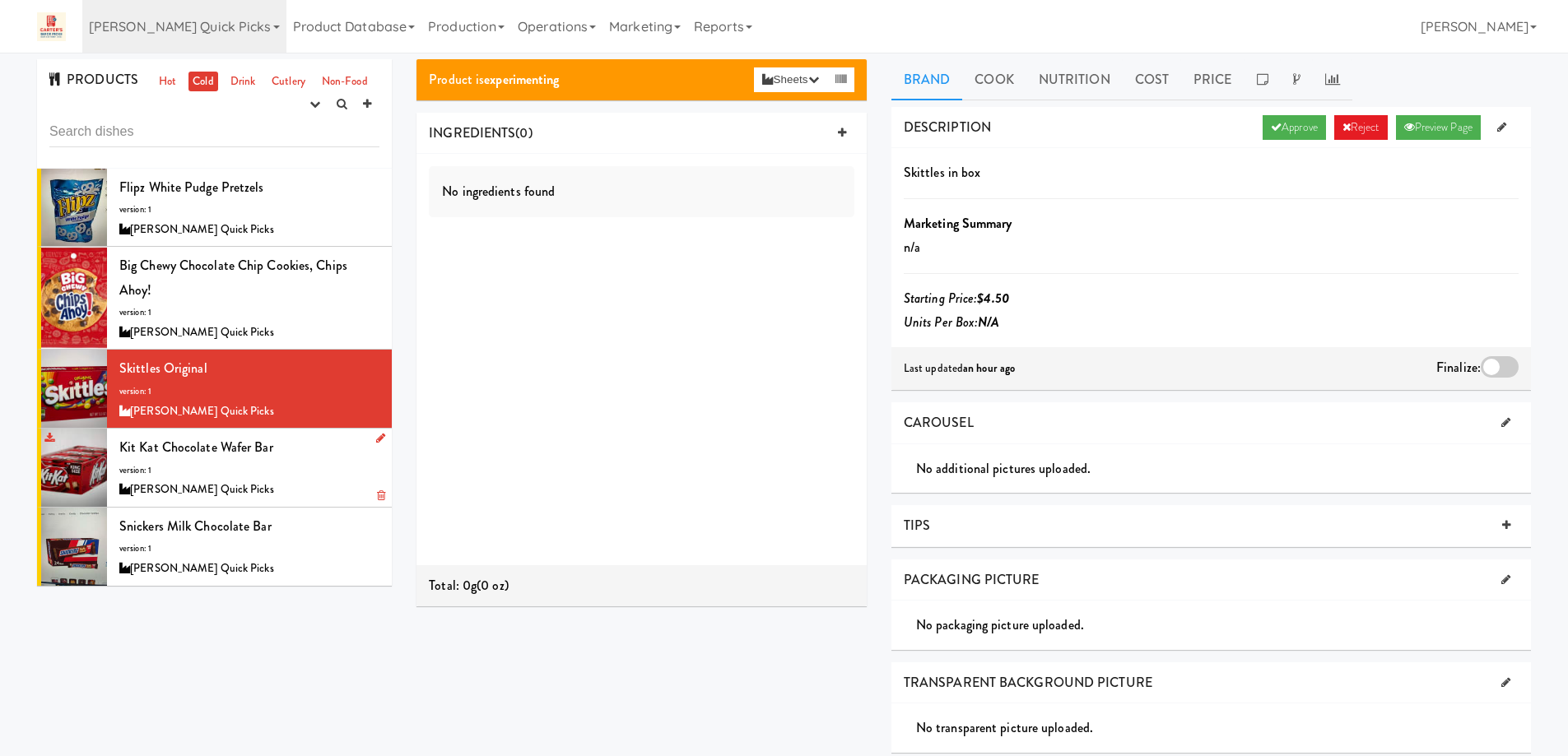
click at [300, 472] on div "Kit Kat Chocolate Wafer bar version: 1 Carter’s Quick Picks" at bounding box center [249, 468] width 260 height 65
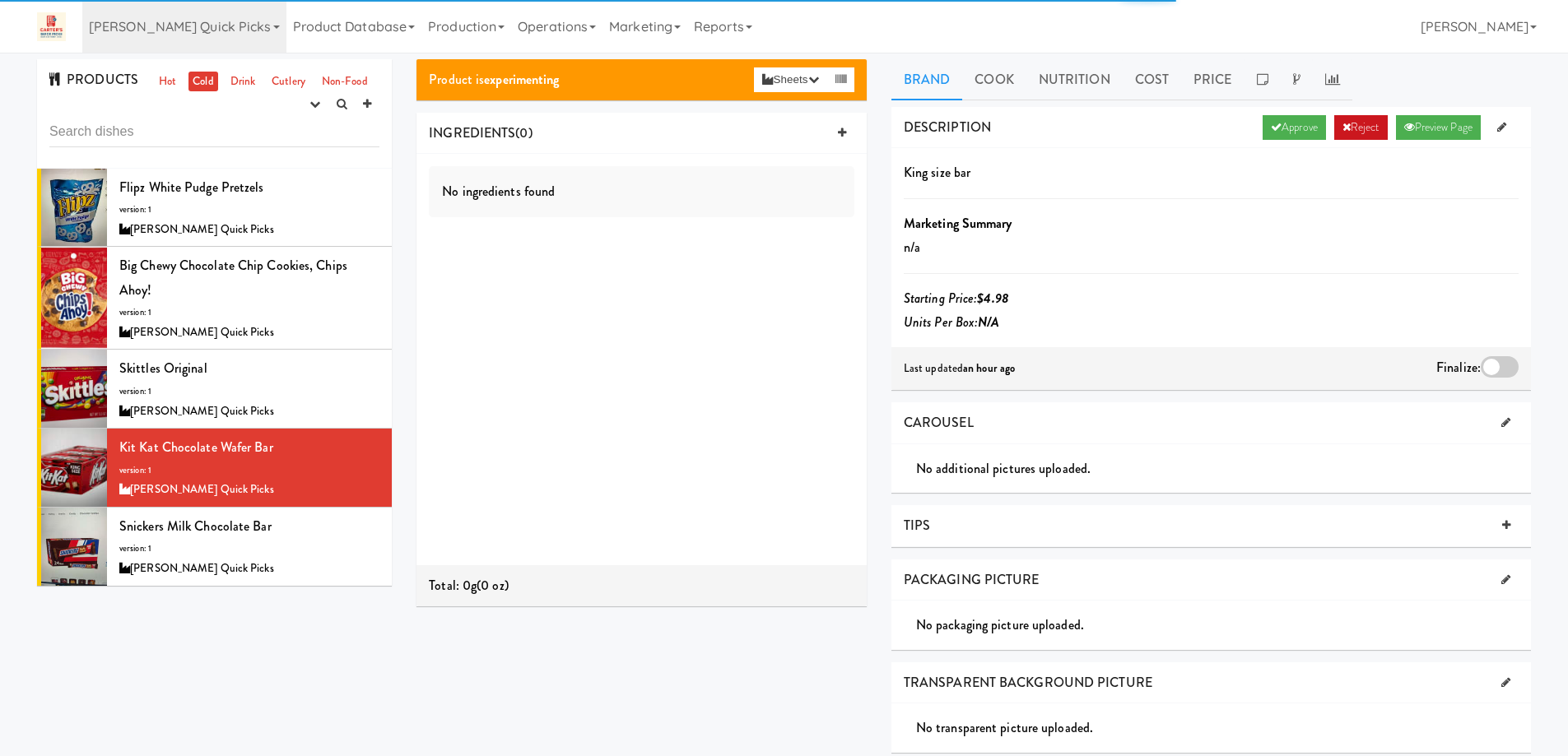
click at [1357, 130] on link "Reject" at bounding box center [1360, 127] width 53 height 25
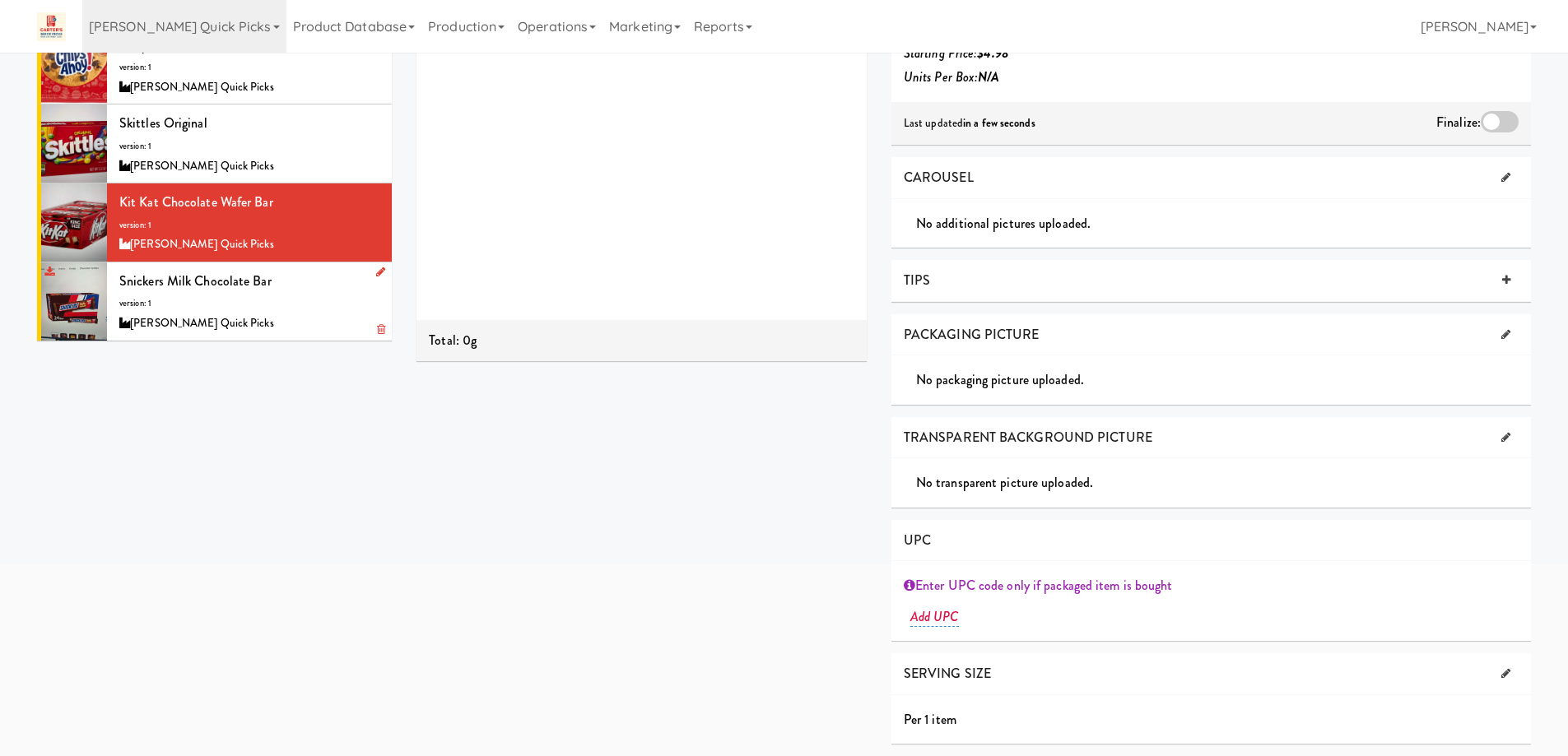
click at [311, 303] on div "Snickers Milk Chocolate bar version: 1 Carter’s Quick Picks" at bounding box center [249, 301] width 260 height 65
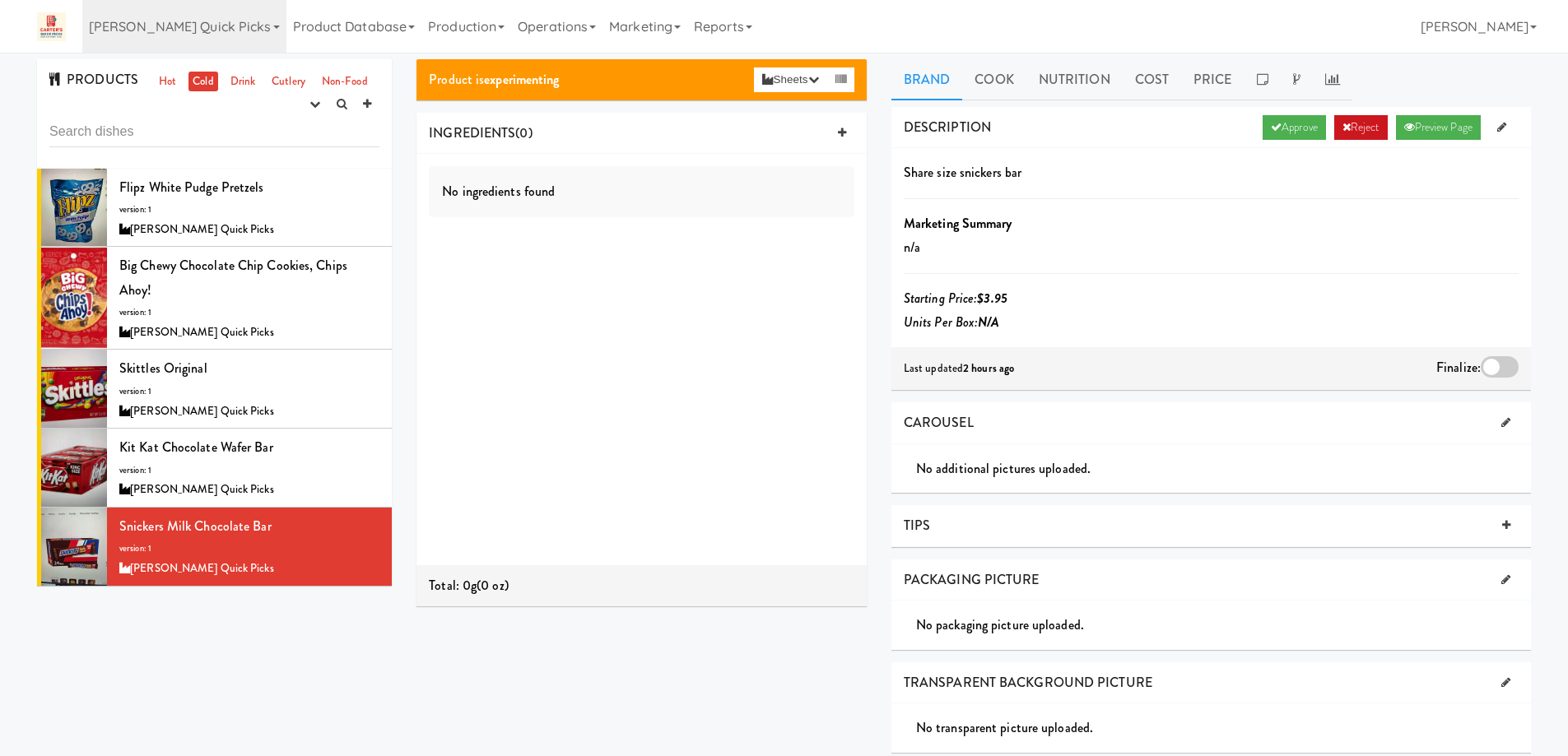
click at [1354, 117] on link "Reject" at bounding box center [1360, 127] width 53 height 25
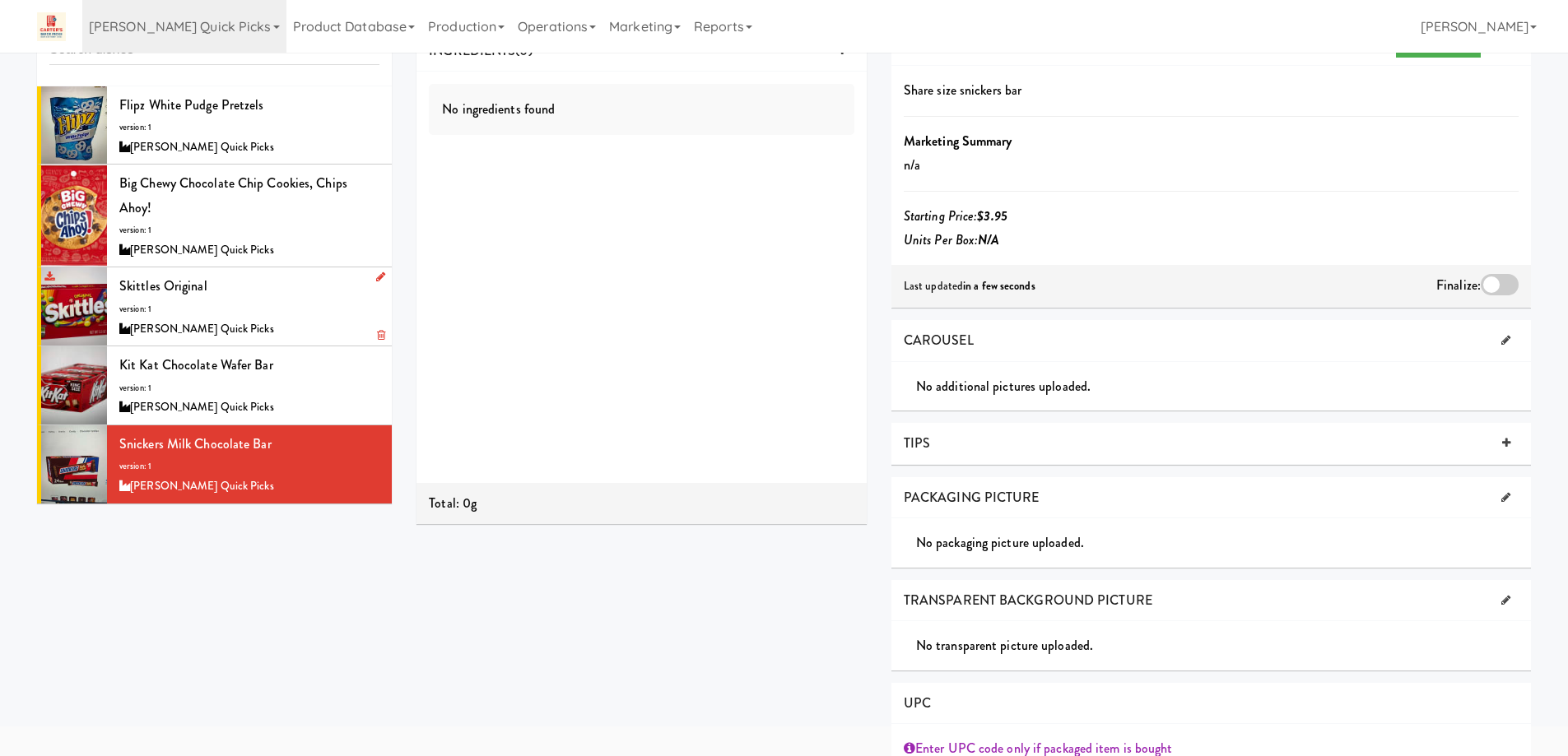
click at [269, 292] on div "Skittles Original version: 1 Carter’s Quick Picks" at bounding box center [249, 307] width 260 height 65
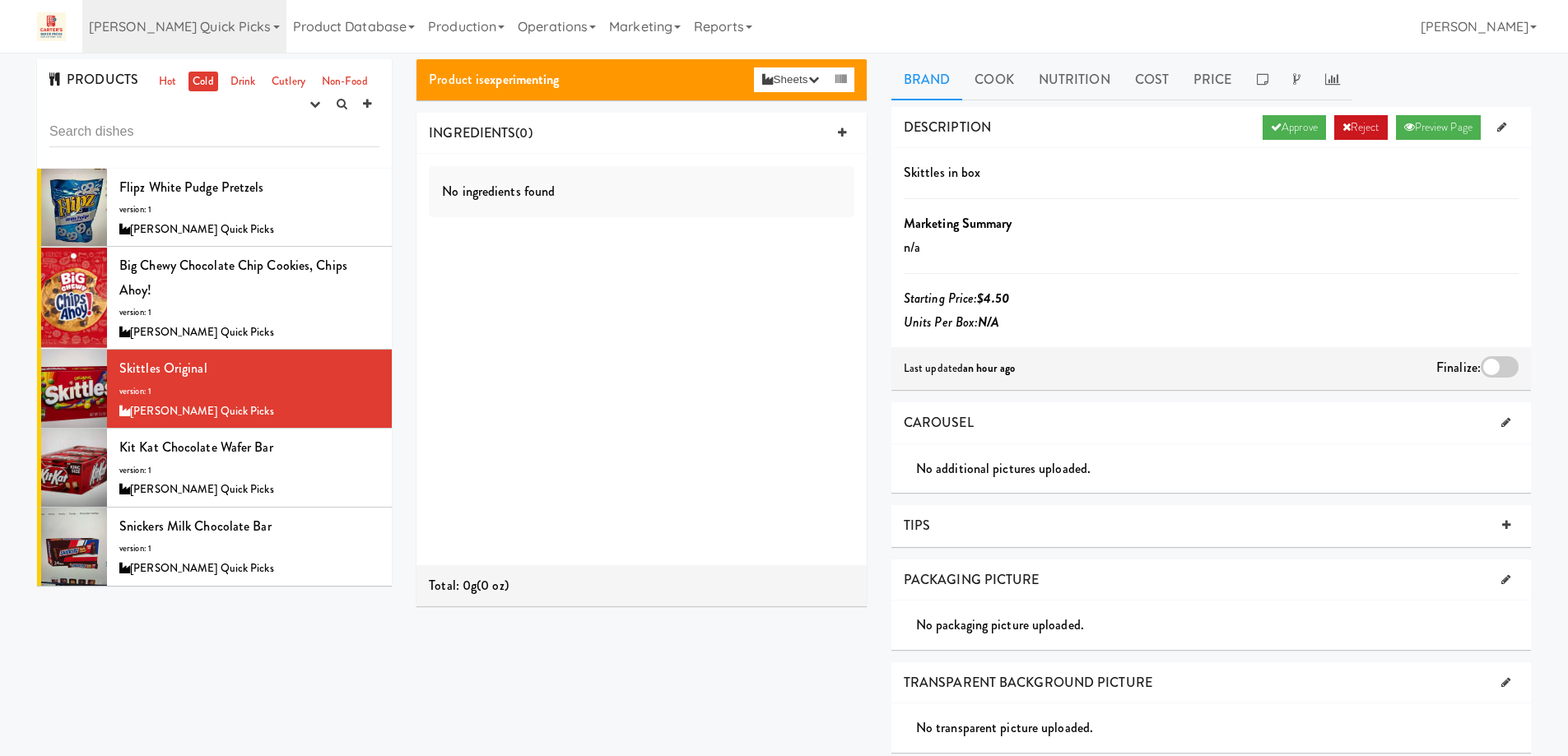
click at [1359, 124] on link "Reject" at bounding box center [1360, 127] width 53 height 25
click at [243, 82] on link "Drink" at bounding box center [243, 81] width 33 height 20
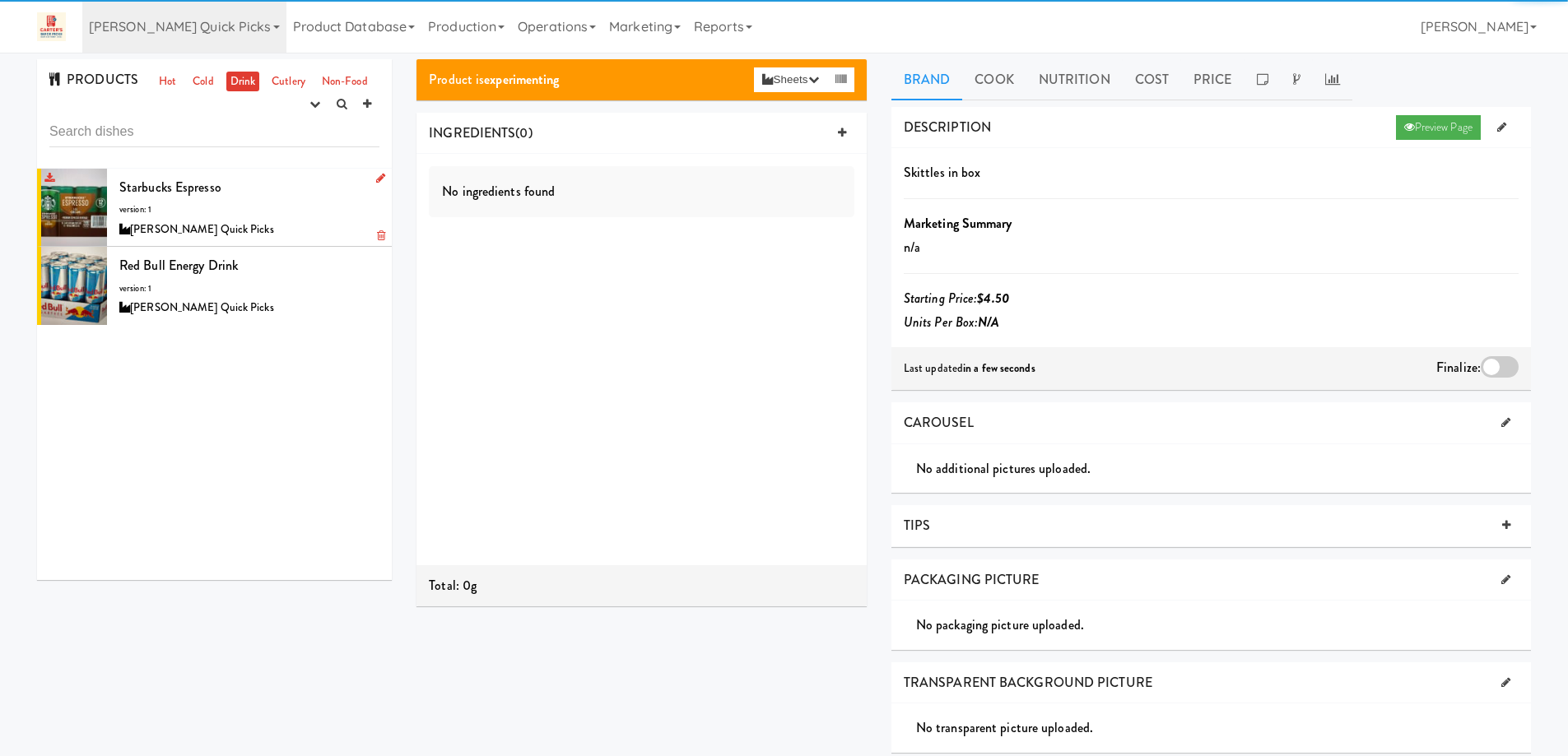
click at [282, 223] on div "[PERSON_NAME] Quick Picks" at bounding box center [249, 230] width 260 height 20
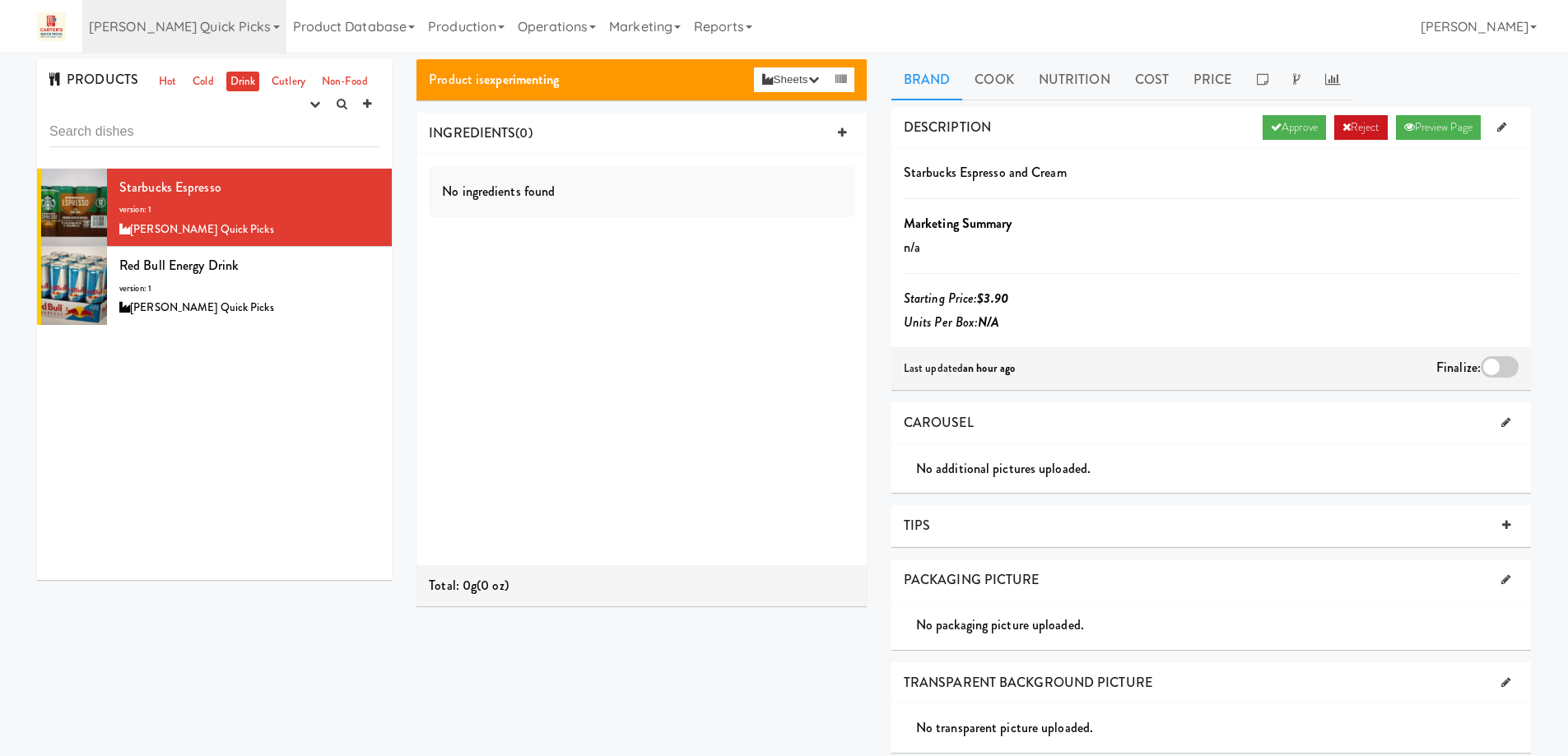
click at [1358, 117] on link "Reject" at bounding box center [1360, 127] width 53 height 25
click at [323, 287] on div "Red Bull energy drink version: 1 Carter’s Quick Picks" at bounding box center [249, 286] width 260 height 65
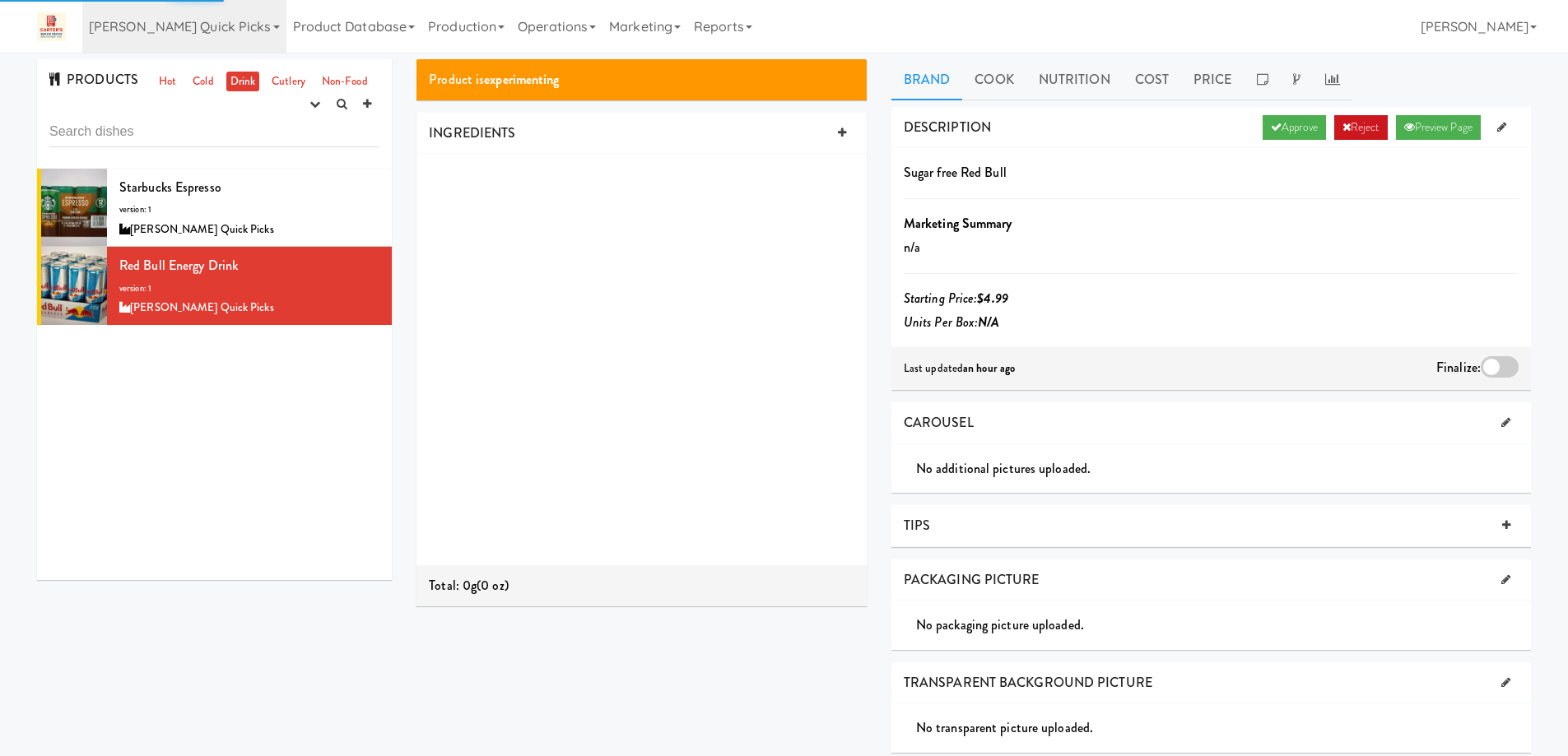
click at [1361, 117] on link "Reject" at bounding box center [1360, 127] width 53 height 25
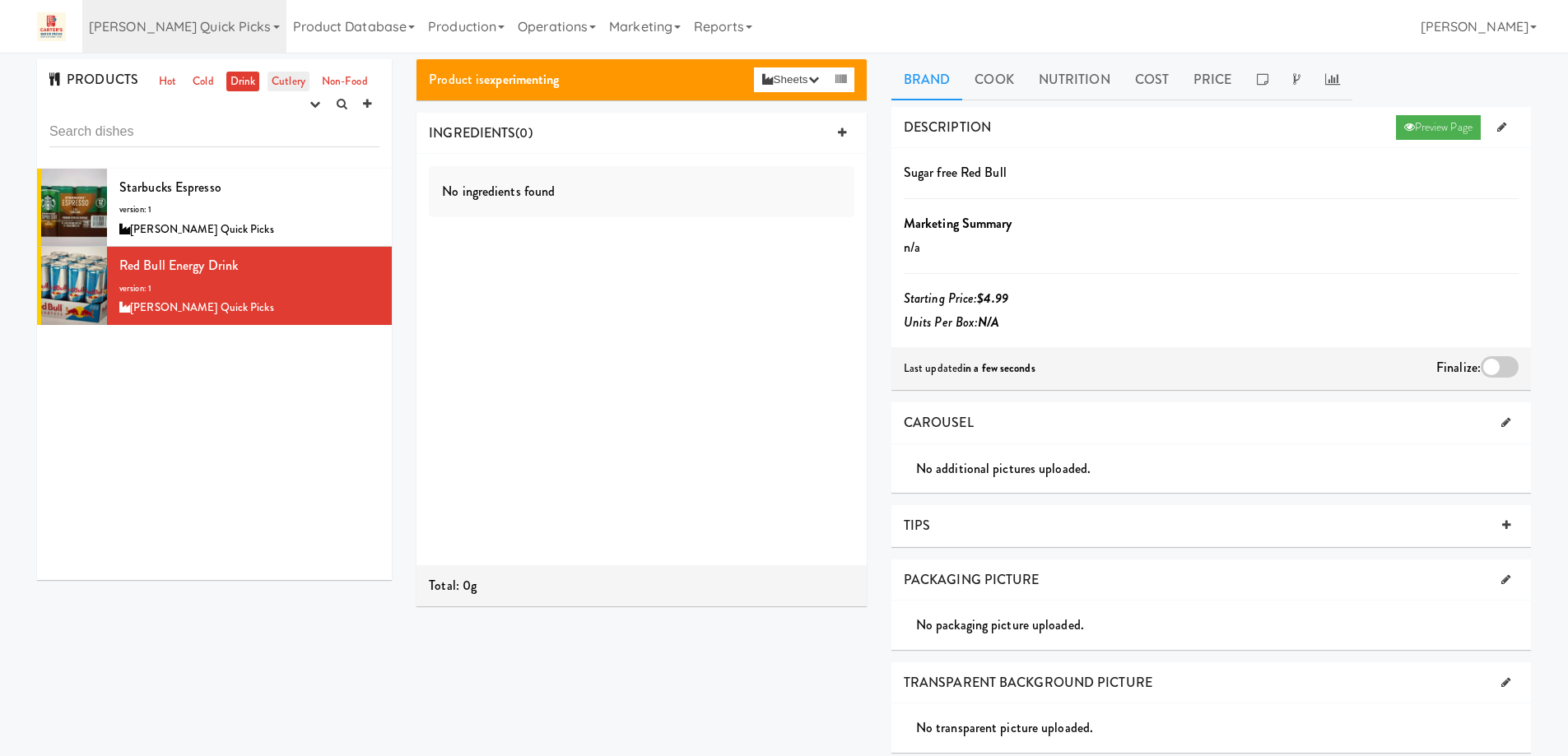
click at [279, 75] on link "Cutlery" at bounding box center [288, 81] width 42 height 20
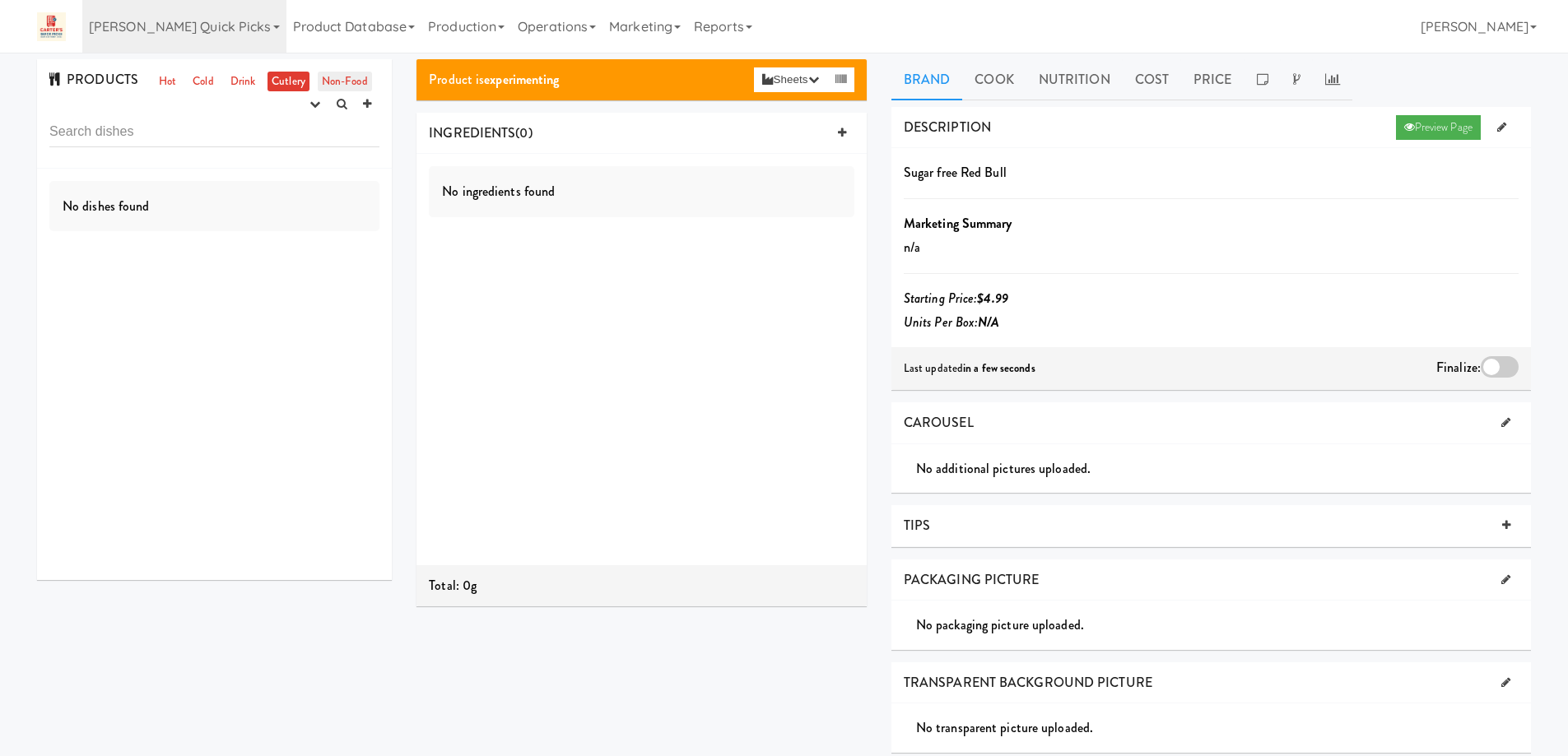
click at [346, 80] on link "Non-Food" at bounding box center [344, 81] width 54 height 20
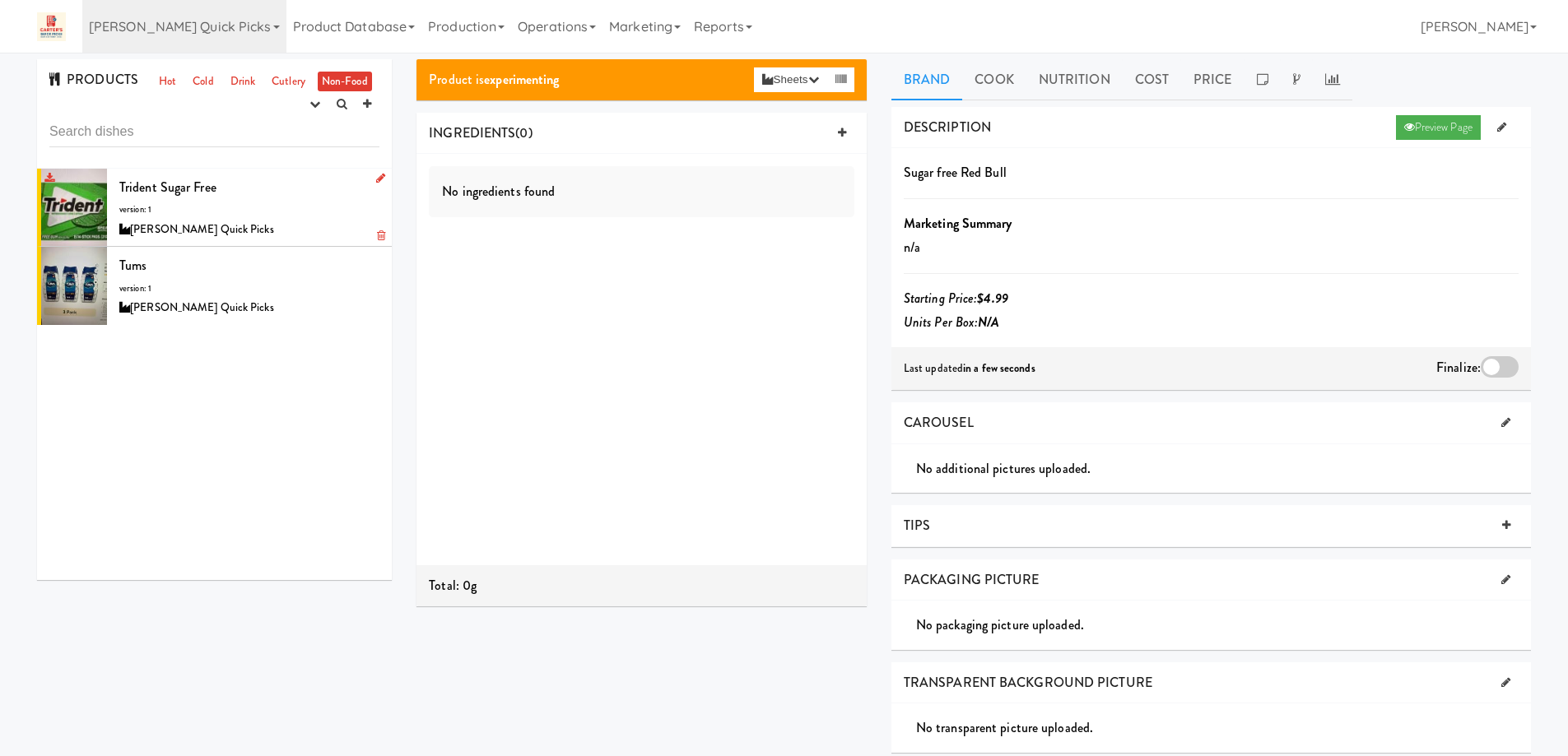
click at [253, 208] on div "Trident Sugar free version: 1 Carter’s Quick Picks" at bounding box center [249, 208] width 260 height 65
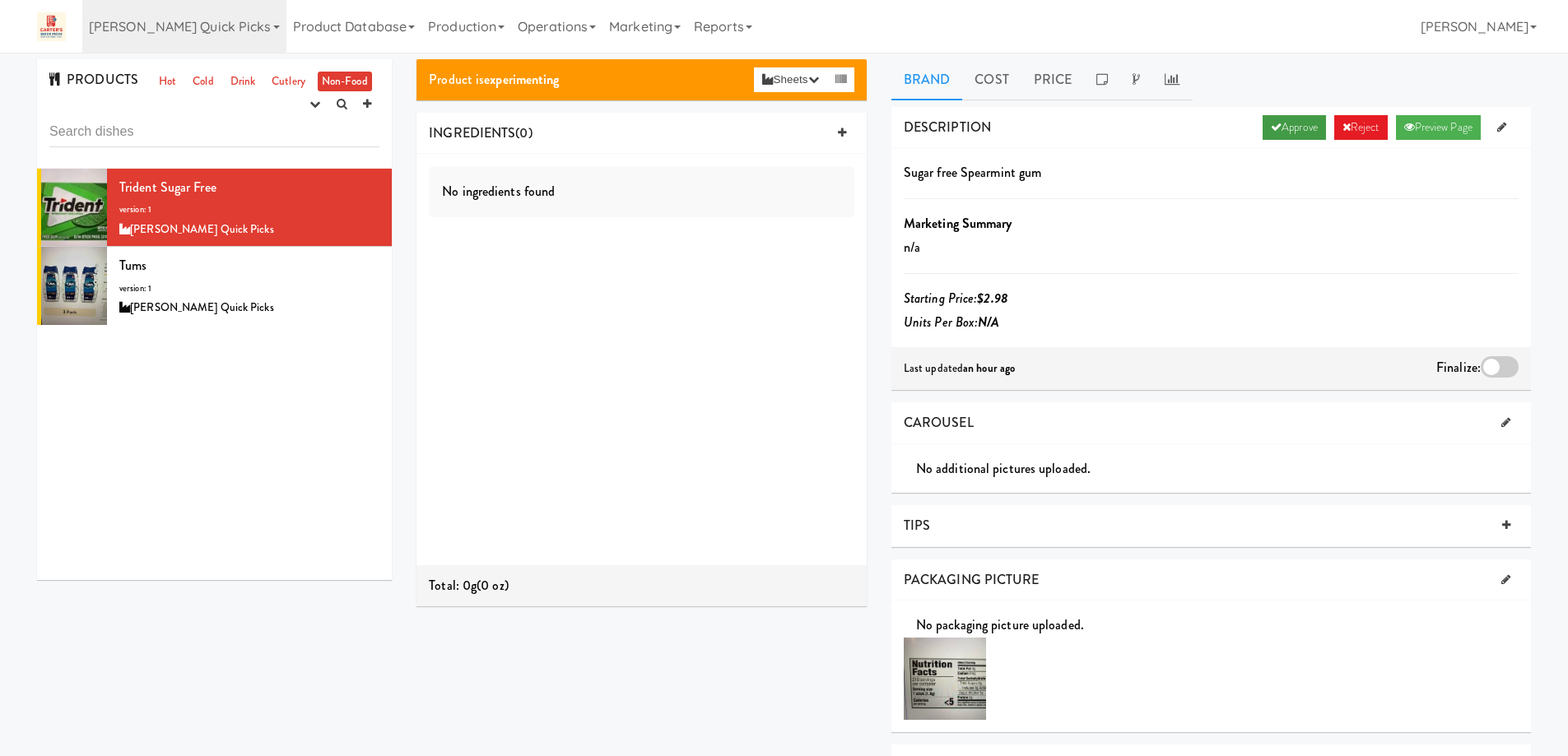
click at [1280, 124] on link "Approve" at bounding box center [1294, 127] width 63 height 25
click at [1508, 359] on div at bounding box center [1499, 367] width 38 height 21
click at [0, 0] on input "checkbox" at bounding box center [0, 0] width 0 height 0
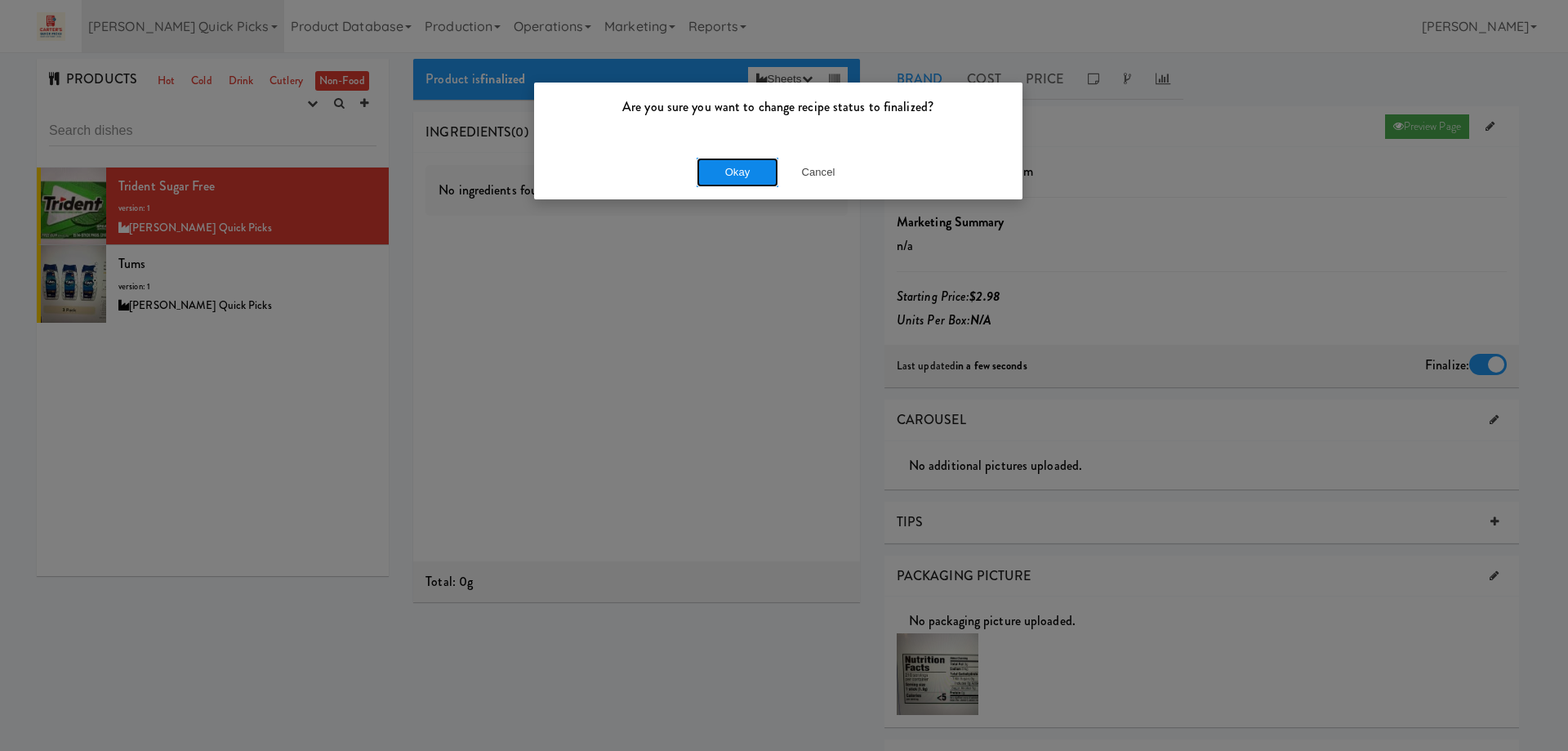
click at [725, 164] on button "Okay" at bounding box center [737, 172] width 82 height 30
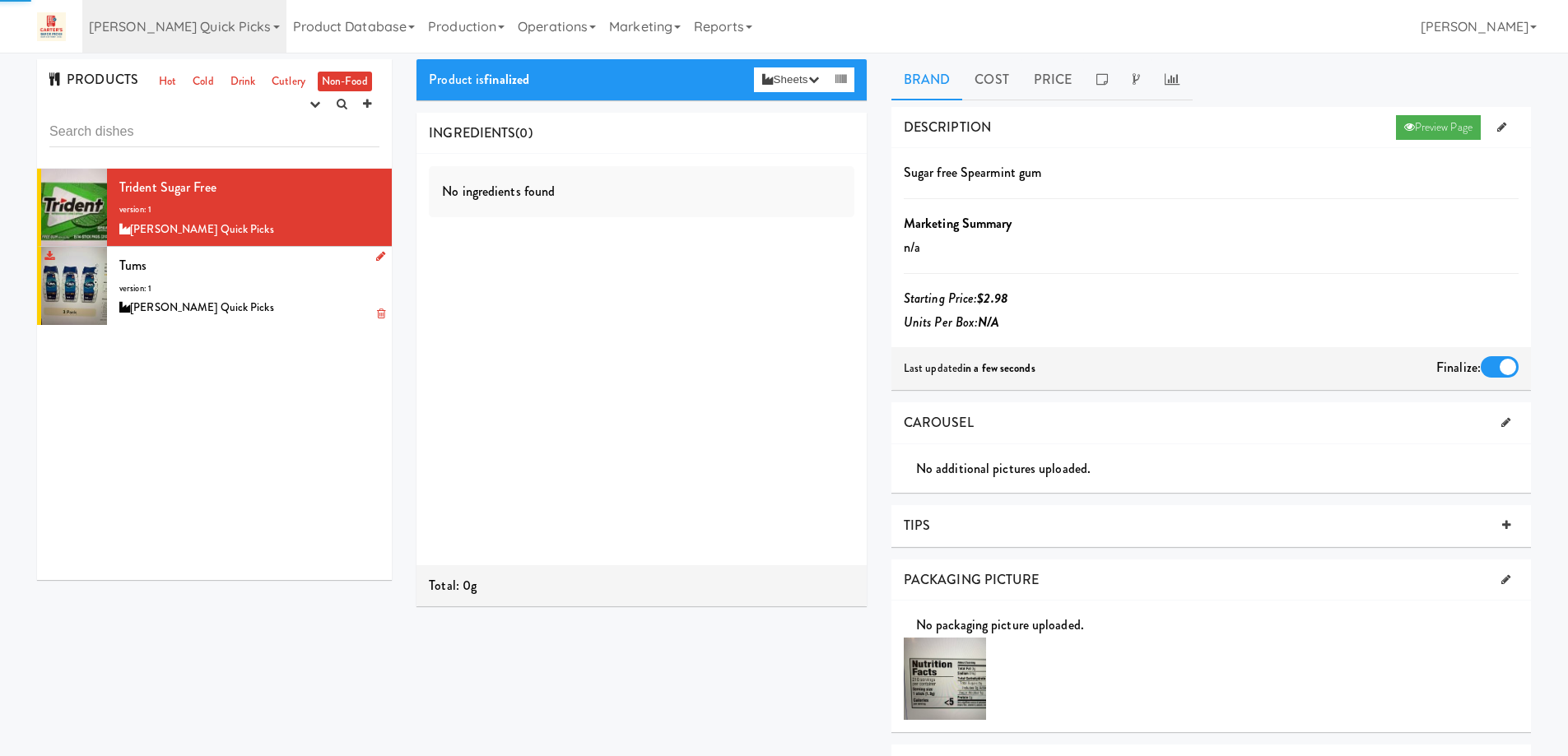
click at [307, 290] on div "Tums version: 1 Carter’s Quick Picks" at bounding box center [249, 286] width 260 height 65
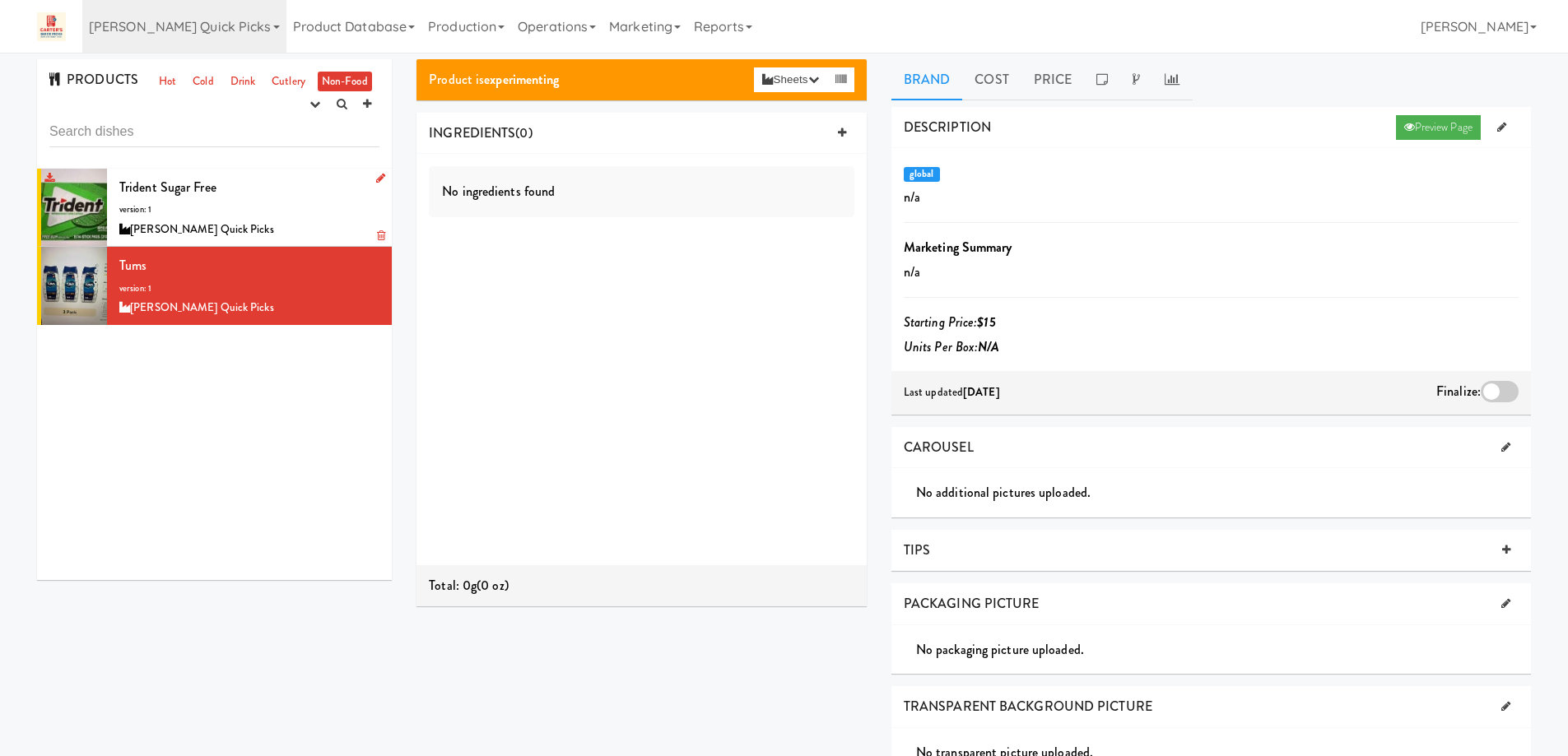
click at [294, 195] on div "Trident Sugar free version: 1 Carter’s Quick Picks" at bounding box center [249, 208] width 260 height 65
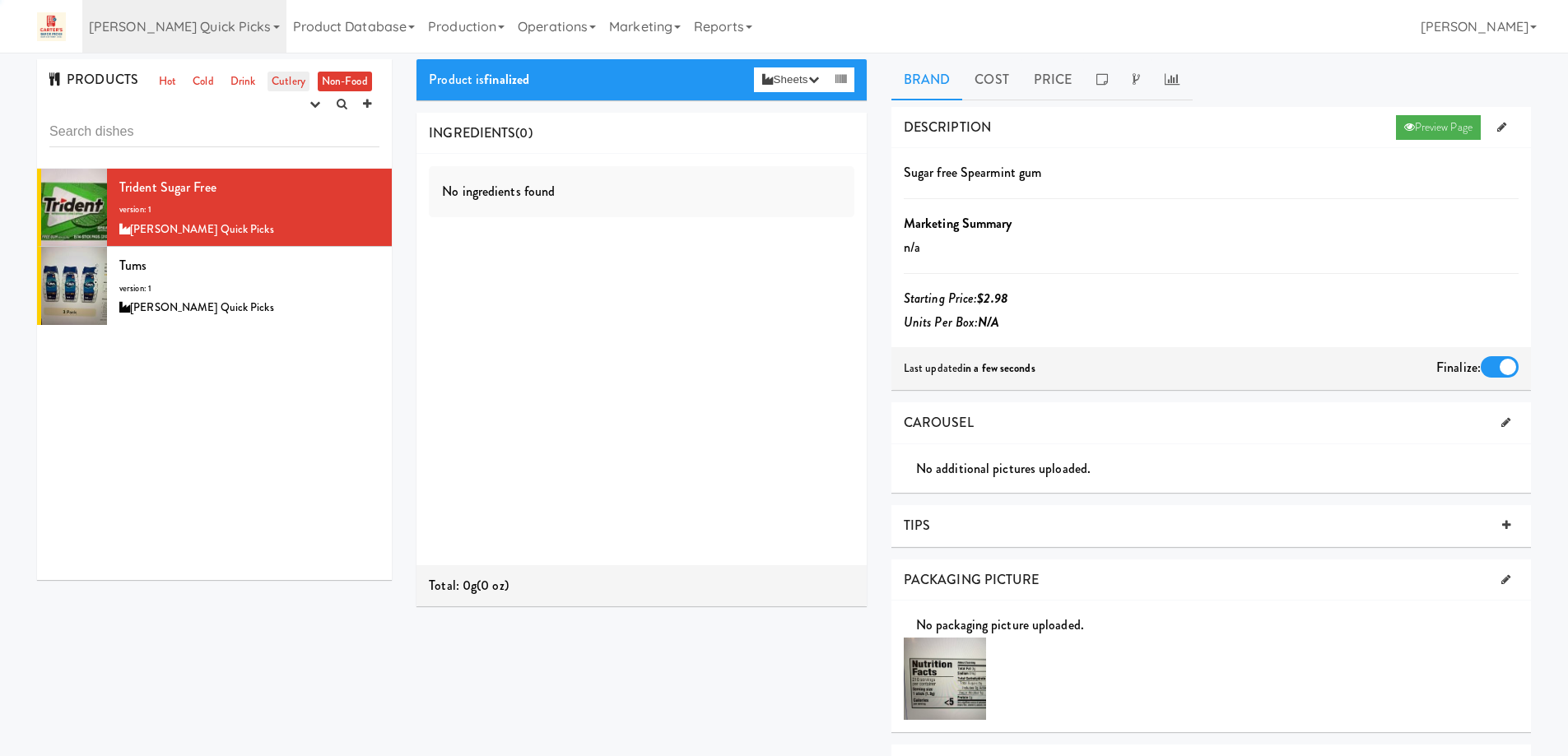
click at [278, 74] on link "Cutlery" at bounding box center [288, 81] width 42 height 20
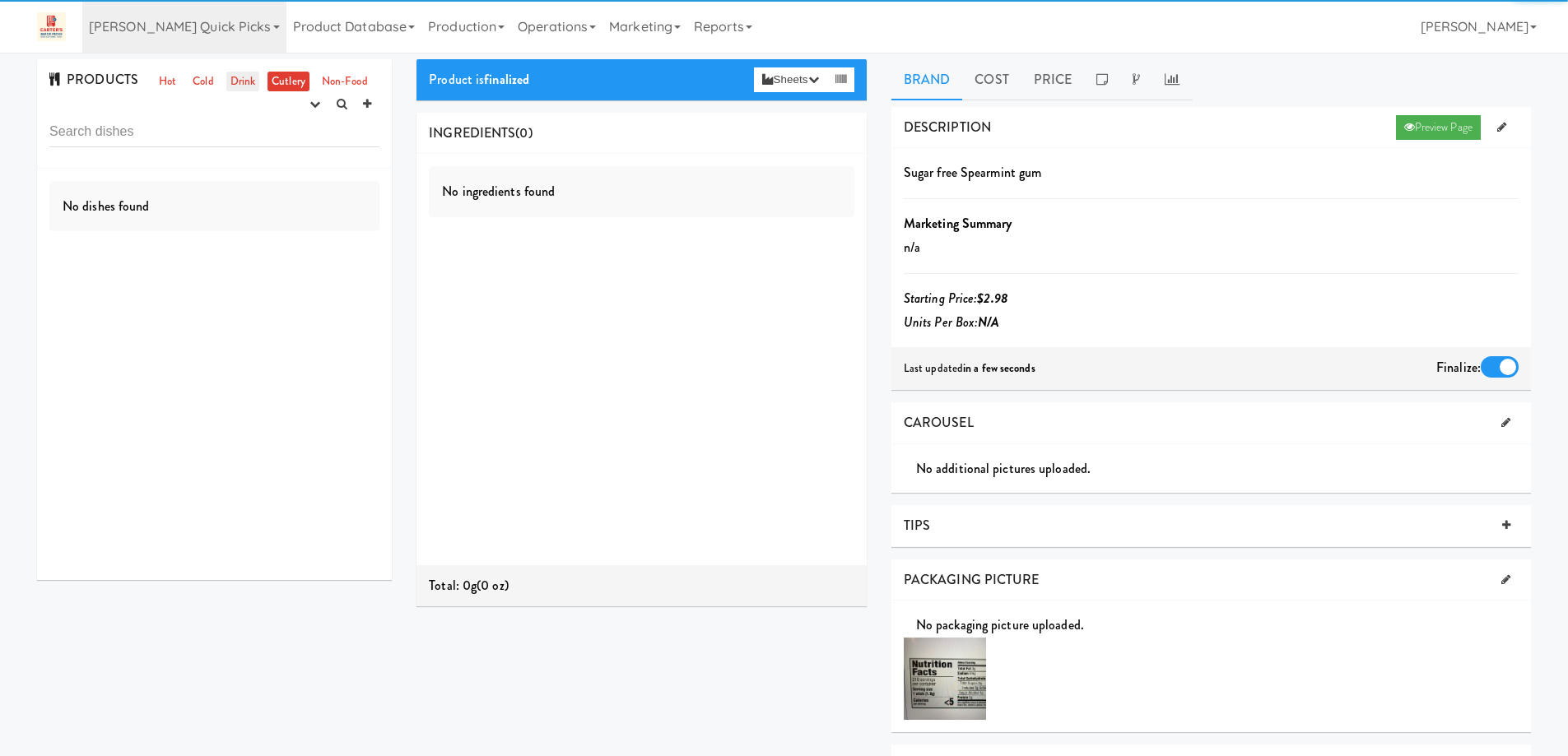
click at [244, 86] on link "Drink" at bounding box center [243, 81] width 33 height 20
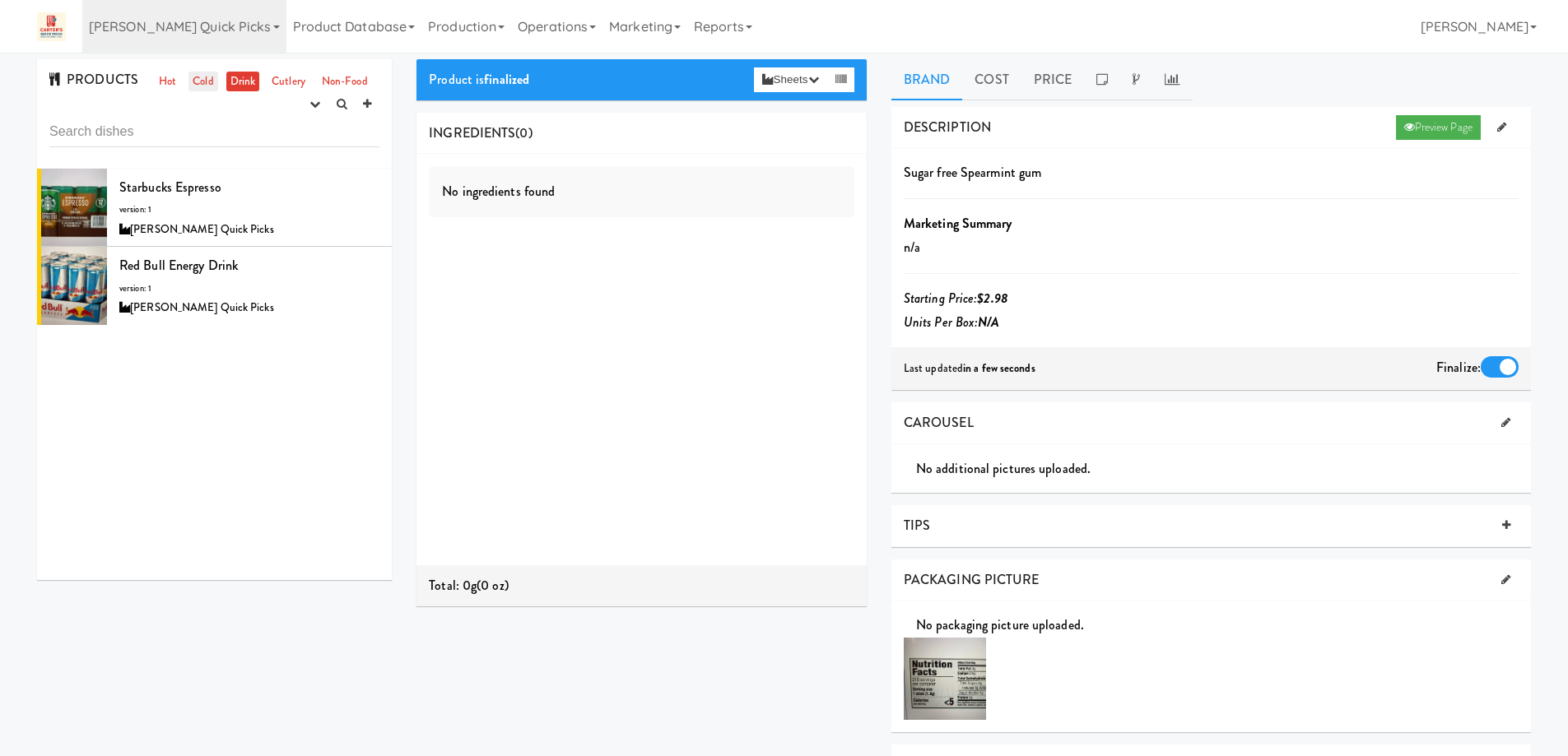
click at [196, 79] on link "Cold" at bounding box center [202, 81] width 29 height 20
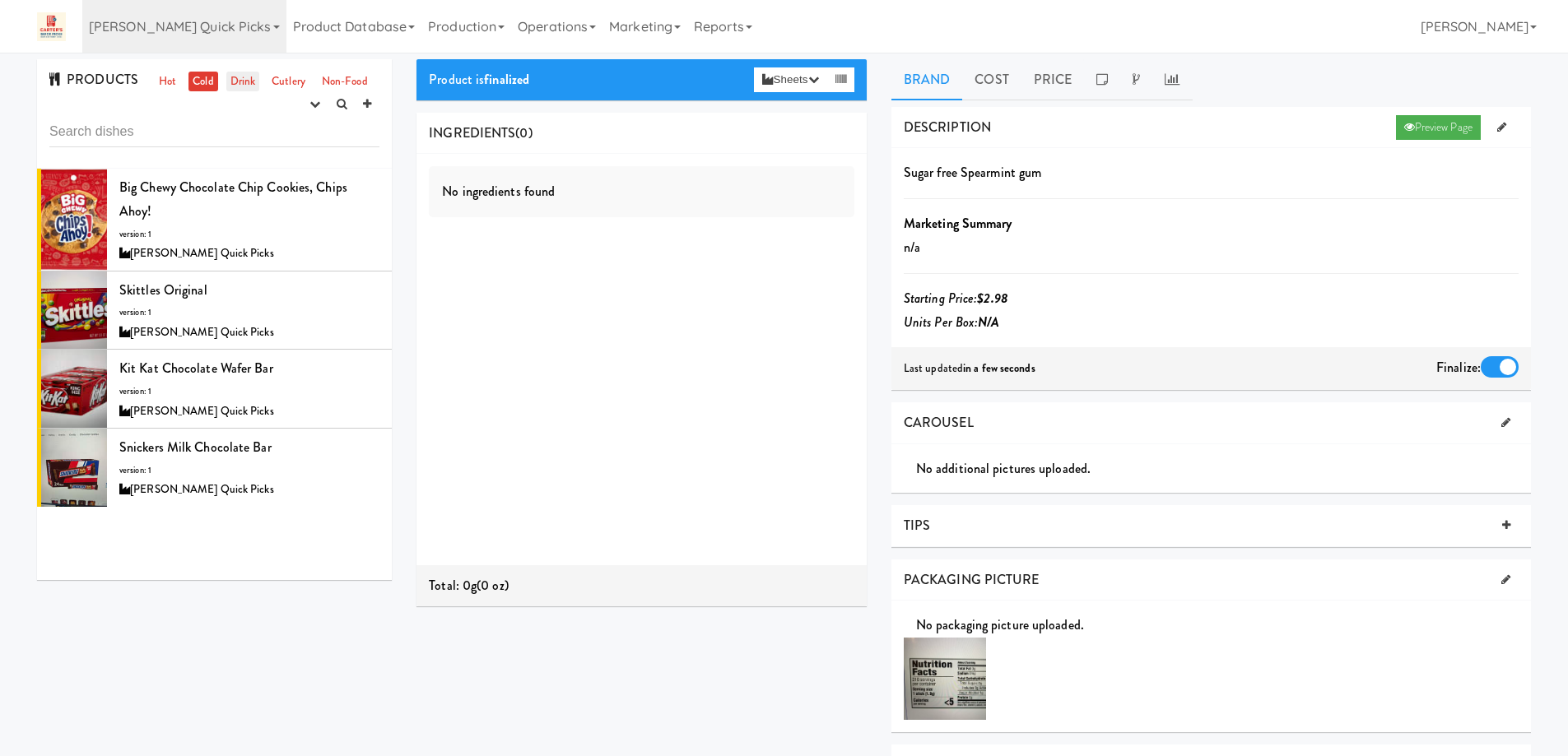
click at [250, 83] on link "Drink" at bounding box center [243, 81] width 33 height 20
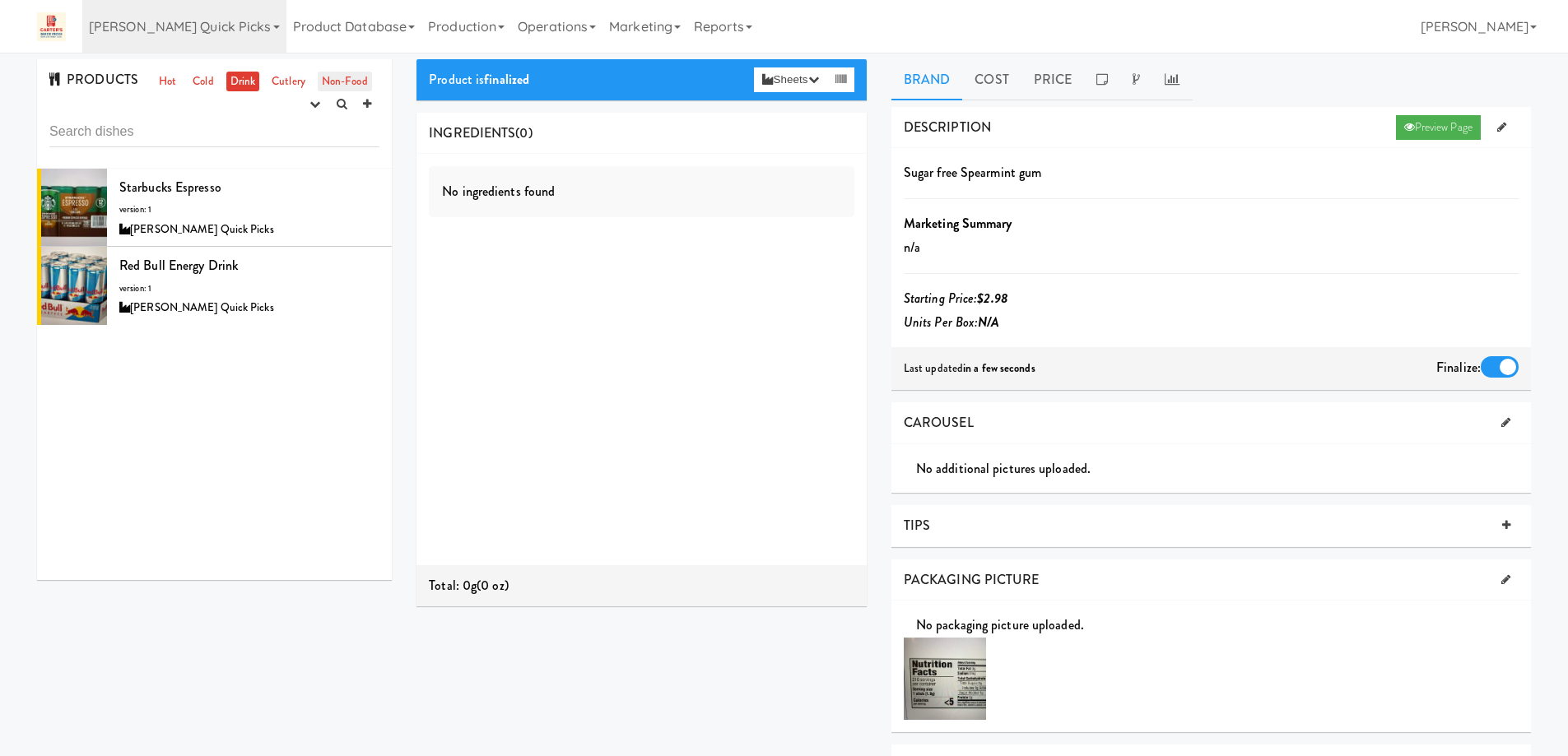
click at [330, 81] on link "Non-Food" at bounding box center [344, 81] width 54 height 20
